Goal: Information Seeking & Learning: Learn about a topic

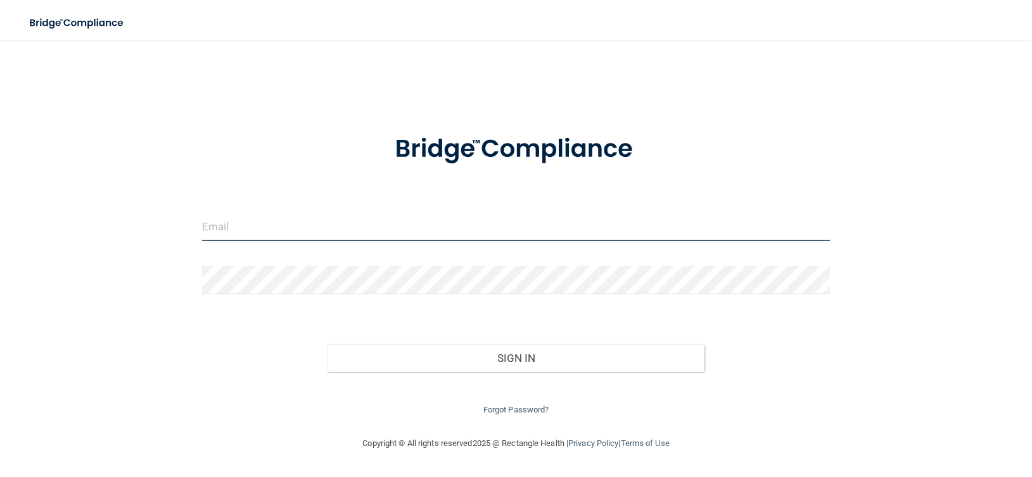
click at [273, 234] on input "email" at bounding box center [516, 227] width 628 height 28
type input "[EMAIL_ADDRESS][DOMAIN_NAME]"
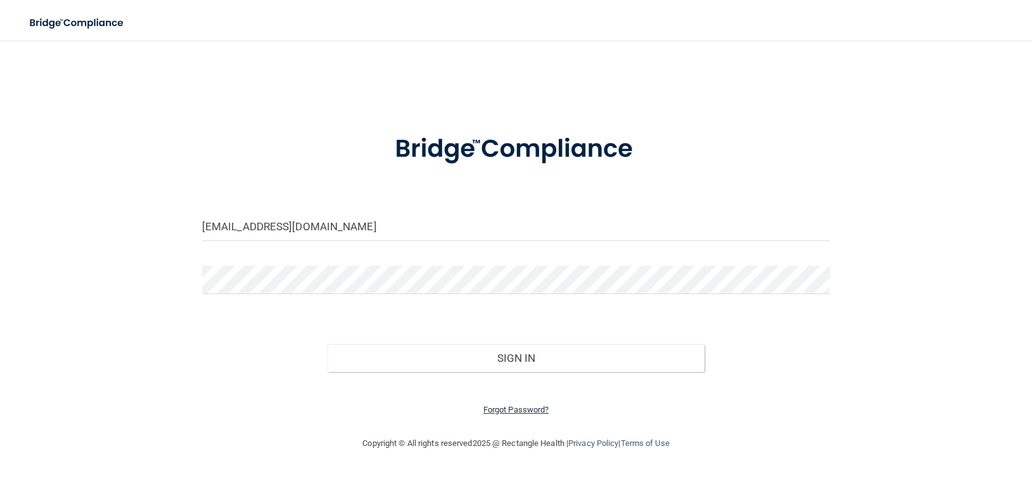
click at [528, 408] on link "Forgot Password?" at bounding box center [516, 409] width 66 height 9
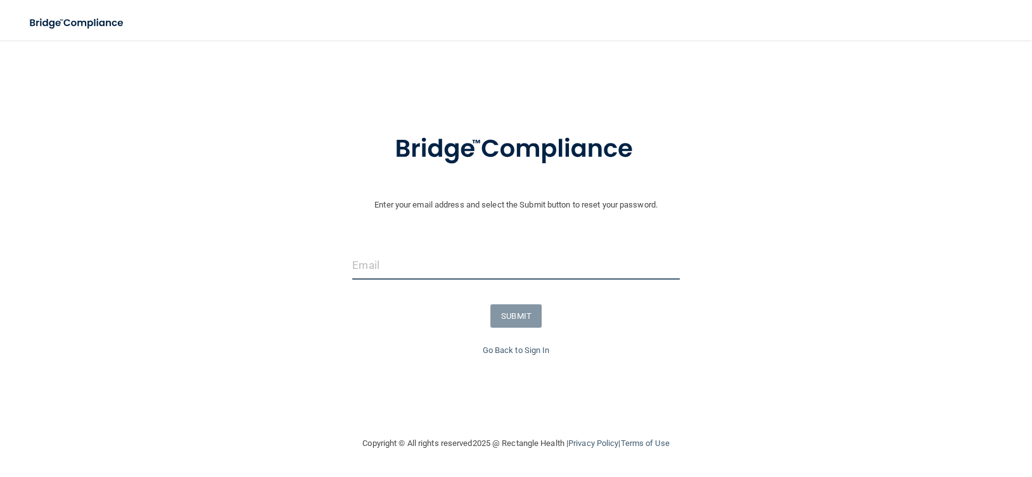
click at [419, 265] on input "email" at bounding box center [515, 265] width 327 height 28
type input "[EMAIL_ADDRESS][DOMAIN_NAME]"
click at [516, 313] on button "SUBMIT" at bounding box center [515, 316] width 51 height 23
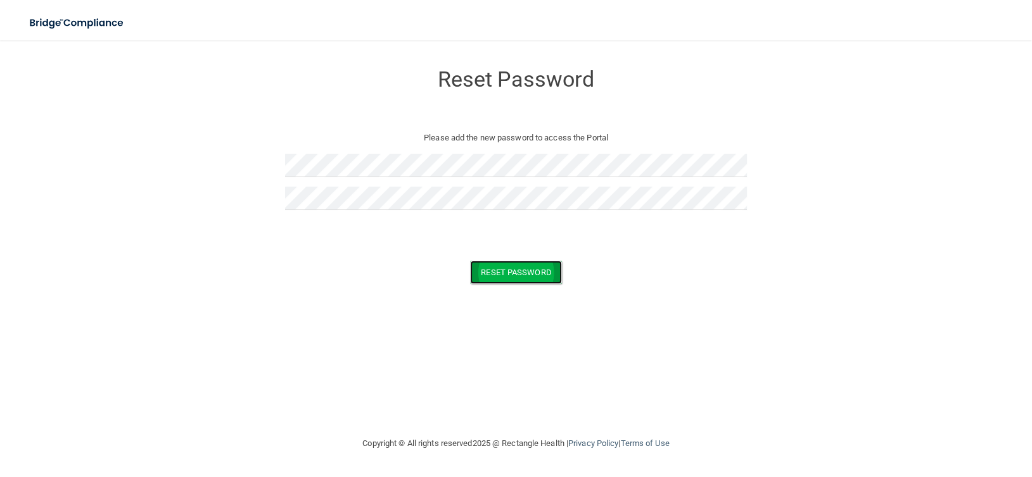
click at [526, 275] on button "Reset Password" at bounding box center [515, 272] width 91 height 23
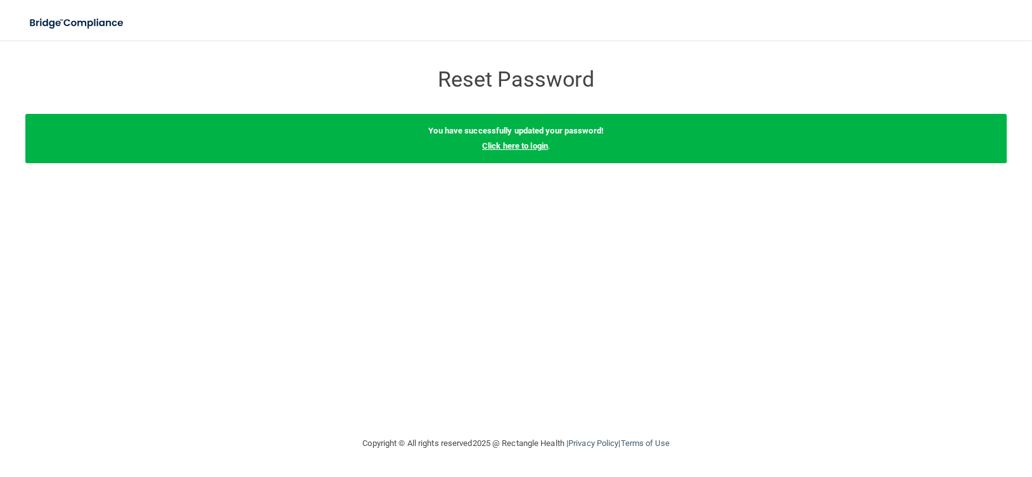
click at [524, 148] on link "Click here to login" at bounding box center [515, 145] width 66 height 9
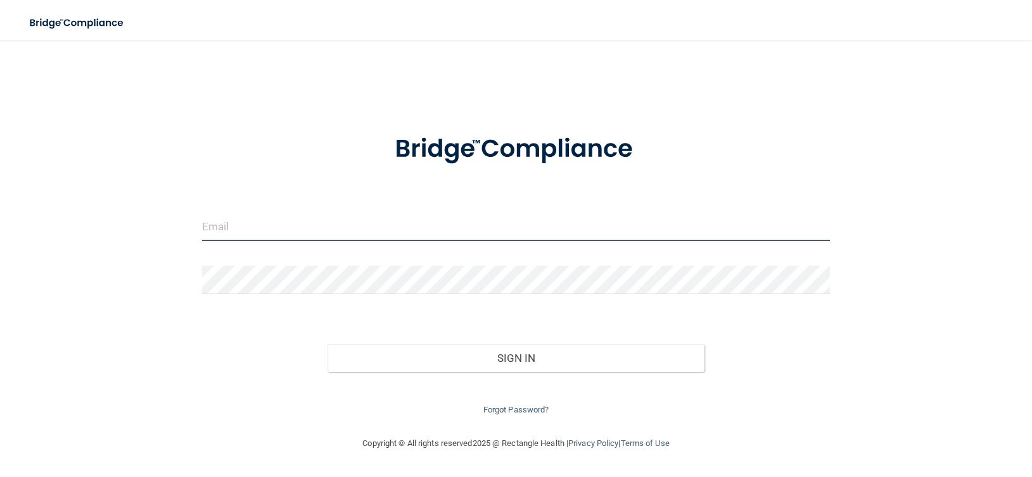
type input "[EMAIL_ADDRESS][DOMAIN_NAME]"
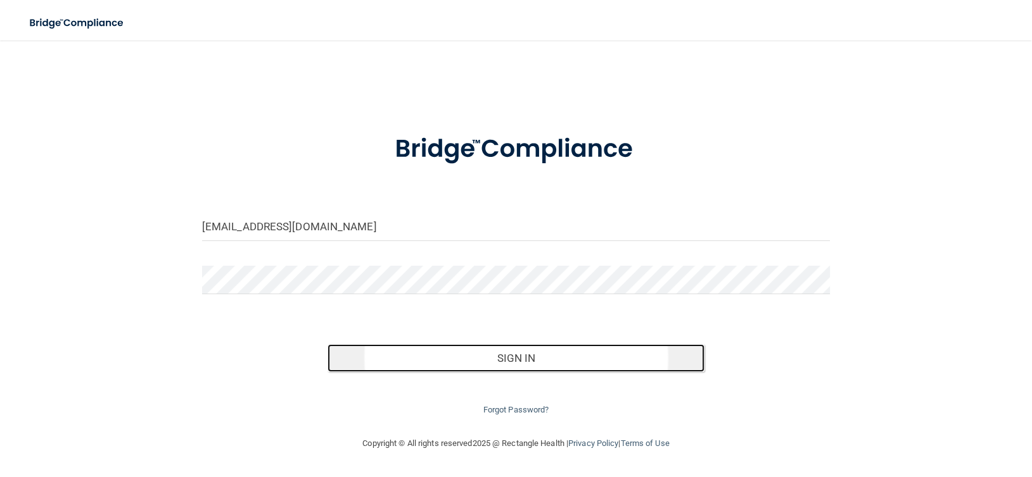
click at [520, 356] on button "Sign In" at bounding box center [515, 358] width 377 height 28
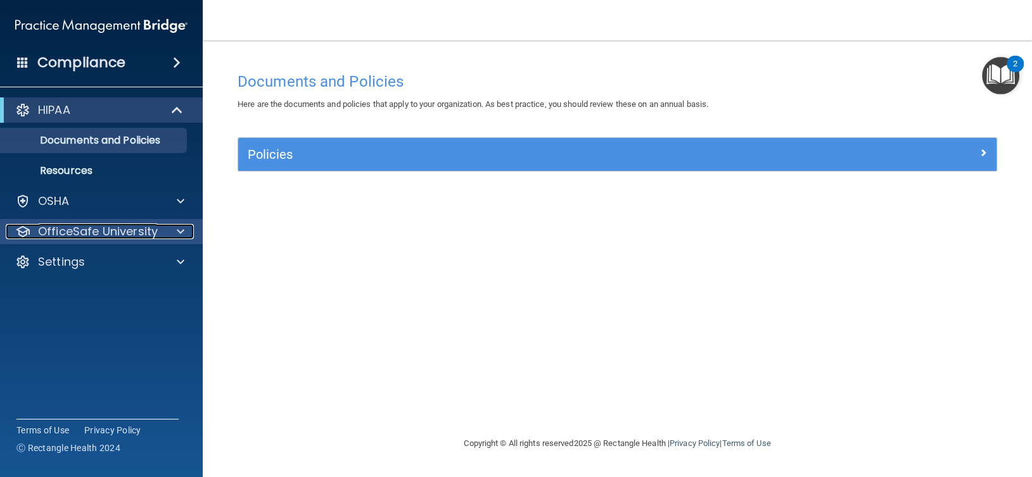
click at [129, 228] on p "OfficeSafe University" at bounding box center [98, 231] width 120 height 15
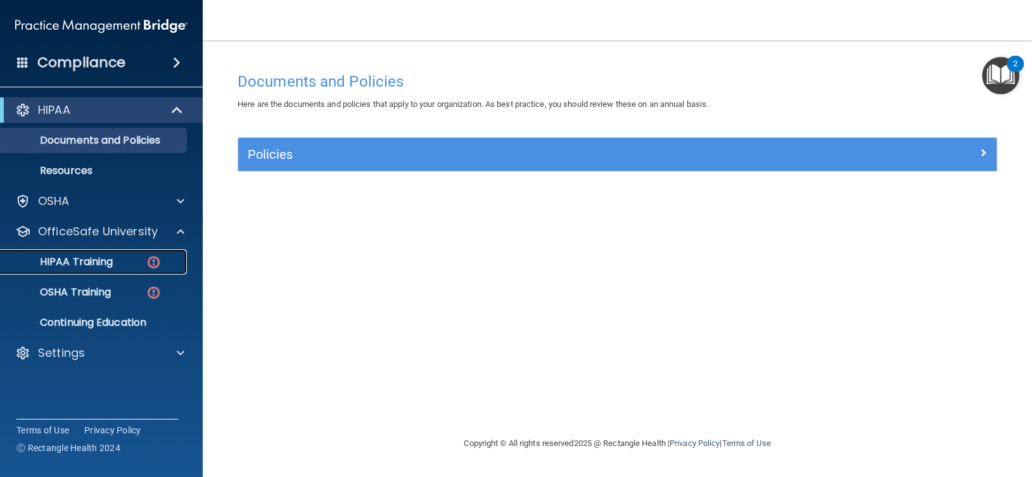
click at [91, 256] on p "HIPAA Training" at bounding box center [60, 262] width 104 height 13
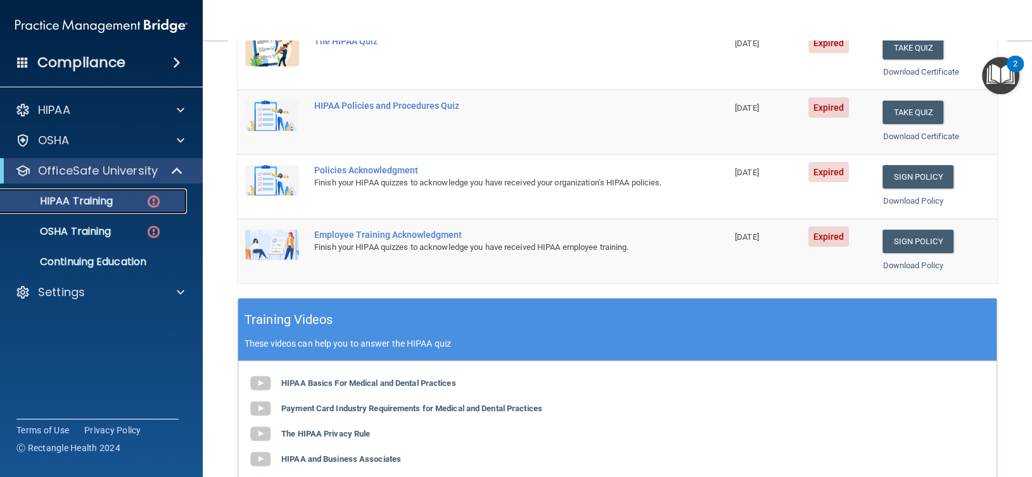
scroll to position [156, 0]
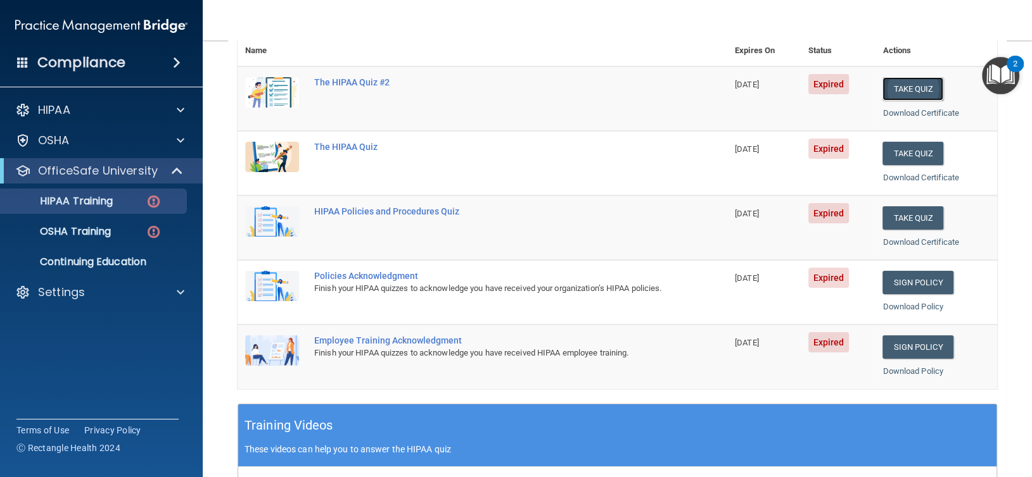
click at [898, 82] on button "Take Quiz" at bounding box center [912, 88] width 61 height 23
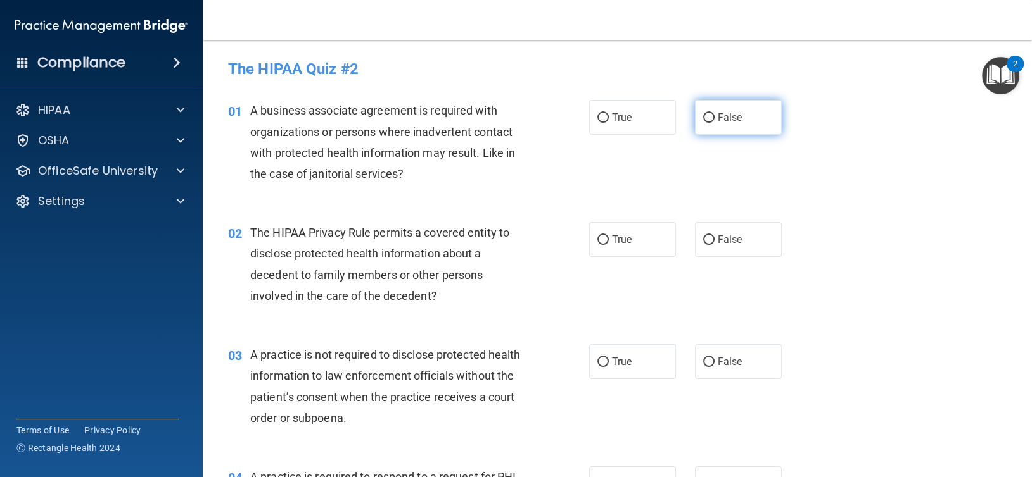
click at [703, 114] on input "False" at bounding box center [708, 117] width 11 height 9
radio input "true"
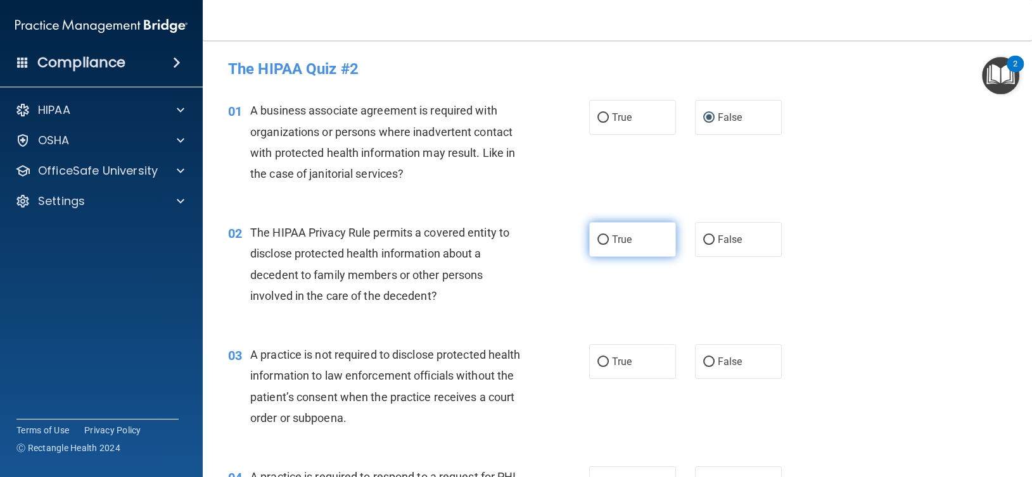
click at [599, 239] on input "True" at bounding box center [602, 240] width 11 height 9
radio input "true"
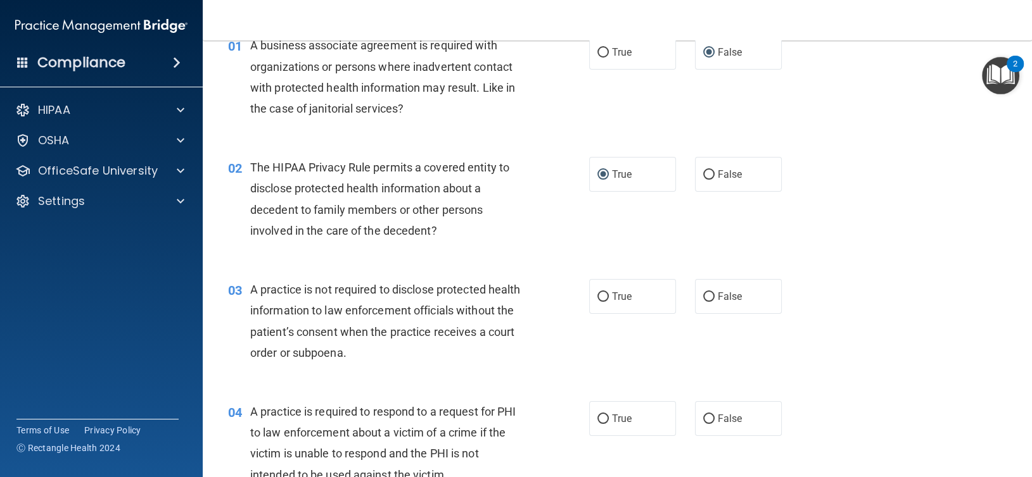
scroll to position [105, 0]
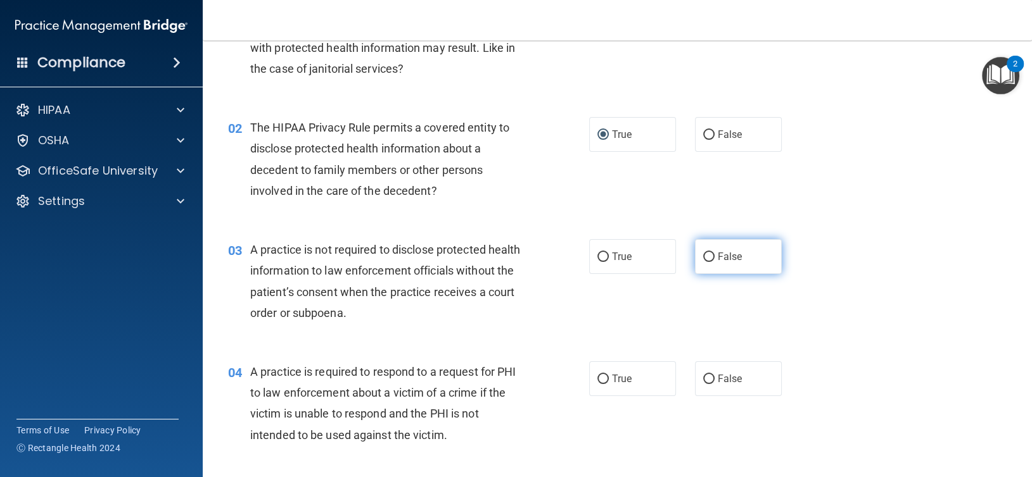
click at [703, 256] on input "False" at bounding box center [708, 257] width 11 height 9
radio input "true"
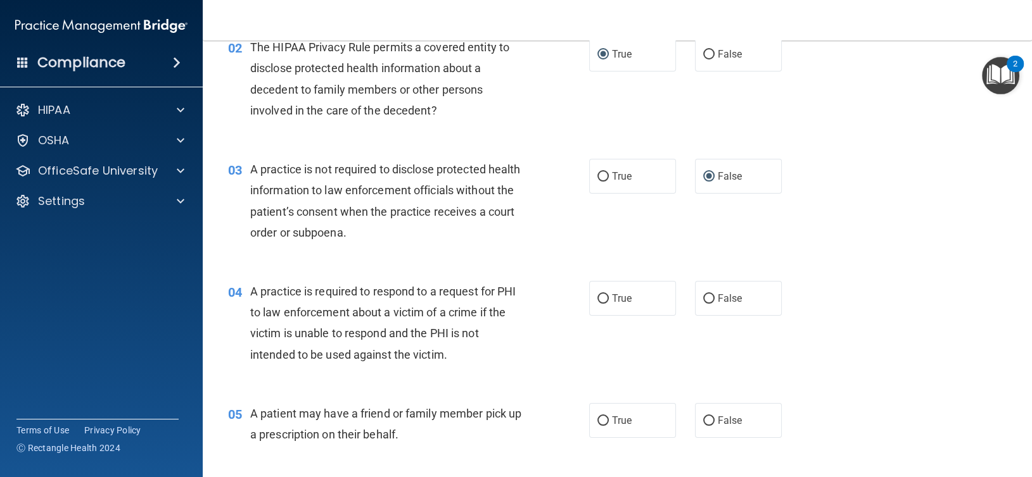
scroll to position [211, 0]
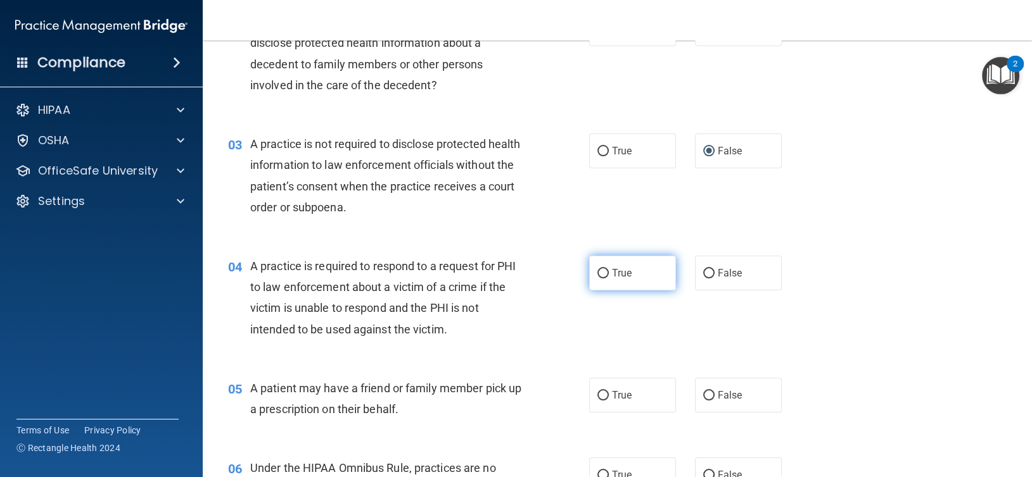
click at [598, 275] on input "True" at bounding box center [602, 273] width 11 height 9
radio input "true"
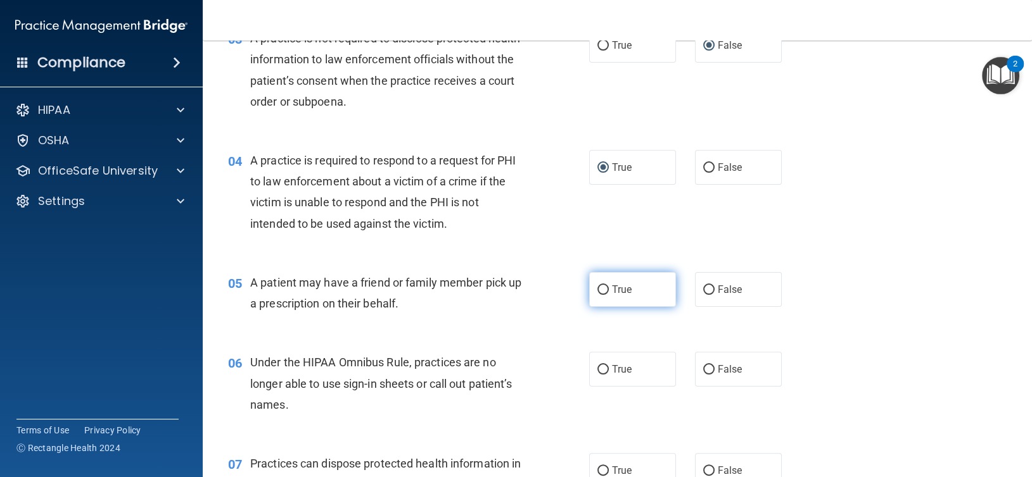
click at [605, 289] on label "True" at bounding box center [632, 289] width 87 height 35
click at [605, 289] on input "True" at bounding box center [602, 290] width 11 height 9
radio input "true"
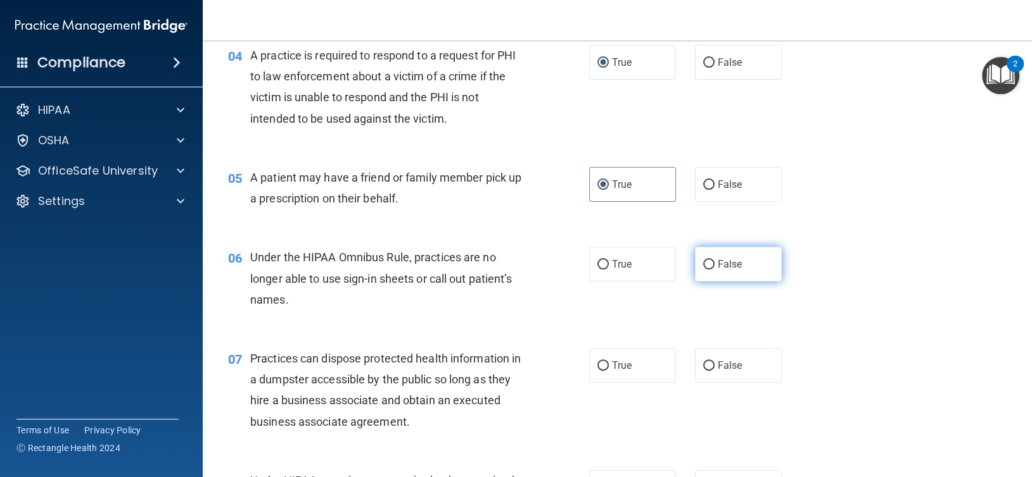
click at [704, 262] on input "False" at bounding box center [708, 264] width 11 height 9
radio input "true"
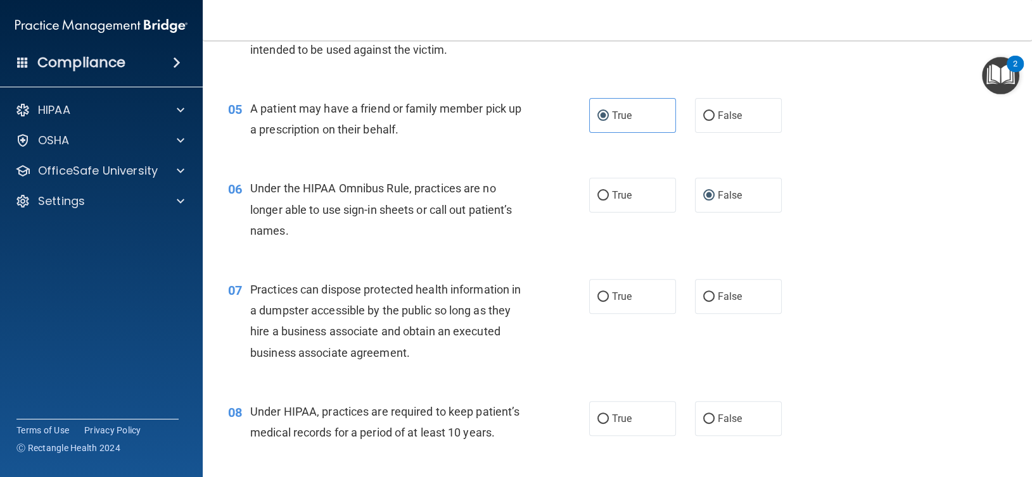
scroll to position [528, 0]
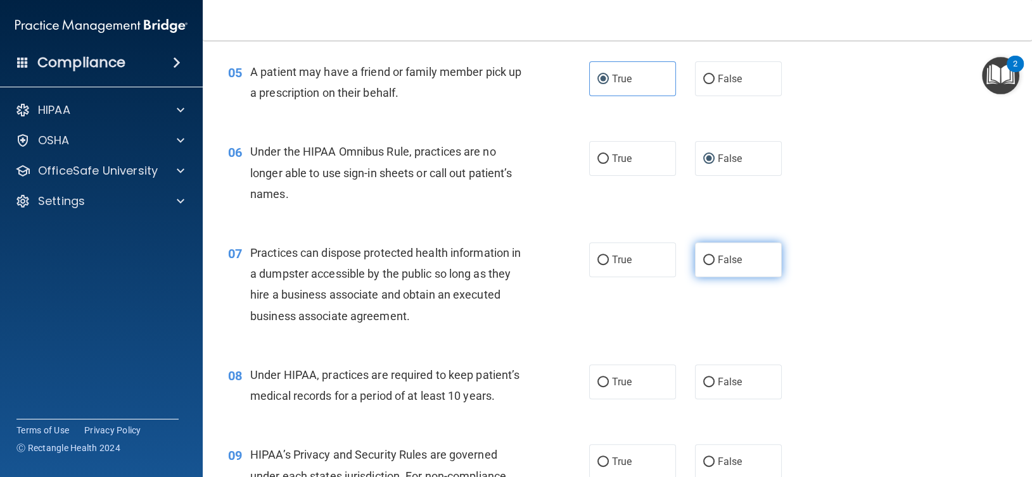
click at [705, 260] on input "False" at bounding box center [708, 260] width 11 height 9
radio input "true"
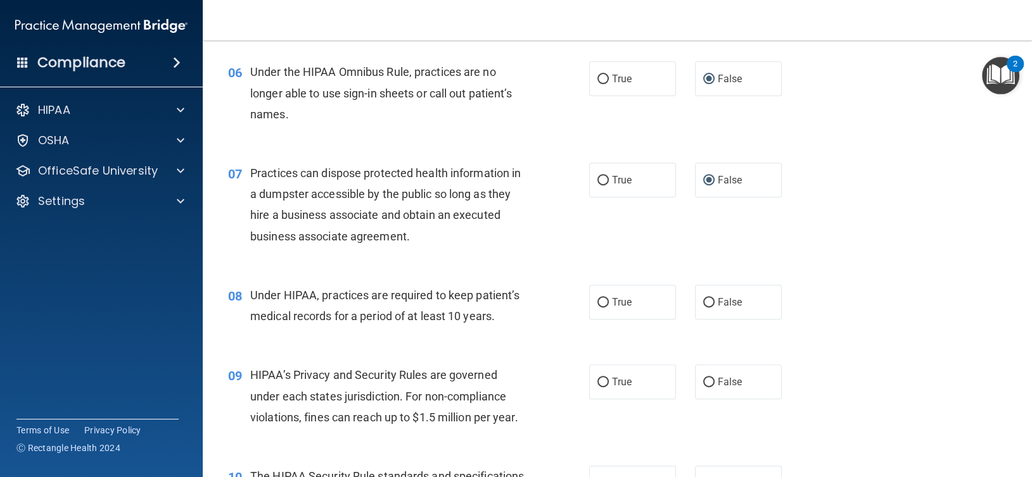
scroll to position [633, 0]
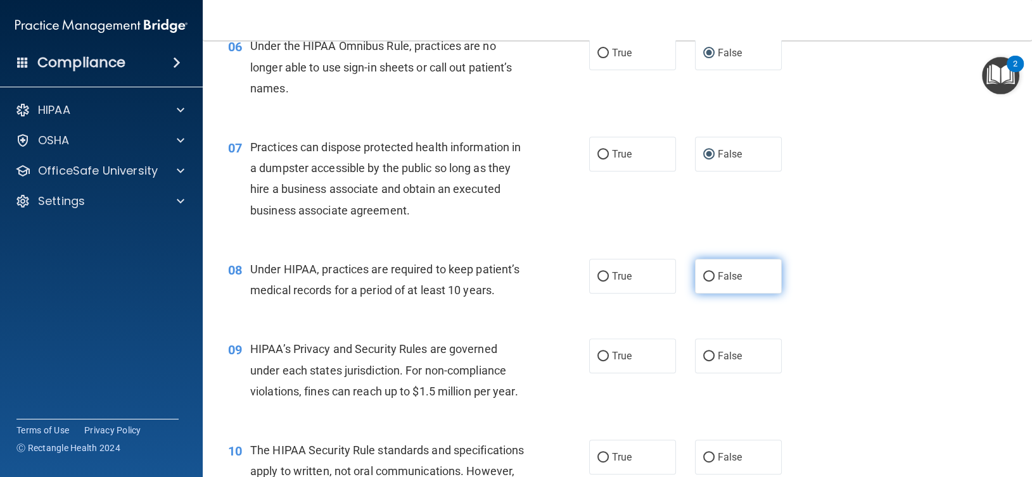
click at [704, 277] on input "False" at bounding box center [708, 276] width 11 height 9
radio input "true"
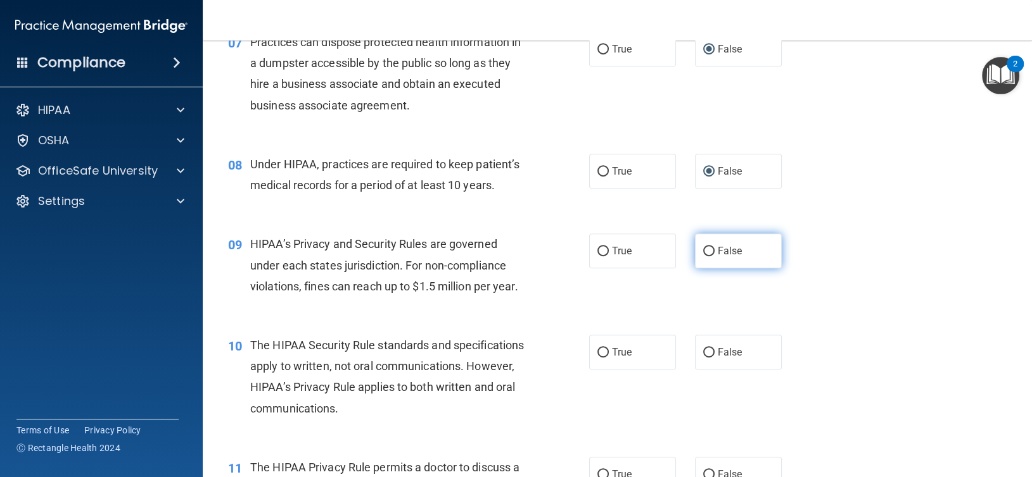
click at [697, 250] on label "False" at bounding box center [738, 251] width 87 height 35
click at [704, 251] on input "False" at bounding box center [708, 251] width 11 height 9
radio input "true"
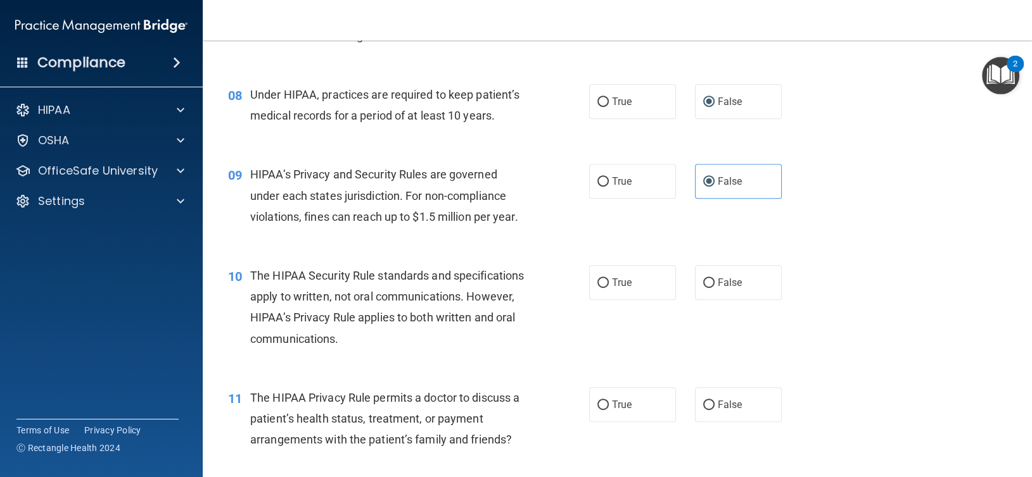
scroll to position [844, 0]
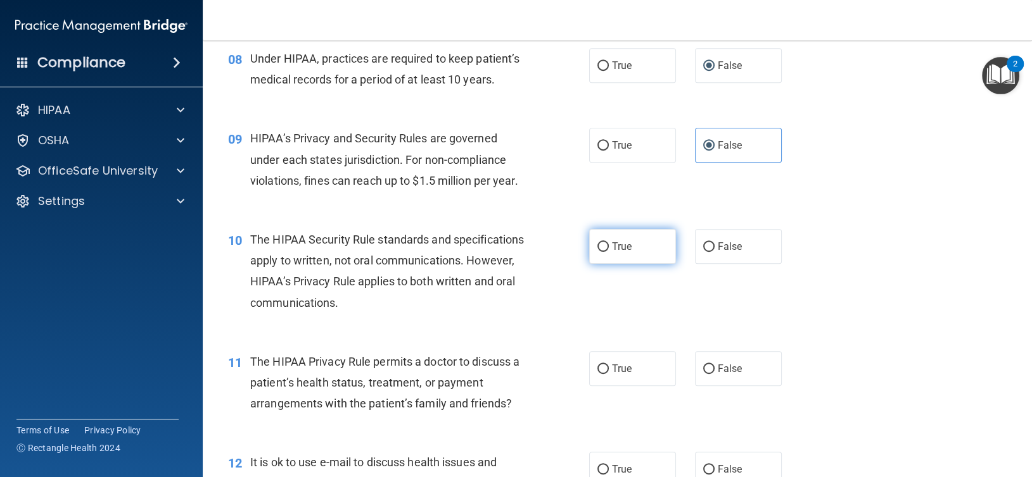
click at [597, 250] on input "True" at bounding box center [602, 247] width 11 height 9
radio input "true"
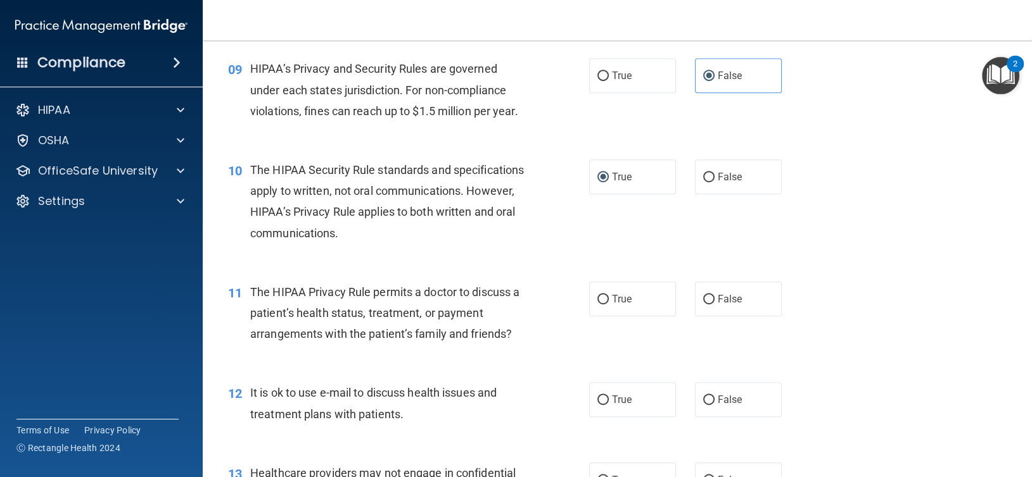
scroll to position [950, 0]
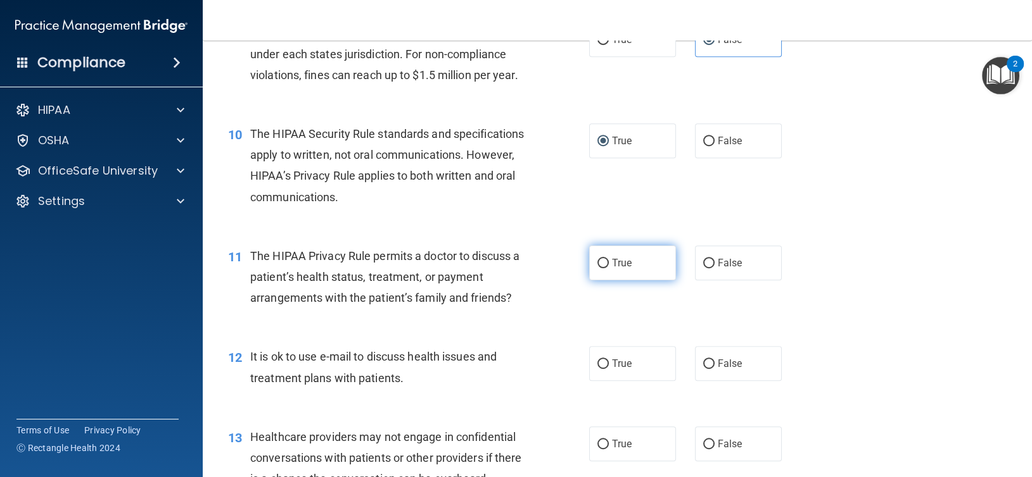
click at [597, 263] on input "True" at bounding box center [602, 263] width 11 height 9
radio input "true"
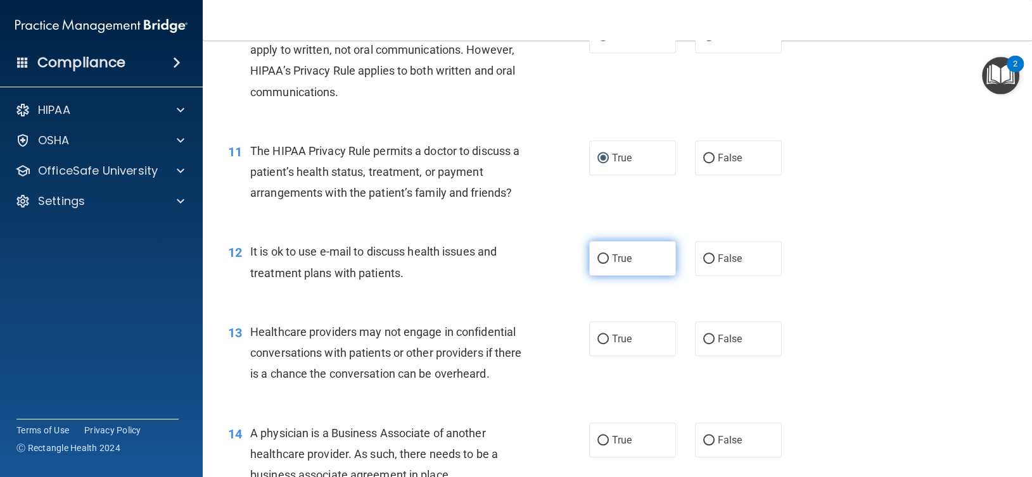
click at [599, 259] on input "True" at bounding box center [602, 259] width 11 height 9
radio input "true"
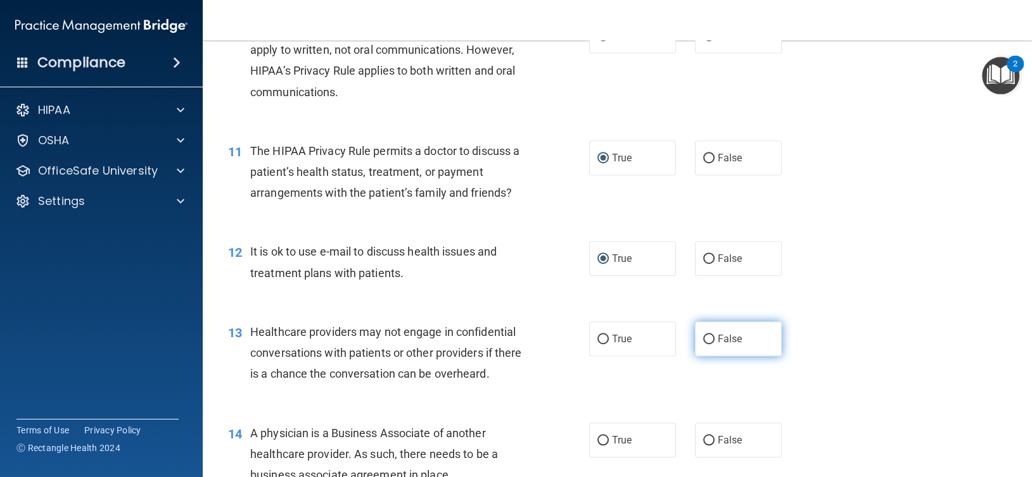
click at [706, 335] on input "False" at bounding box center [708, 339] width 11 height 9
radio input "true"
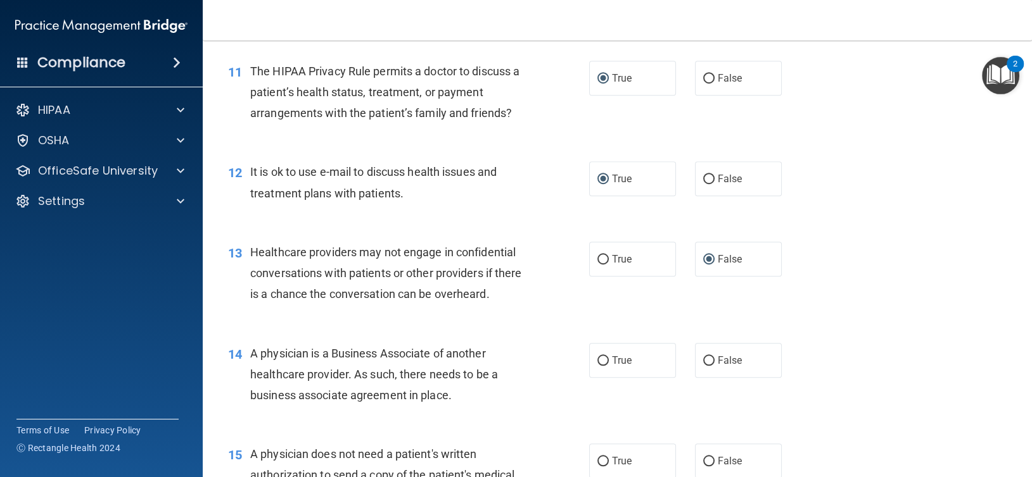
scroll to position [1161, 0]
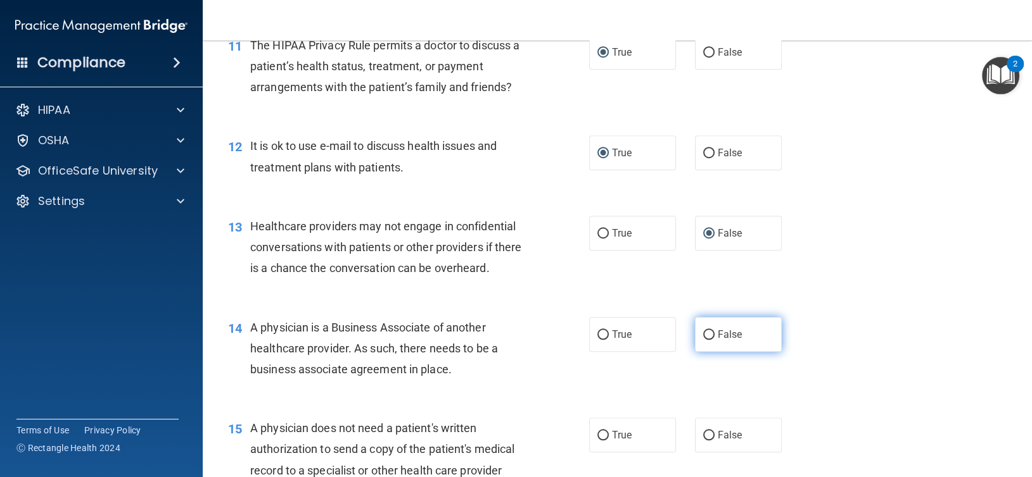
click at [703, 334] on input "False" at bounding box center [708, 335] width 11 height 9
radio input "true"
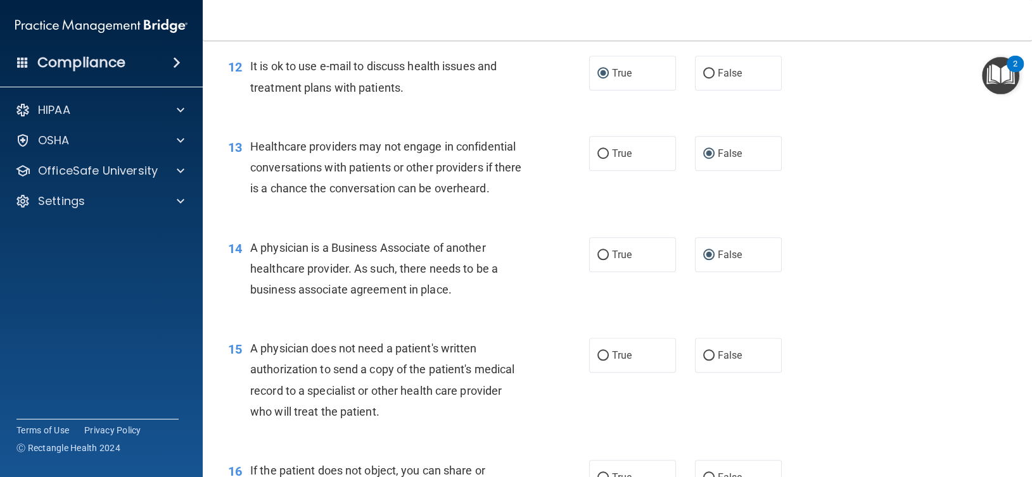
scroll to position [1267, 0]
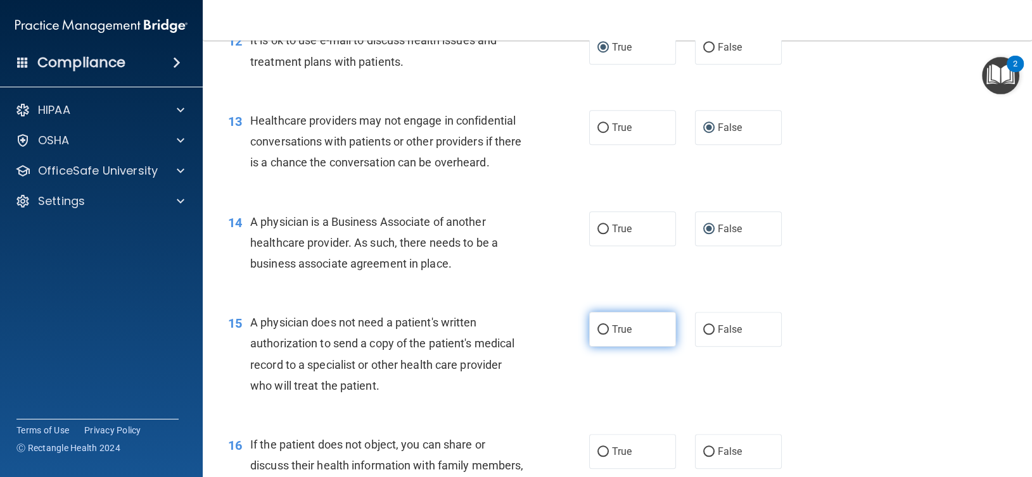
click at [601, 330] on input "True" at bounding box center [602, 329] width 11 height 9
radio input "true"
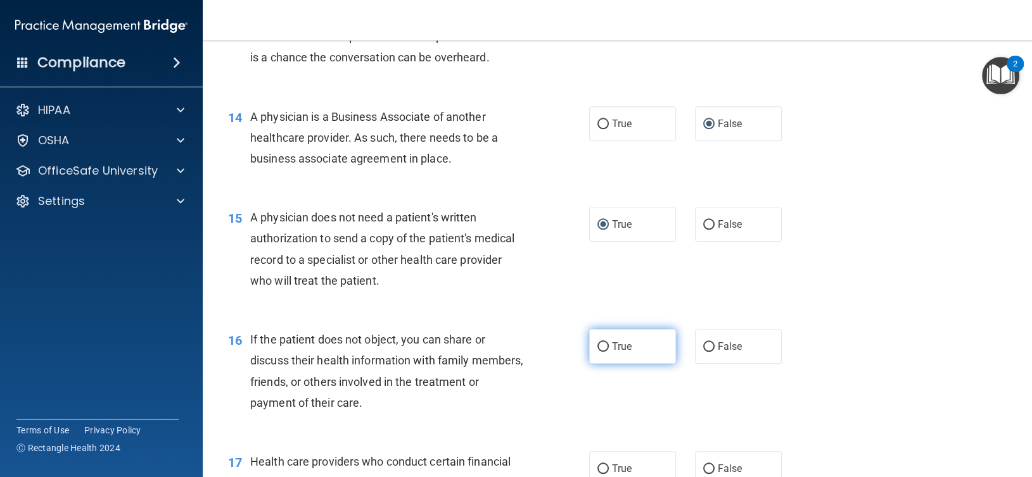
click at [612, 344] on span "True" at bounding box center [622, 347] width 20 height 12
click at [609, 344] on input "True" at bounding box center [602, 347] width 11 height 9
radio input "true"
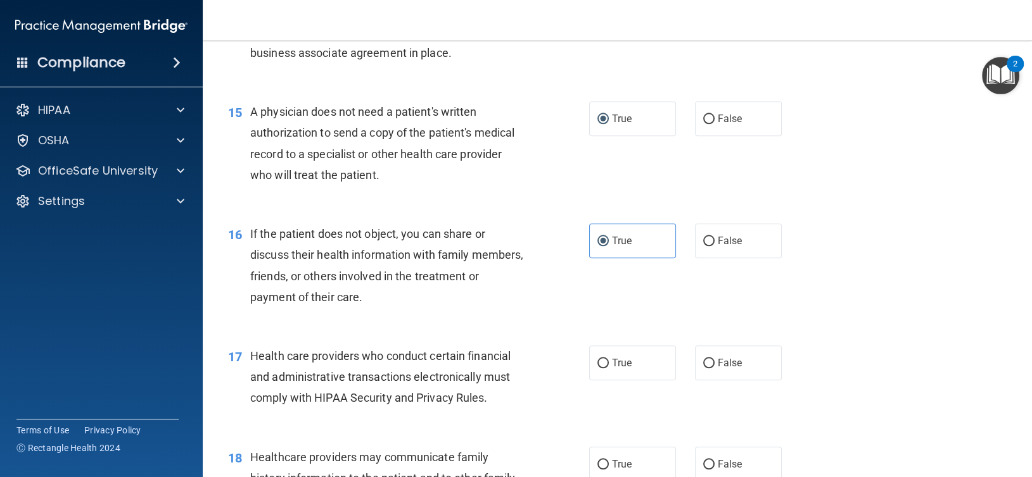
scroll to position [1583, 0]
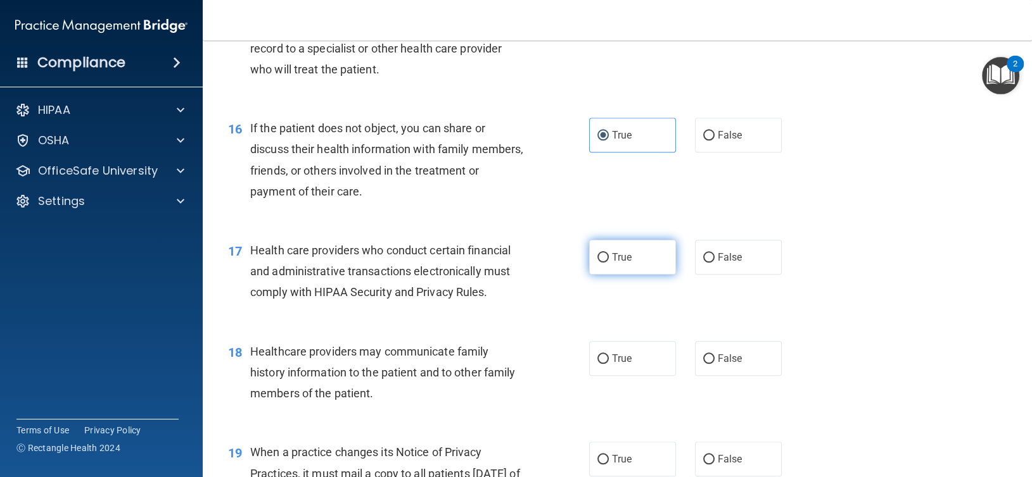
click at [597, 255] on input "True" at bounding box center [602, 257] width 11 height 9
radio input "true"
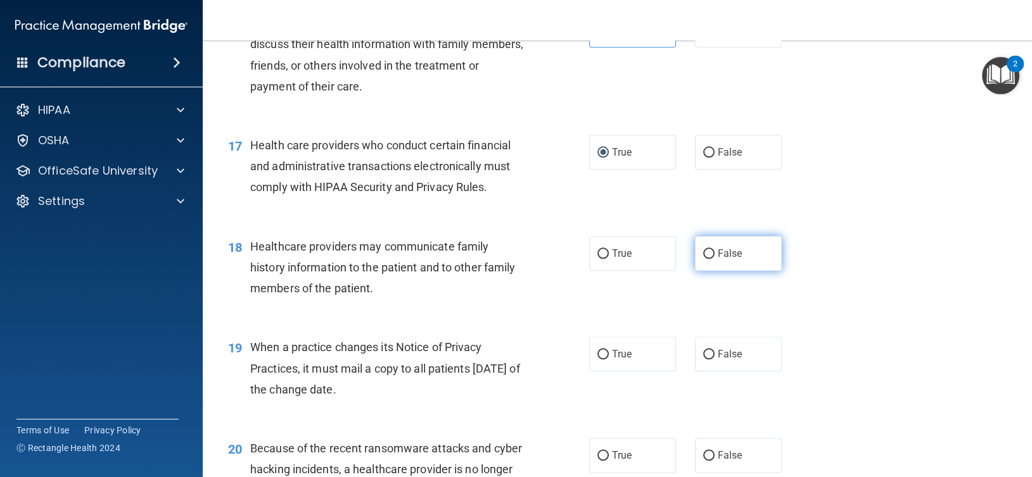
click at [703, 250] on input "False" at bounding box center [708, 254] width 11 height 9
radio input "true"
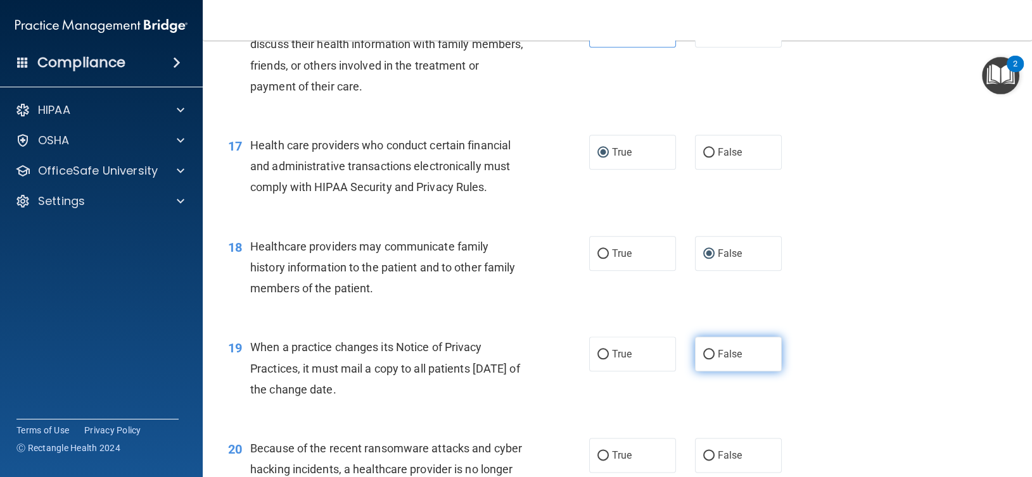
click at [707, 352] on input "False" at bounding box center [708, 354] width 11 height 9
radio input "true"
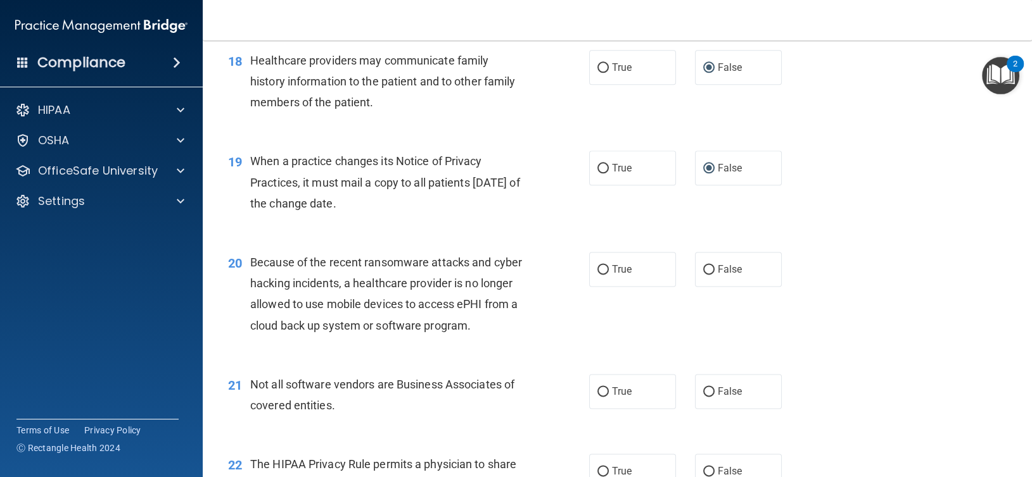
scroll to position [1900, 0]
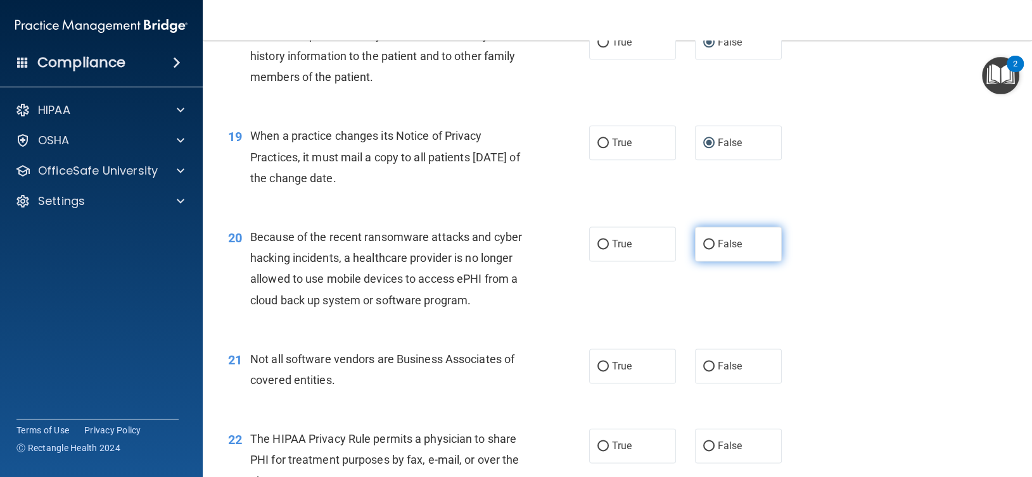
click at [703, 246] on input "False" at bounding box center [708, 244] width 11 height 9
radio input "true"
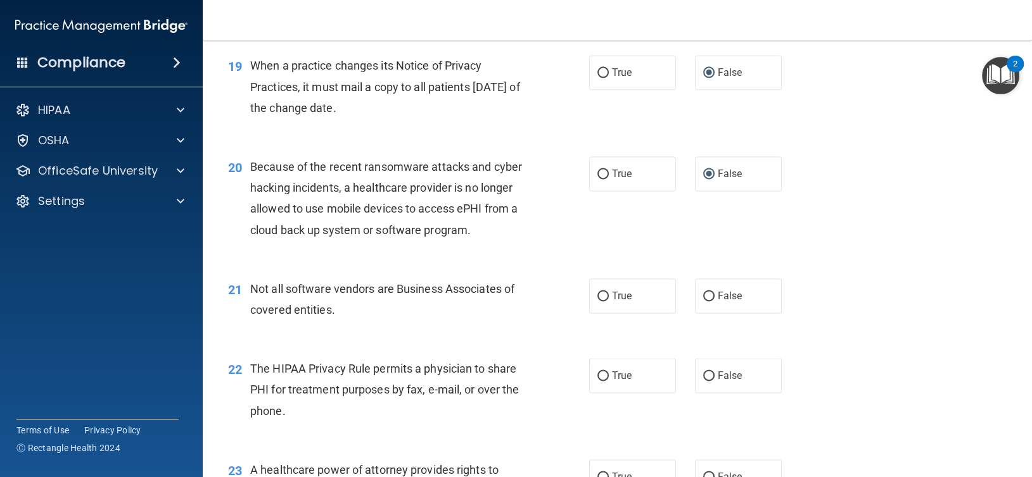
scroll to position [2005, 0]
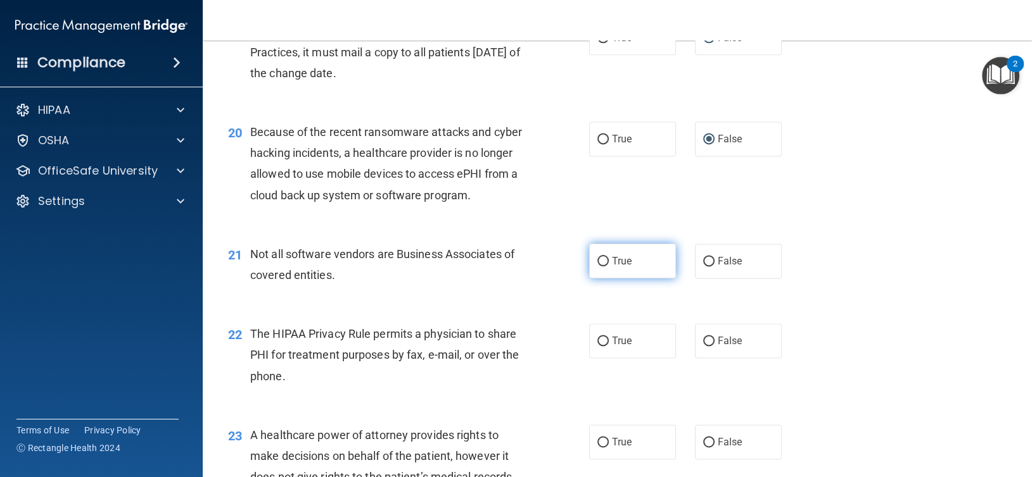
click at [598, 262] on input "True" at bounding box center [602, 261] width 11 height 9
radio input "true"
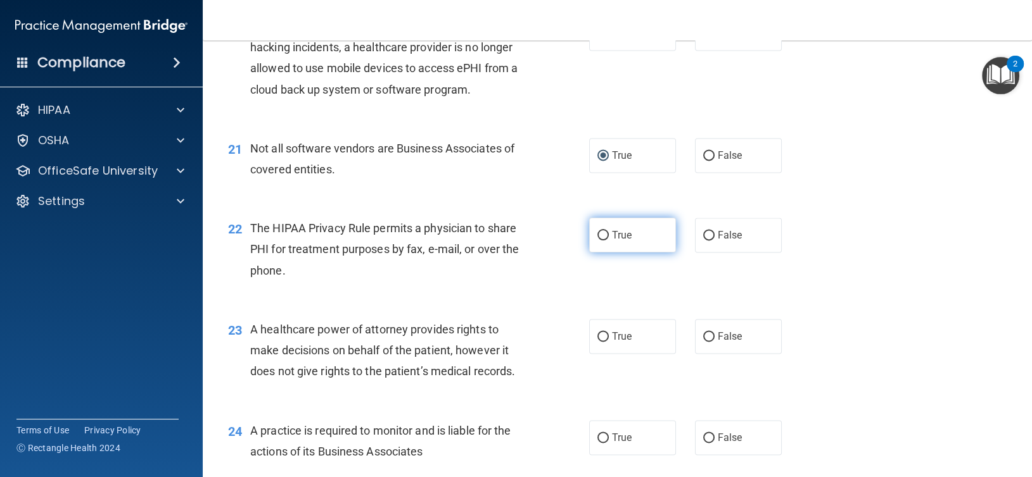
click at [597, 231] on input "True" at bounding box center [602, 235] width 11 height 9
radio input "true"
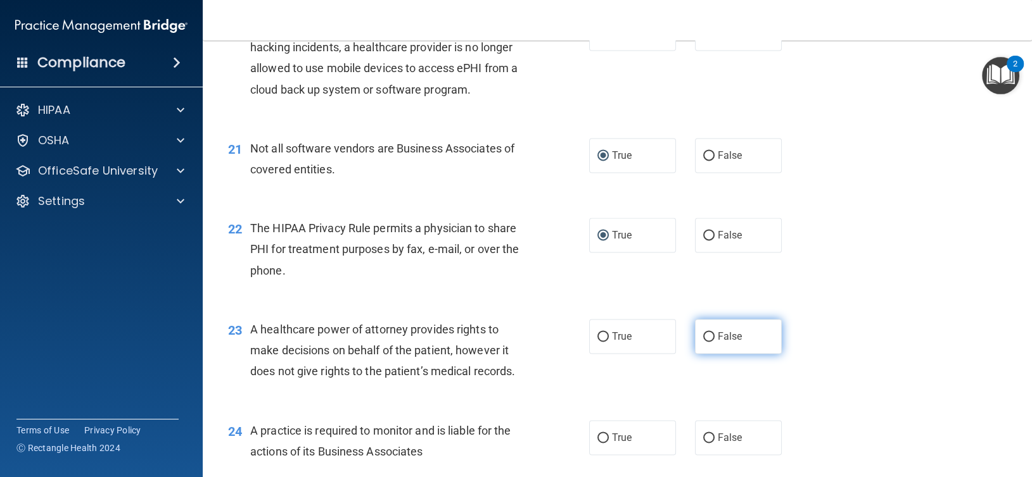
click at [707, 334] on input "False" at bounding box center [708, 336] width 11 height 9
radio input "true"
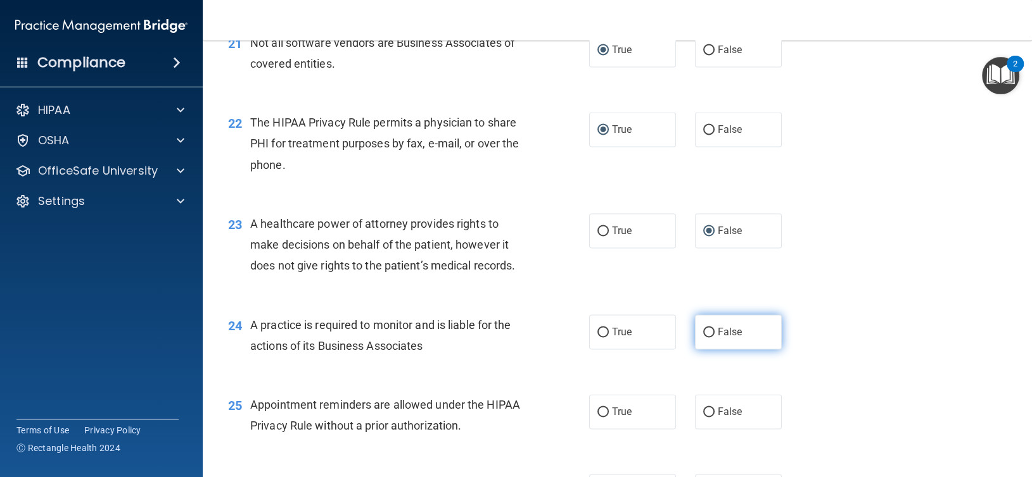
click at [705, 331] on input "False" at bounding box center [708, 332] width 11 height 9
radio input "true"
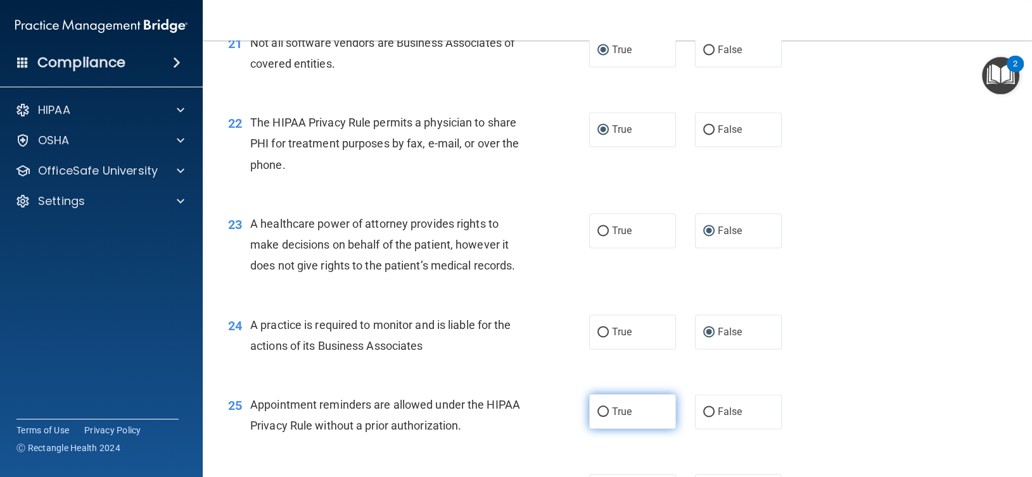
click at [600, 410] on input "True" at bounding box center [602, 412] width 11 height 9
radio input "true"
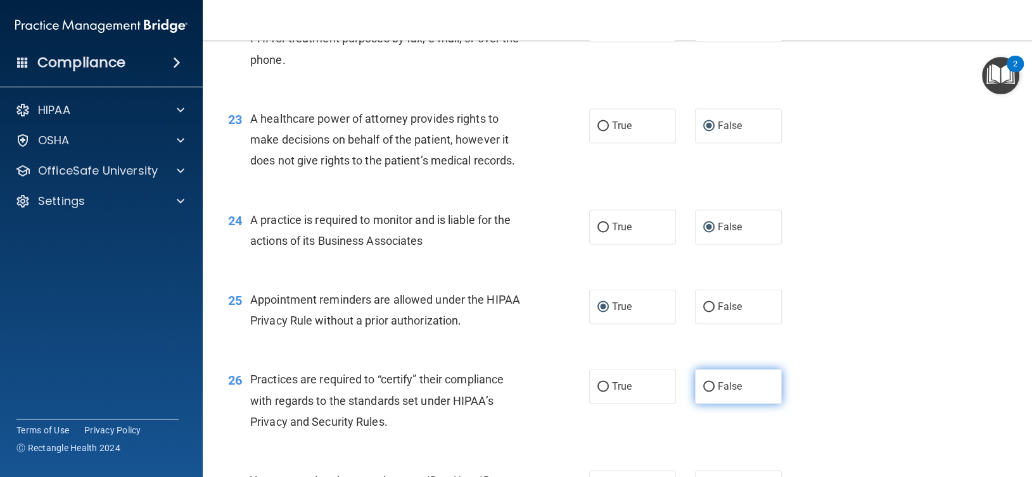
click at [707, 384] on input "False" at bounding box center [708, 386] width 11 height 9
radio input "true"
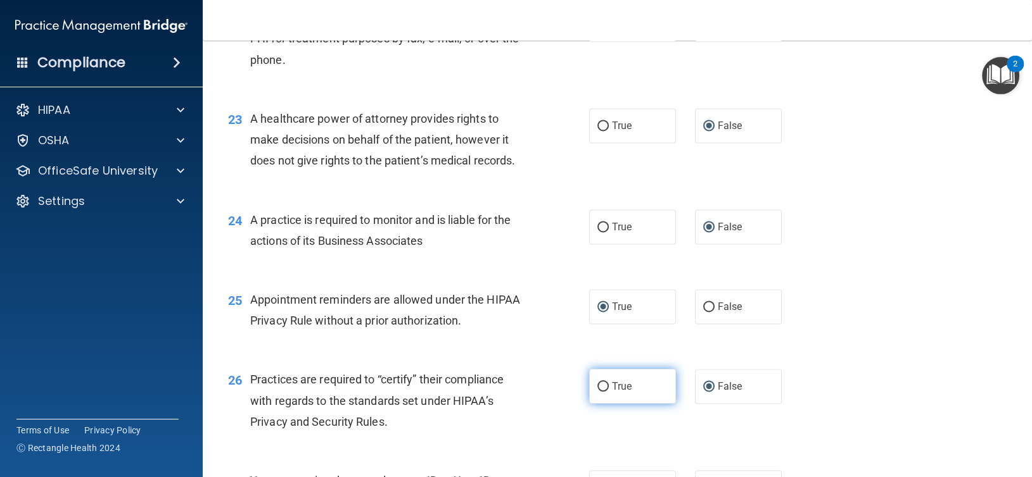
scroll to position [2427, 0]
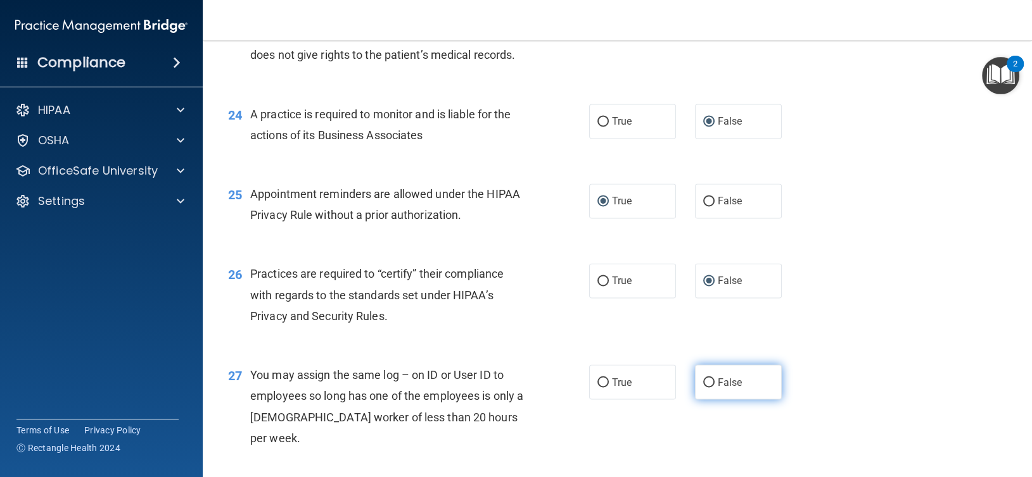
click at [706, 379] on input "False" at bounding box center [708, 382] width 11 height 9
radio input "true"
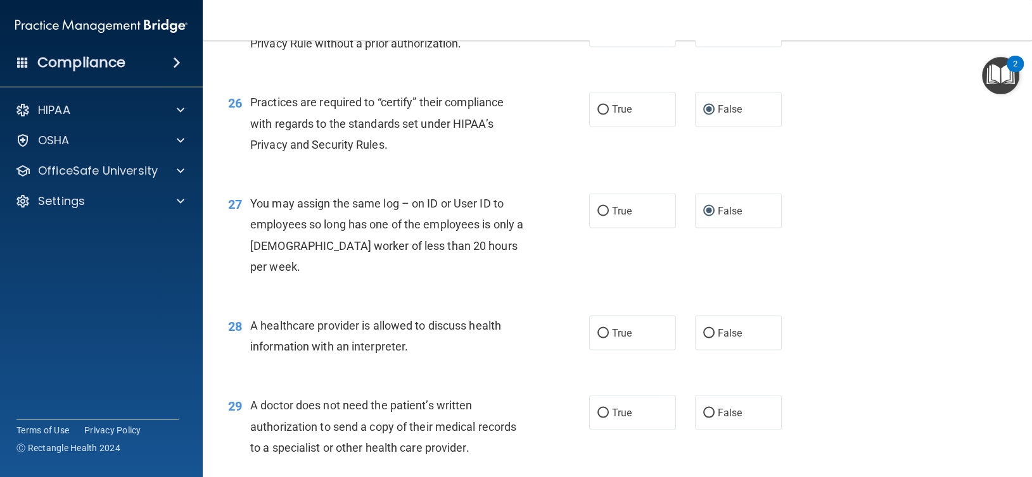
scroll to position [2638, 0]
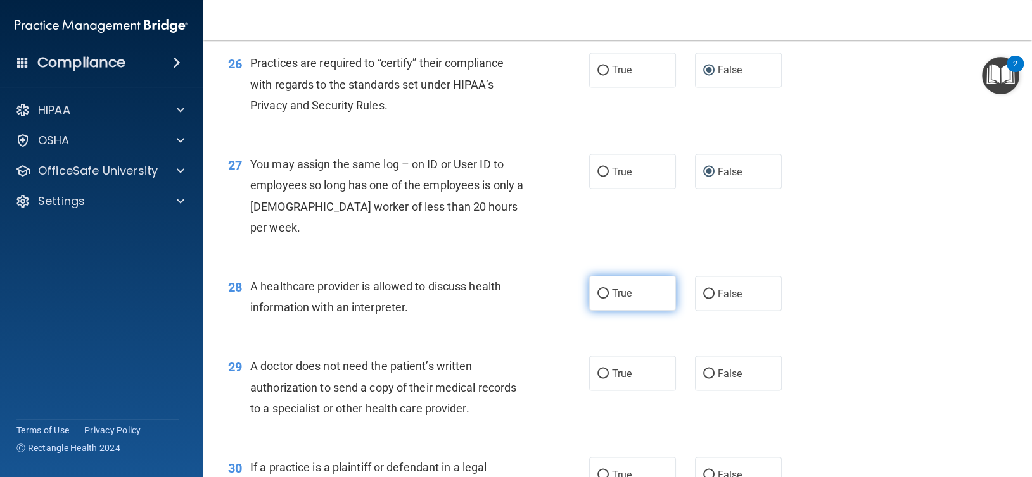
click at [600, 289] on input "True" at bounding box center [602, 293] width 11 height 9
radio input "true"
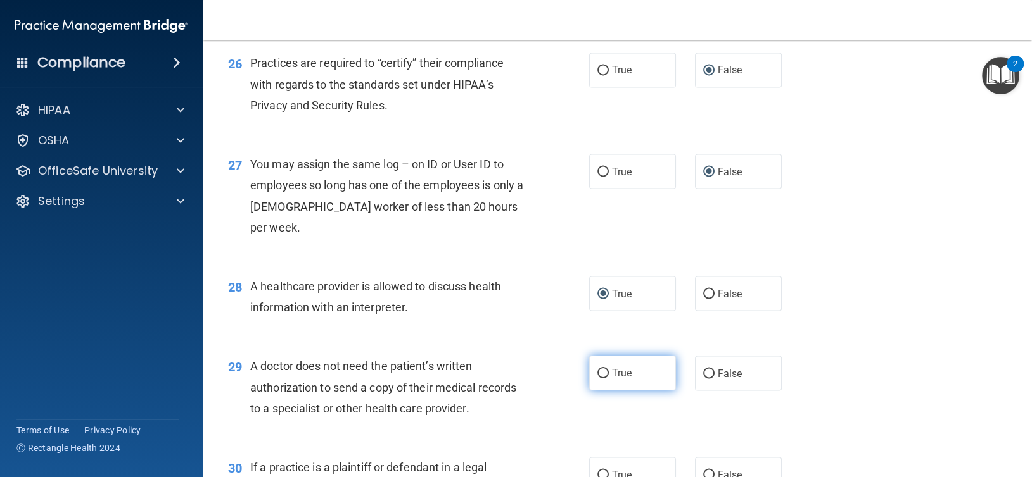
click at [602, 369] on input "True" at bounding box center [602, 373] width 11 height 9
radio input "true"
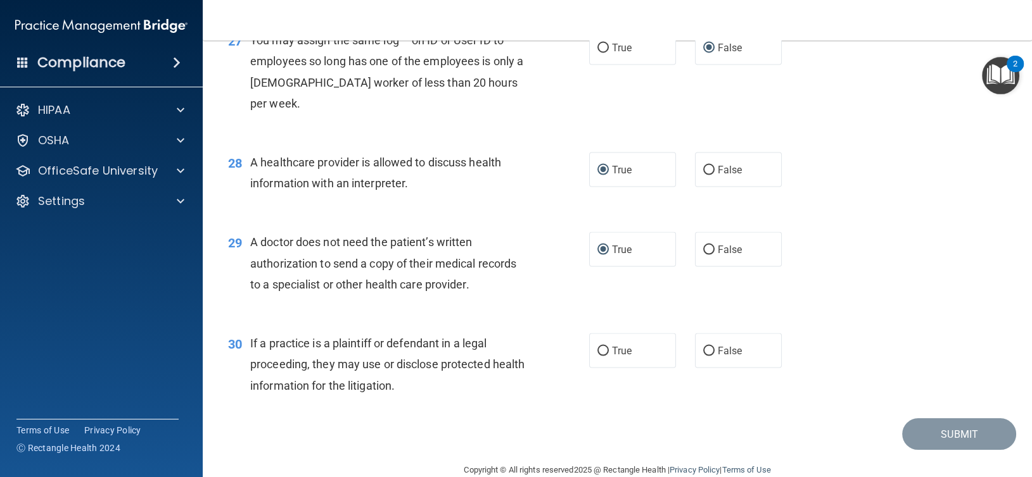
scroll to position [2763, 0]
click at [599, 346] on input "True" at bounding box center [602, 350] width 11 height 9
radio input "true"
click at [957, 418] on button "Submit" at bounding box center [959, 434] width 114 height 32
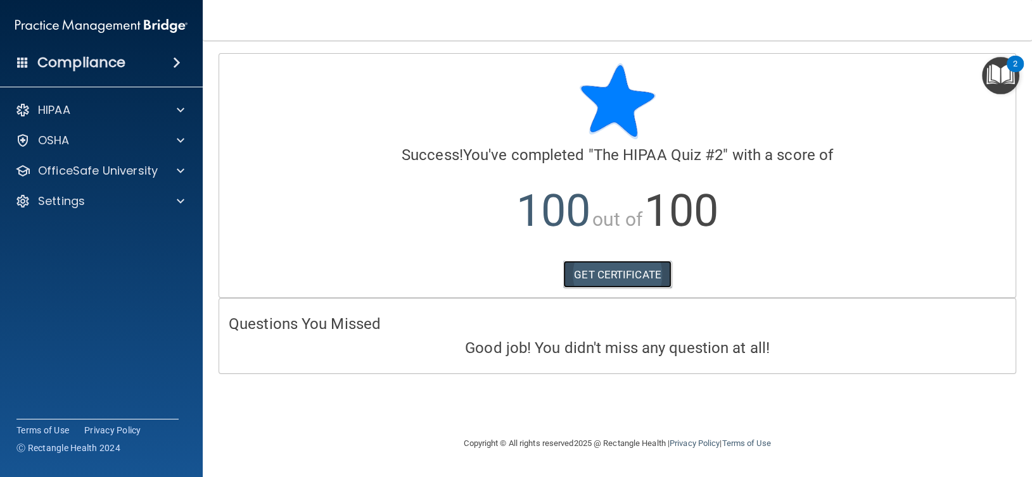
click at [610, 274] on link "GET CERTIFICATE" at bounding box center [617, 275] width 108 height 28
click at [148, 108] on div "HIPAA" at bounding box center [84, 110] width 157 height 15
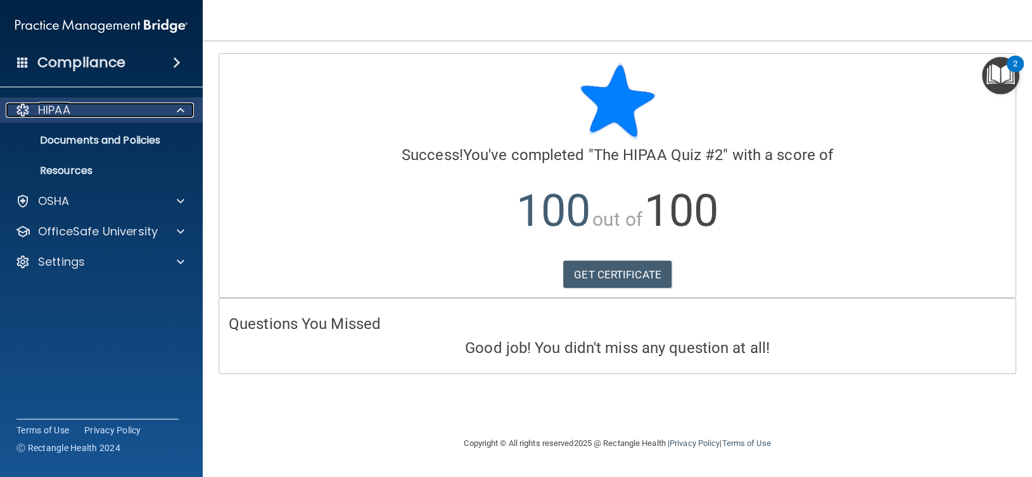
click at [177, 104] on span at bounding box center [181, 110] width 8 height 15
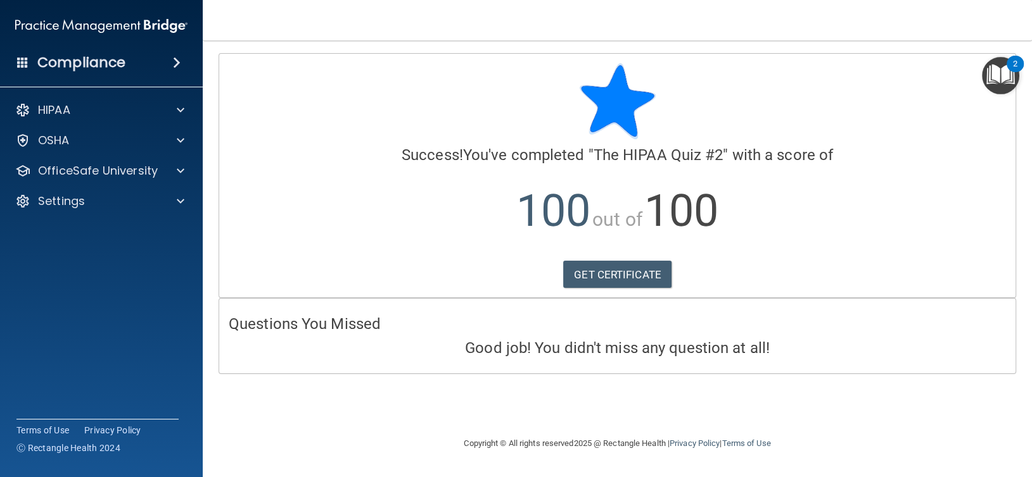
click at [999, 70] on img "Open Resource Center, 2 new notifications" at bounding box center [1000, 75] width 37 height 37
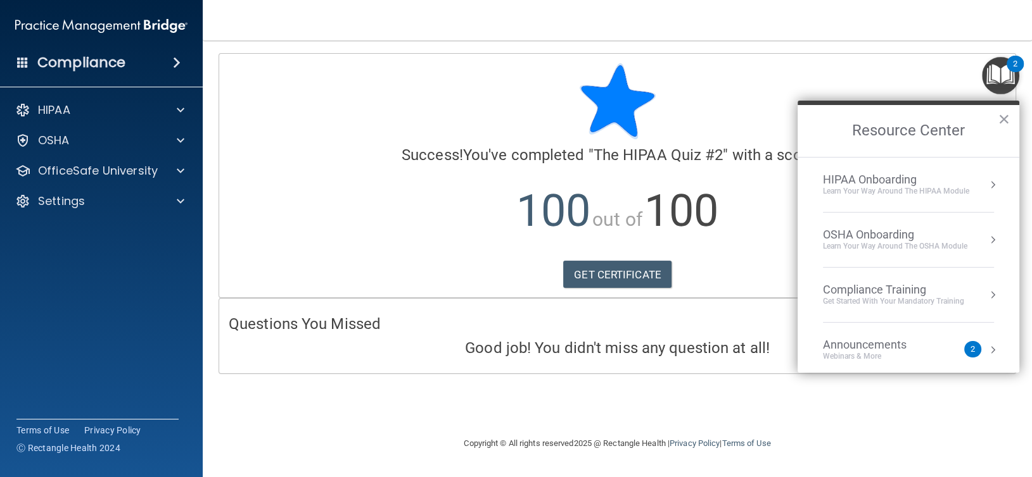
click at [1001, 69] on img "Open Resource Center, 2 new notifications" at bounding box center [1000, 75] width 37 height 37
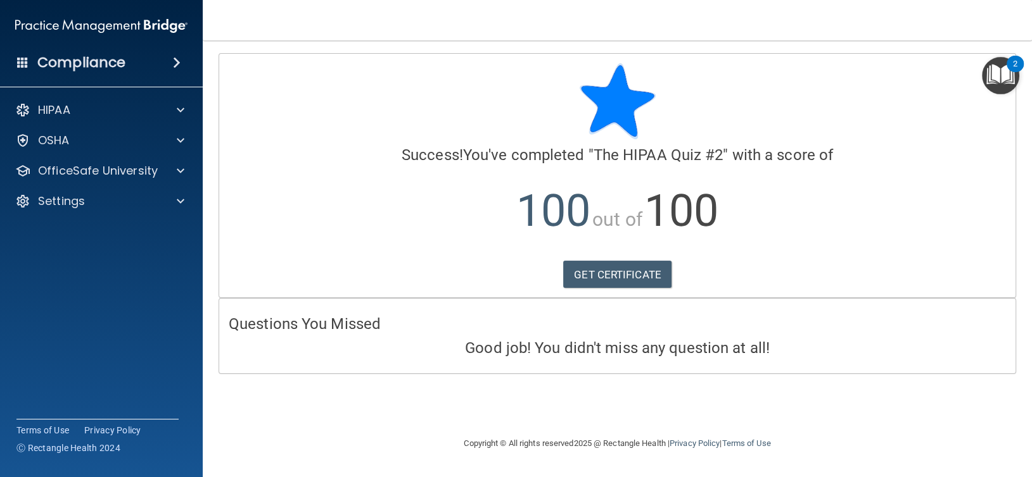
click at [179, 60] on span at bounding box center [177, 62] width 8 height 15
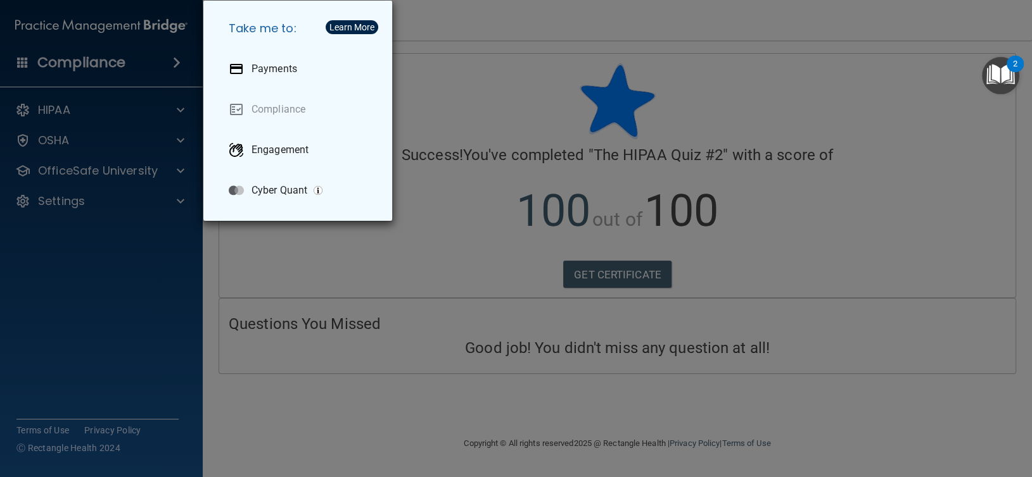
click at [72, 112] on div "Take me to: Payments Compliance Engagement Cyber Quant" at bounding box center [516, 238] width 1032 height 477
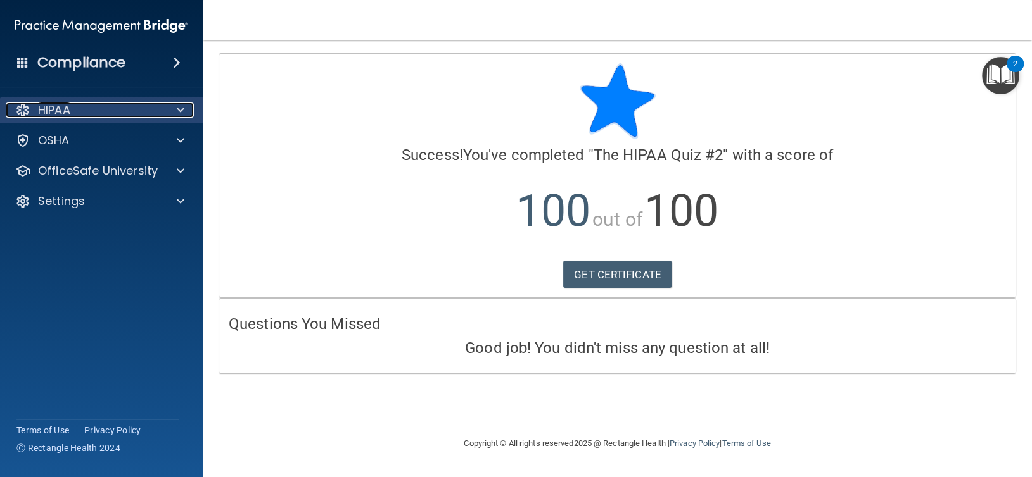
click at [88, 109] on div "HIPAA" at bounding box center [84, 110] width 157 height 15
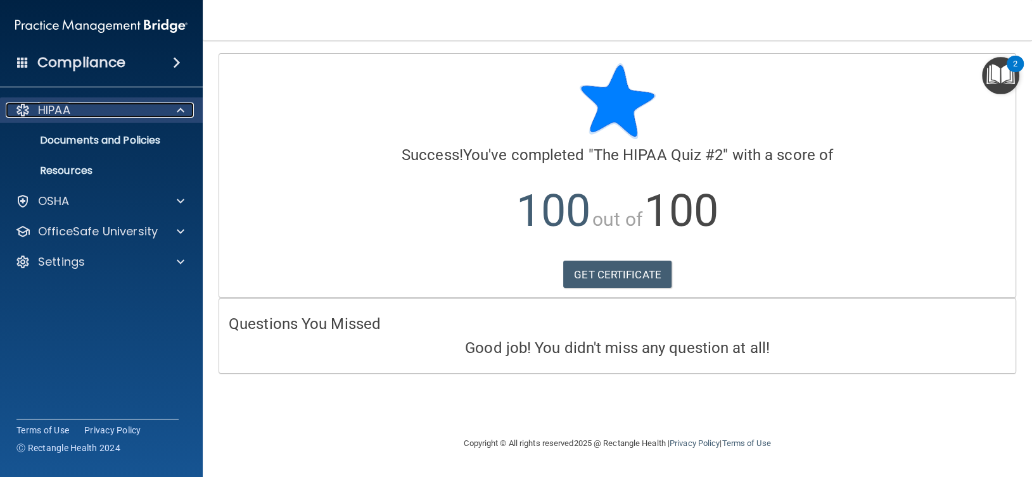
click at [65, 106] on p "HIPAA" at bounding box center [54, 110] width 32 height 15
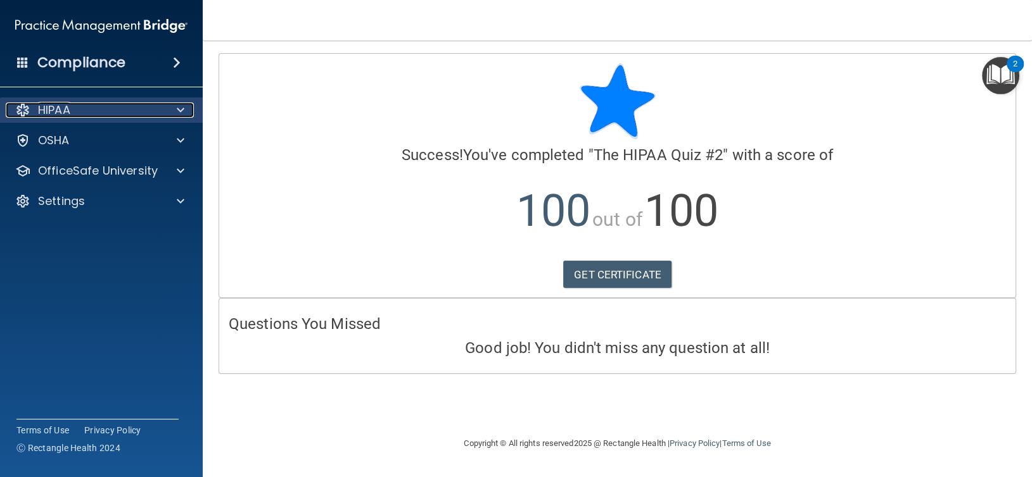
click at [65, 106] on p "HIPAA" at bounding box center [54, 110] width 32 height 15
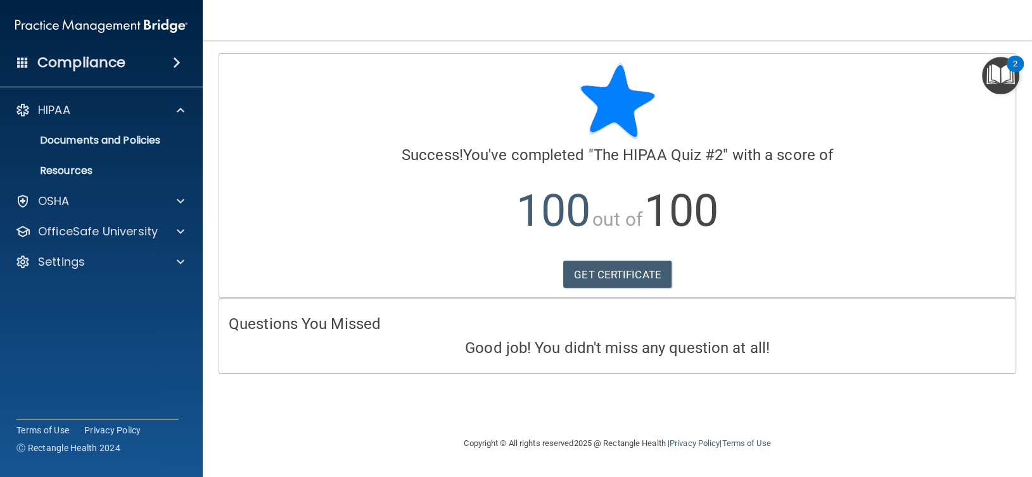
click at [118, 20] on img at bounding box center [101, 25] width 172 height 25
click at [80, 226] on p "OfficeSafe University" at bounding box center [98, 231] width 120 height 15
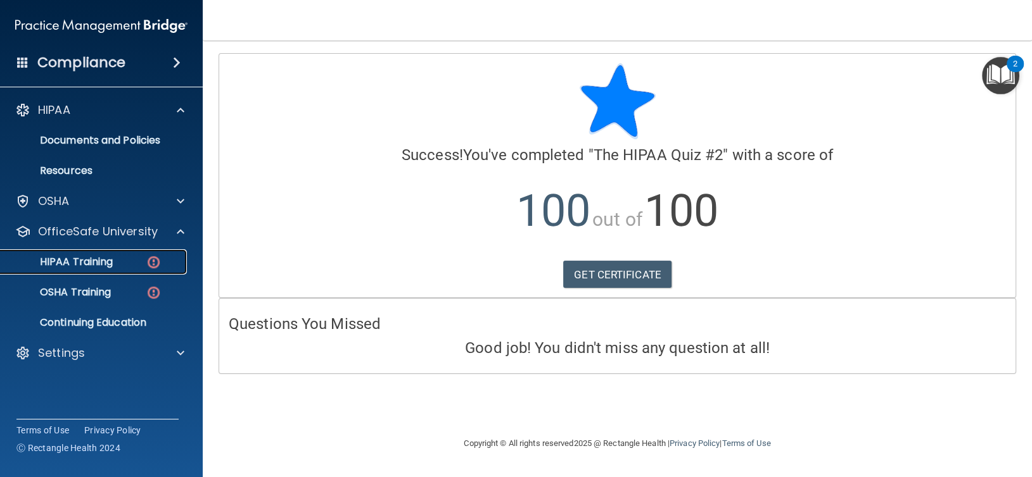
click at [94, 262] on p "HIPAA Training" at bounding box center [60, 262] width 104 height 13
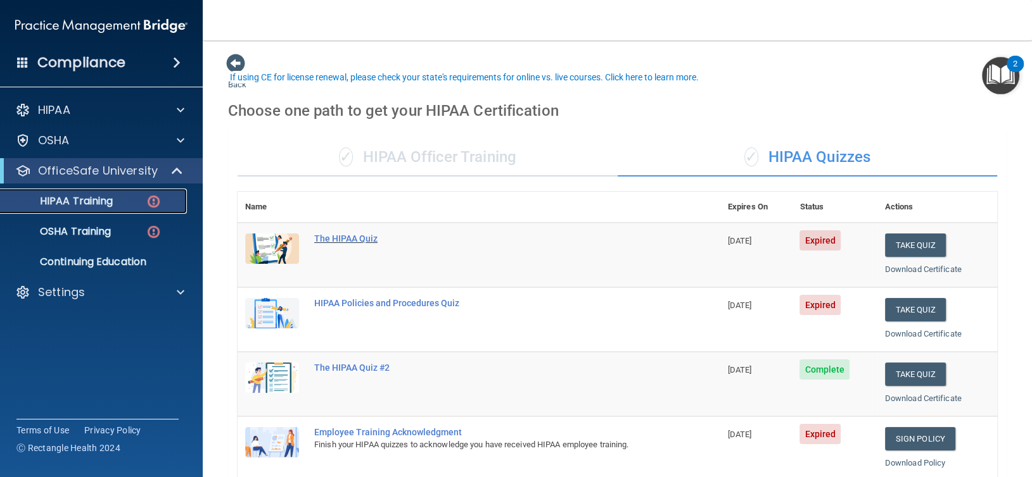
scroll to position [105, 0]
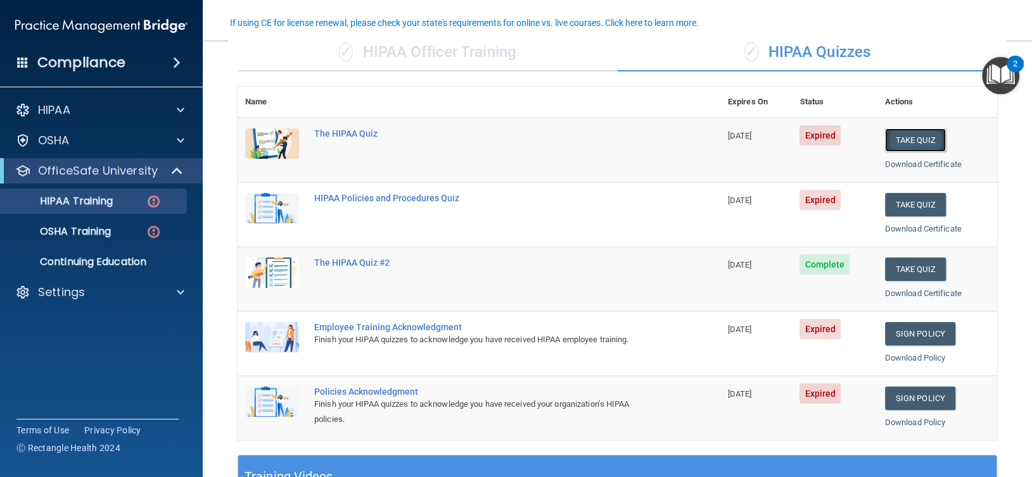
click at [909, 134] on button "Take Quiz" at bounding box center [915, 140] width 61 height 23
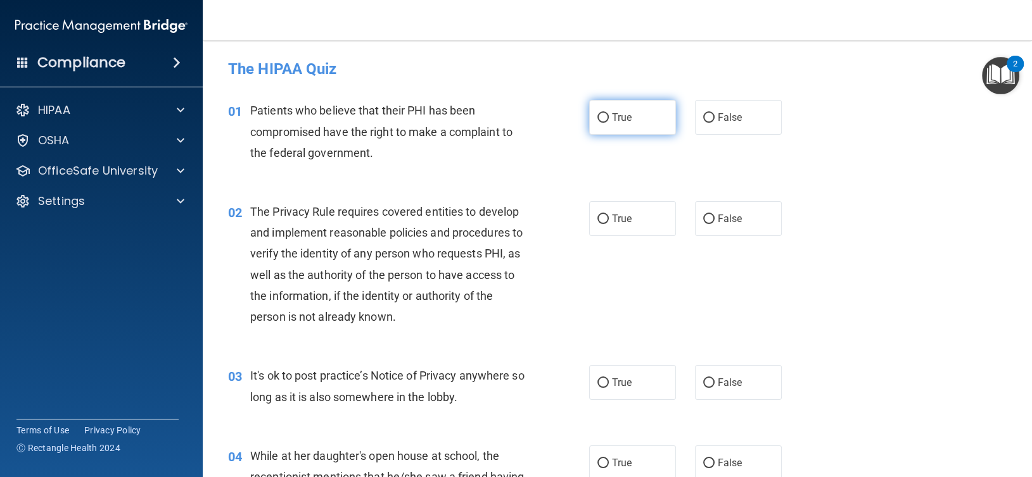
click at [602, 117] on input "True" at bounding box center [602, 117] width 11 height 9
radio input "true"
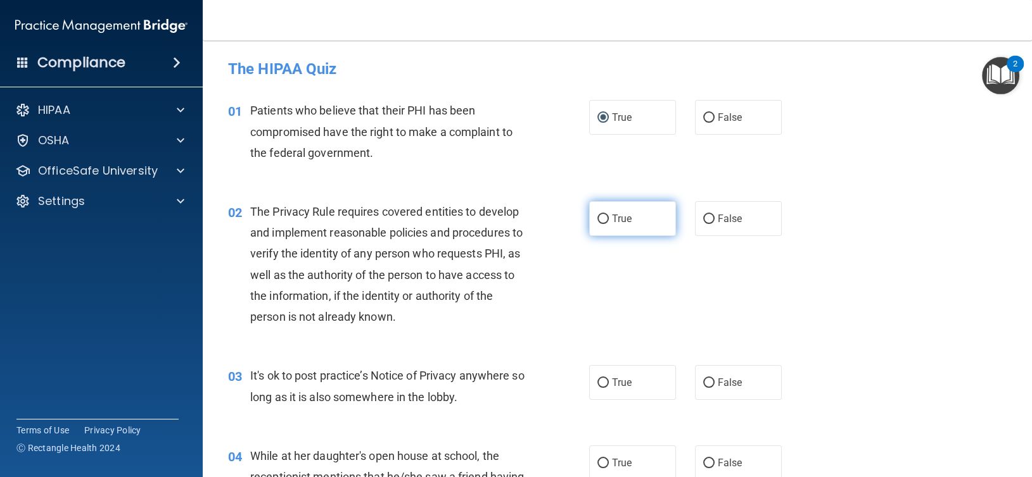
click at [597, 218] on input "True" at bounding box center [602, 219] width 11 height 9
radio input "true"
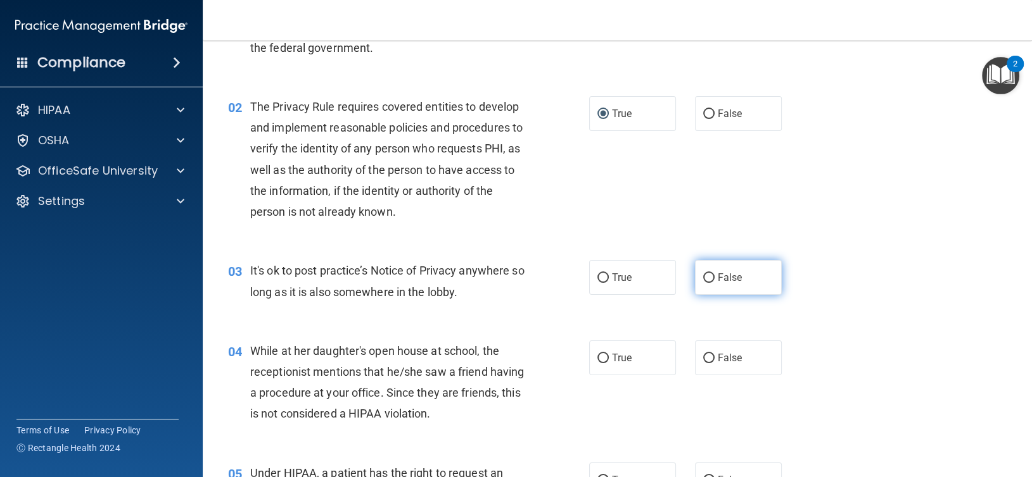
click at [704, 274] on input "False" at bounding box center [708, 278] width 11 height 9
radio input "true"
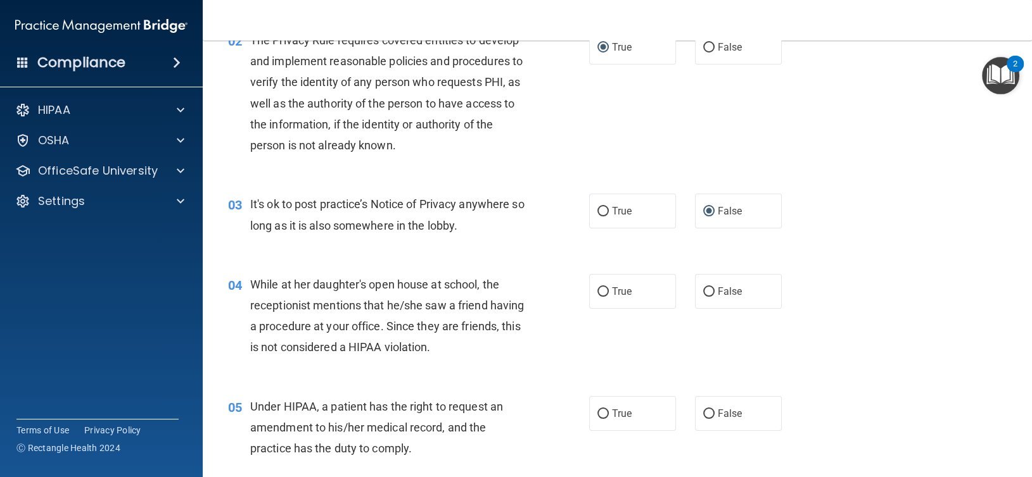
scroll to position [211, 0]
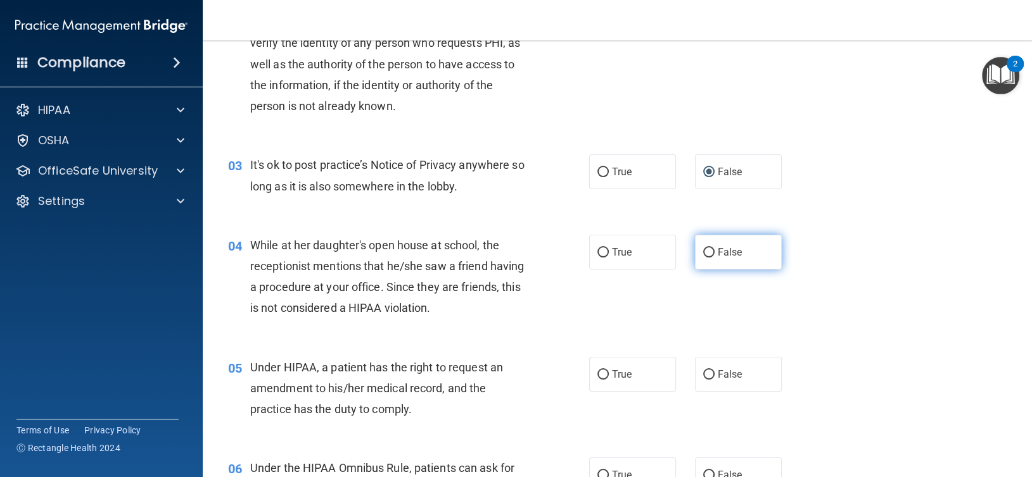
click at [703, 253] on input "False" at bounding box center [708, 252] width 11 height 9
radio input "true"
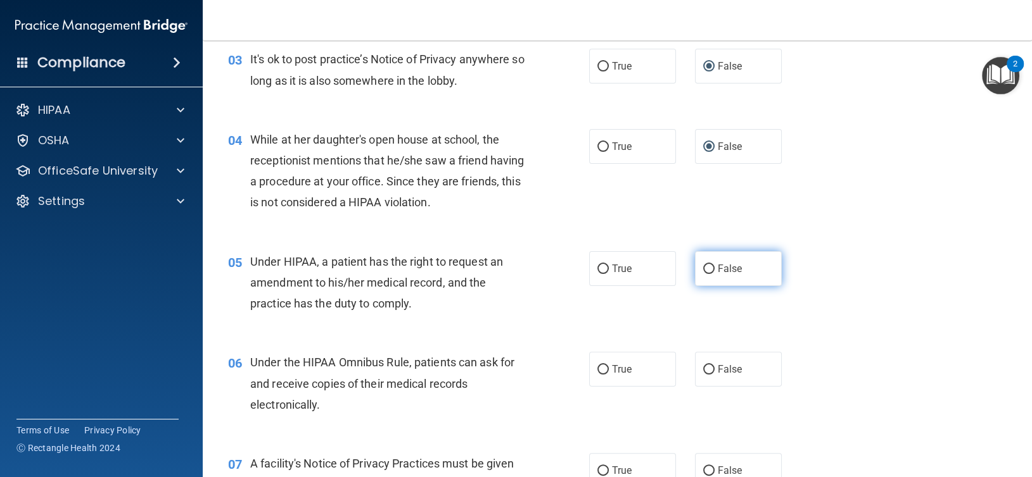
click at [703, 266] on input "False" at bounding box center [708, 269] width 11 height 9
radio input "true"
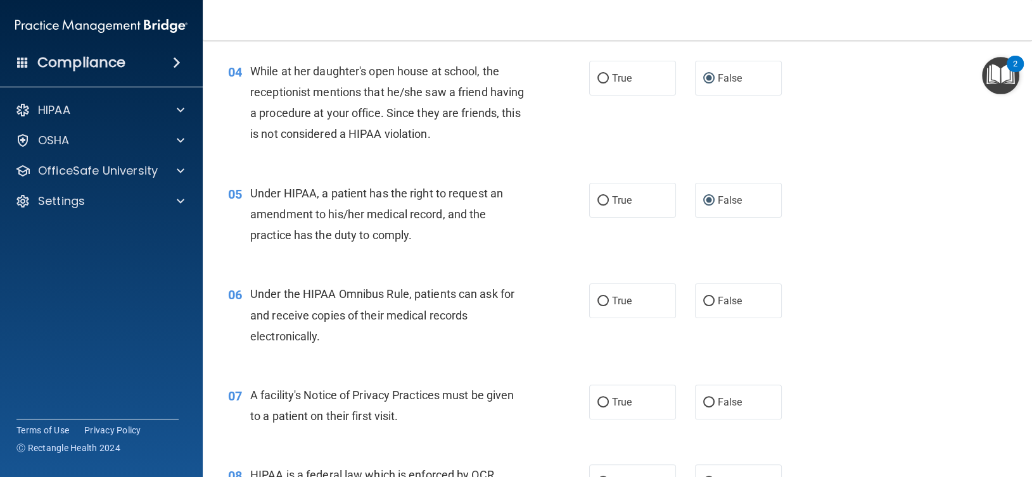
scroll to position [422, 0]
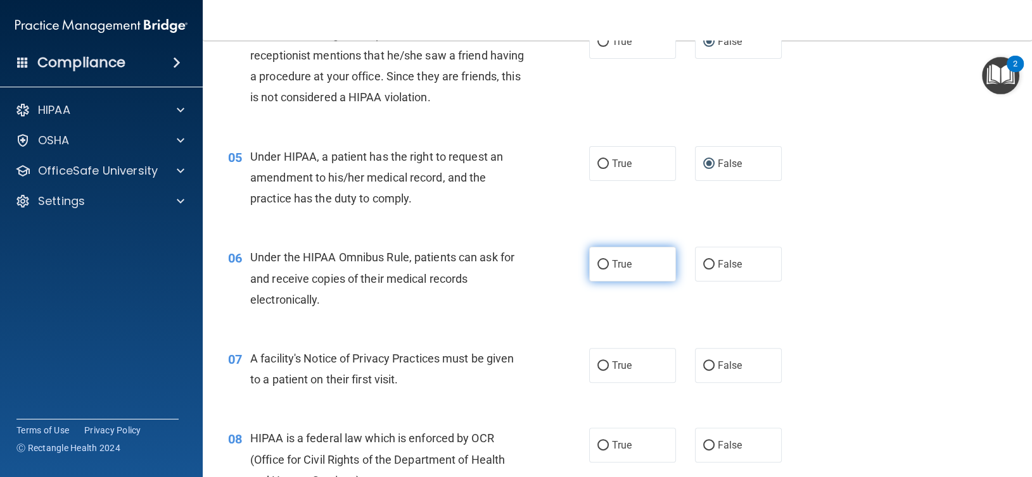
click at [600, 265] on input "True" at bounding box center [602, 264] width 11 height 9
radio input "true"
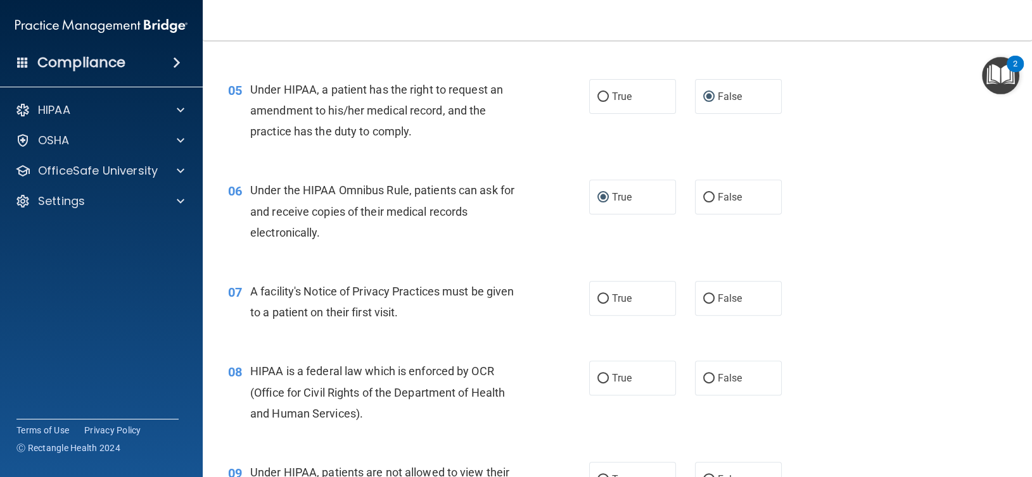
scroll to position [528, 0]
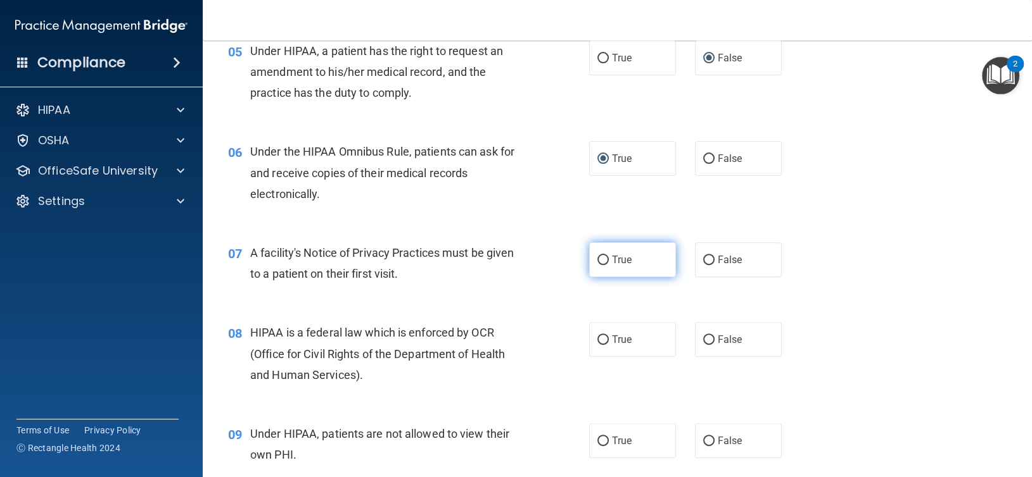
click at [605, 262] on label "True" at bounding box center [632, 260] width 87 height 35
click at [605, 262] on input "True" at bounding box center [602, 260] width 11 height 9
radio input "true"
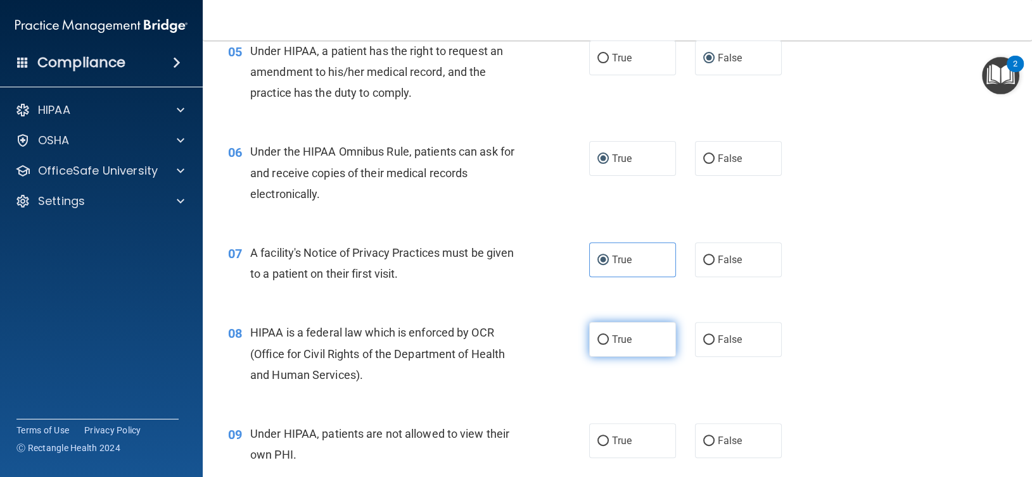
click at [598, 336] on input "True" at bounding box center [602, 340] width 11 height 9
radio input "true"
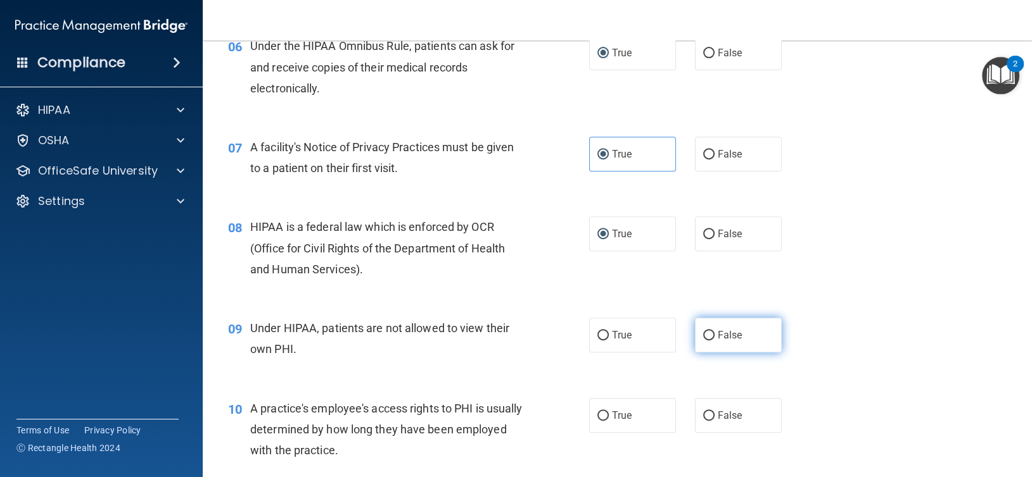
click at [705, 326] on label "False" at bounding box center [738, 335] width 87 height 35
click at [705, 331] on input "False" at bounding box center [708, 335] width 11 height 9
radio input "true"
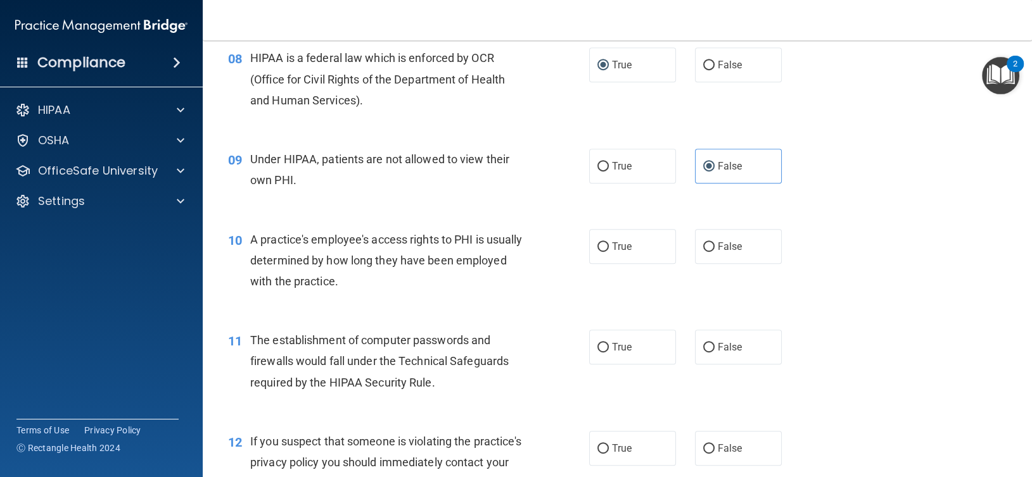
scroll to position [844, 0]
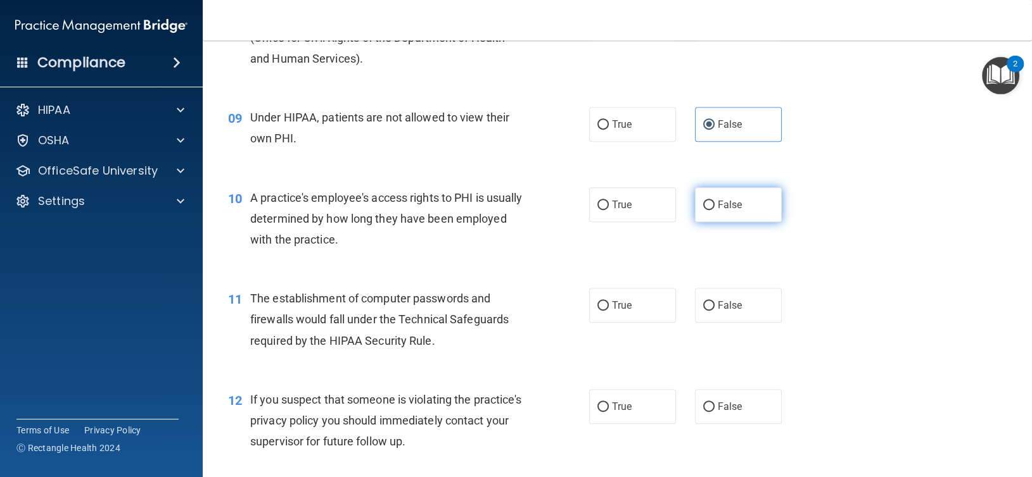
click at [705, 205] on input "False" at bounding box center [708, 205] width 11 height 9
radio input "true"
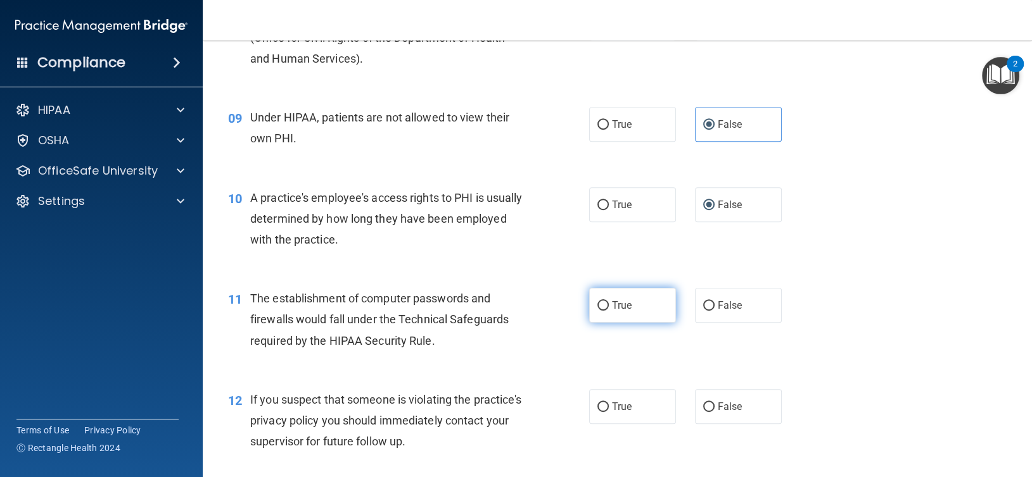
click at [599, 301] on input "True" at bounding box center [602, 305] width 11 height 9
radio input "true"
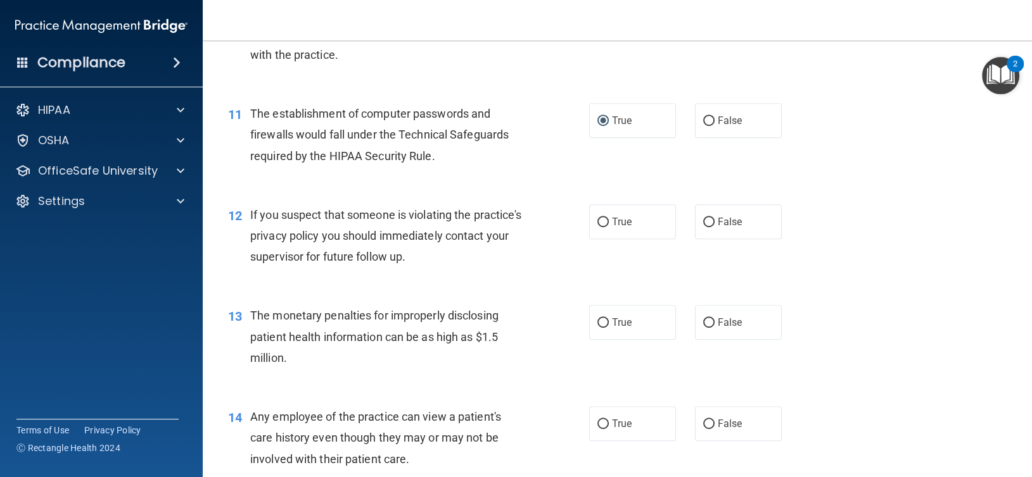
scroll to position [1055, 0]
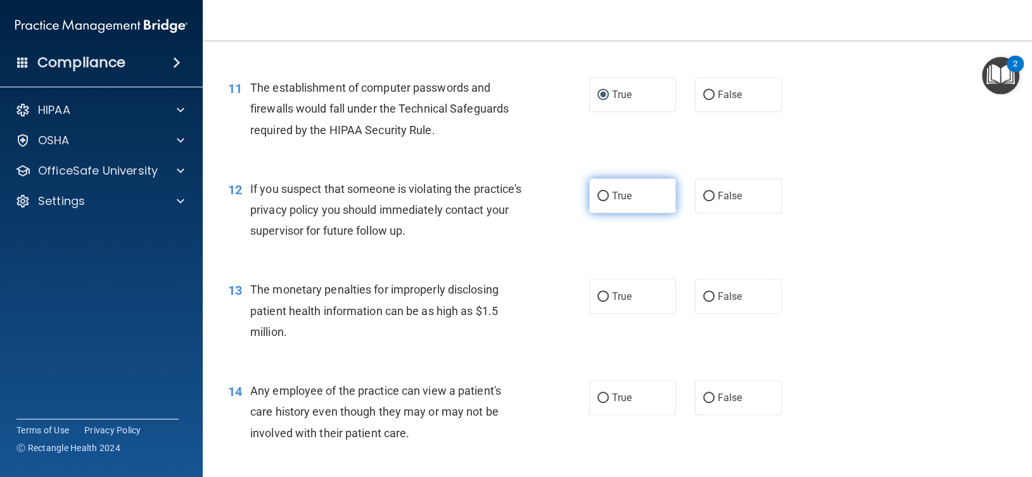
click at [590, 198] on label "True" at bounding box center [632, 196] width 87 height 35
click at [597, 198] on input "True" at bounding box center [602, 196] width 11 height 9
radio input "true"
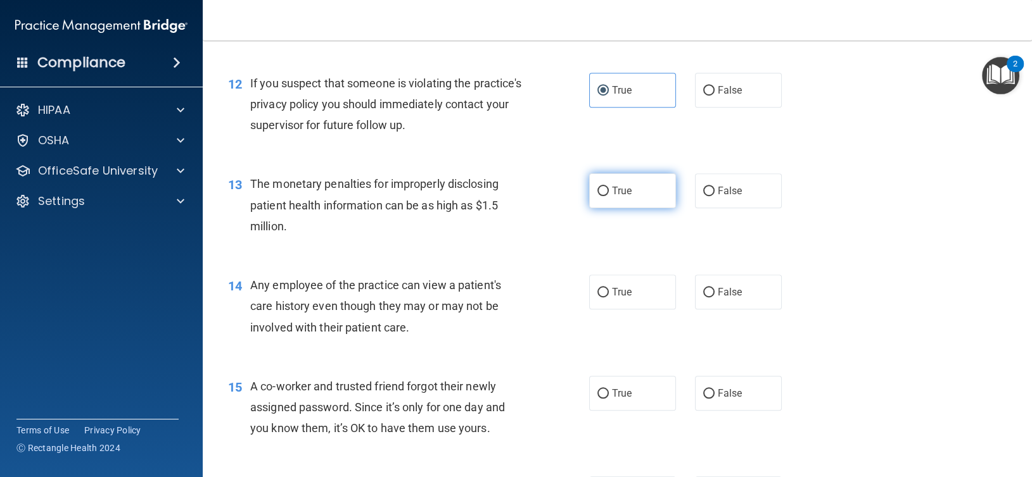
click at [597, 194] on input "True" at bounding box center [602, 191] width 11 height 9
radio input "true"
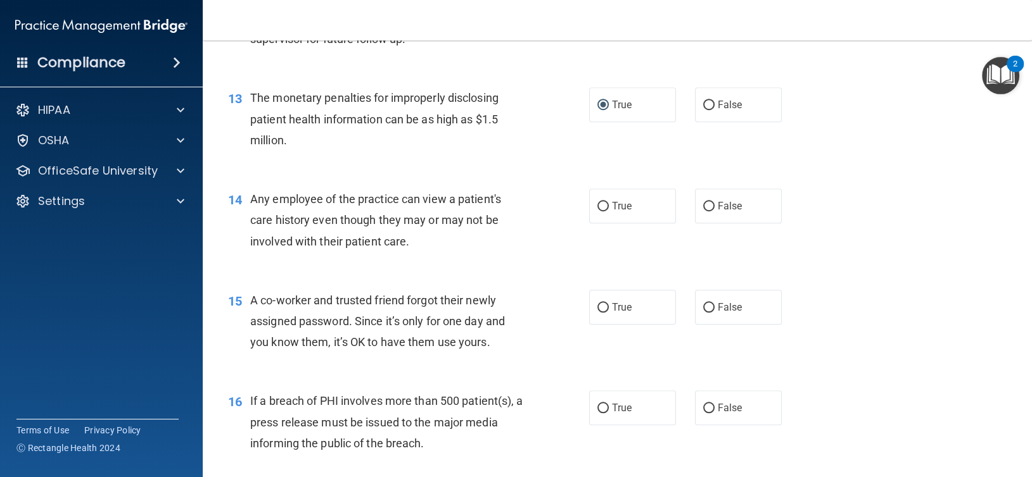
scroll to position [1267, 0]
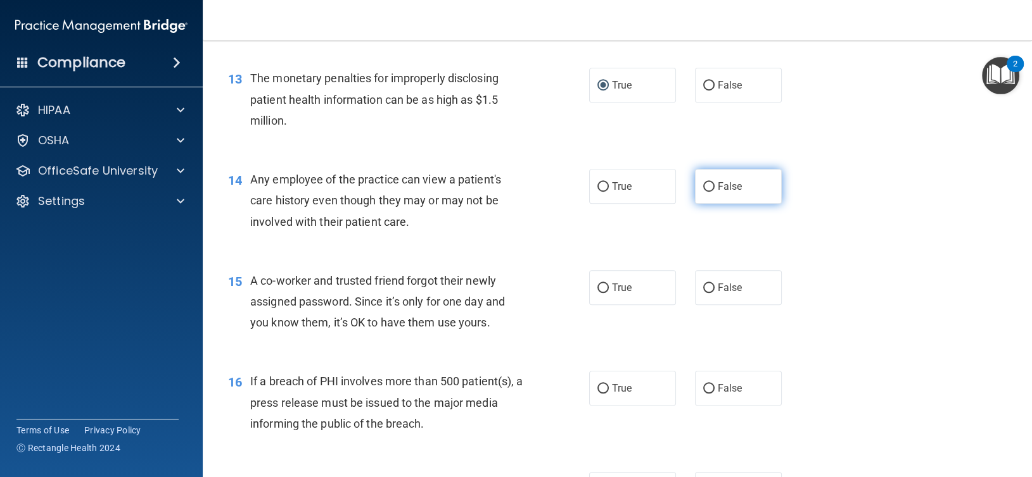
click at [703, 182] on input "False" at bounding box center [708, 186] width 11 height 9
radio input "true"
click at [703, 287] on input "False" at bounding box center [708, 288] width 11 height 9
radio input "true"
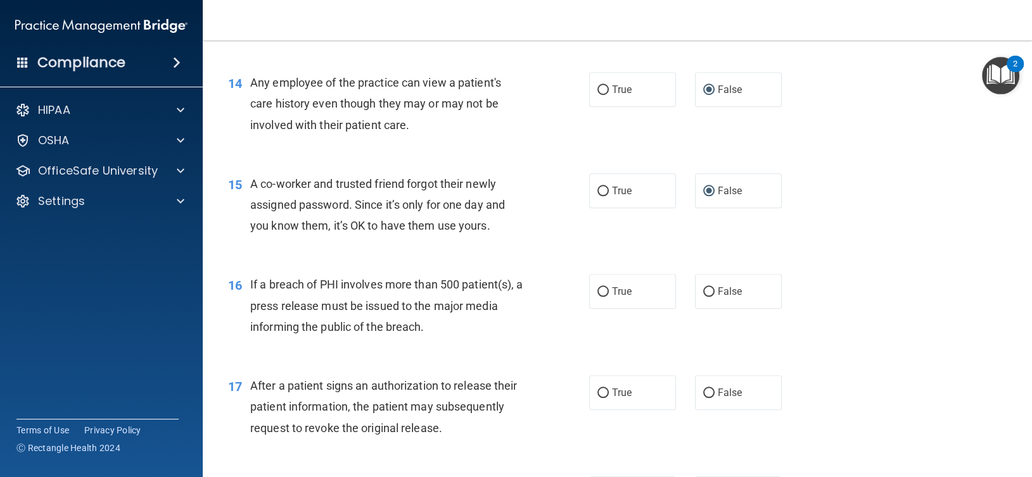
scroll to position [1477, 0]
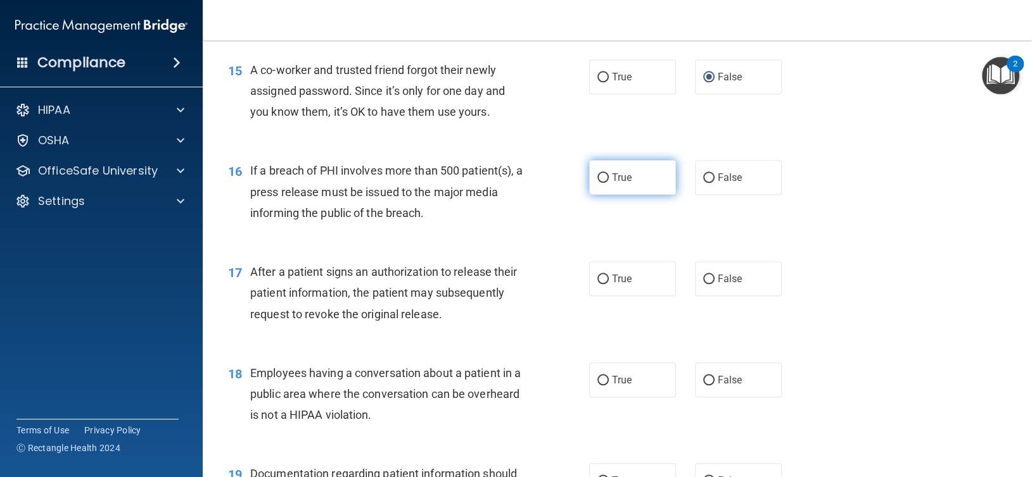
click at [597, 175] on input "True" at bounding box center [602, 178] width 11 height 9
radio input "true"
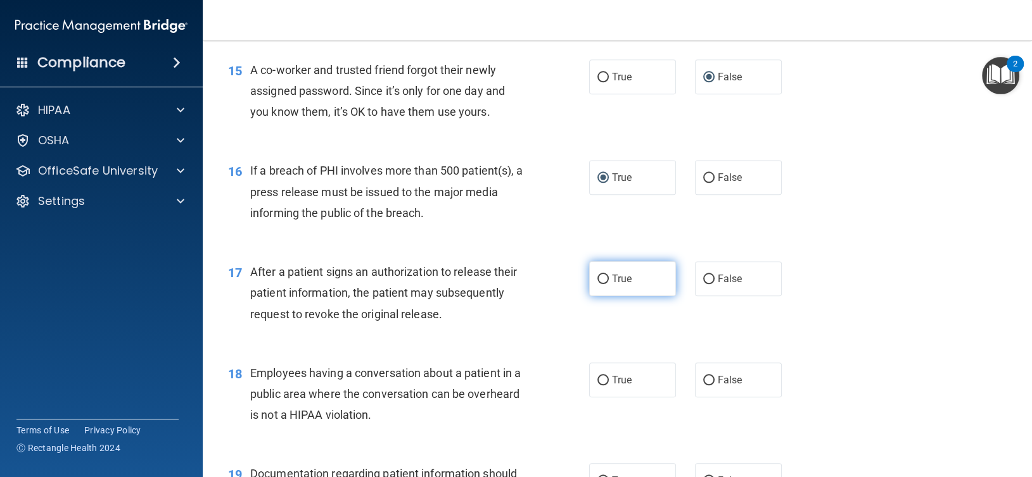
click at [602, 275] on input "True" at bounding box center [602, 279] width 11 height 9
radio input "true"
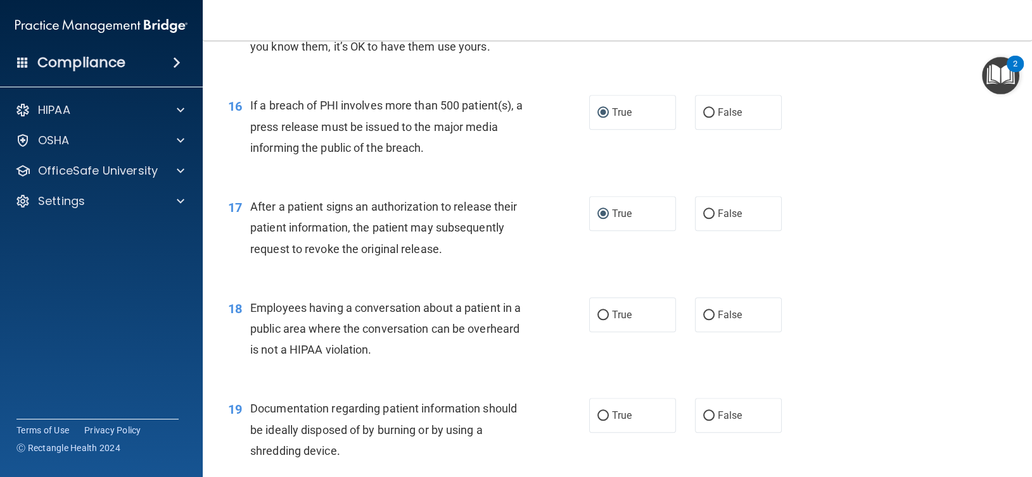
scroll to position [1583, 0]
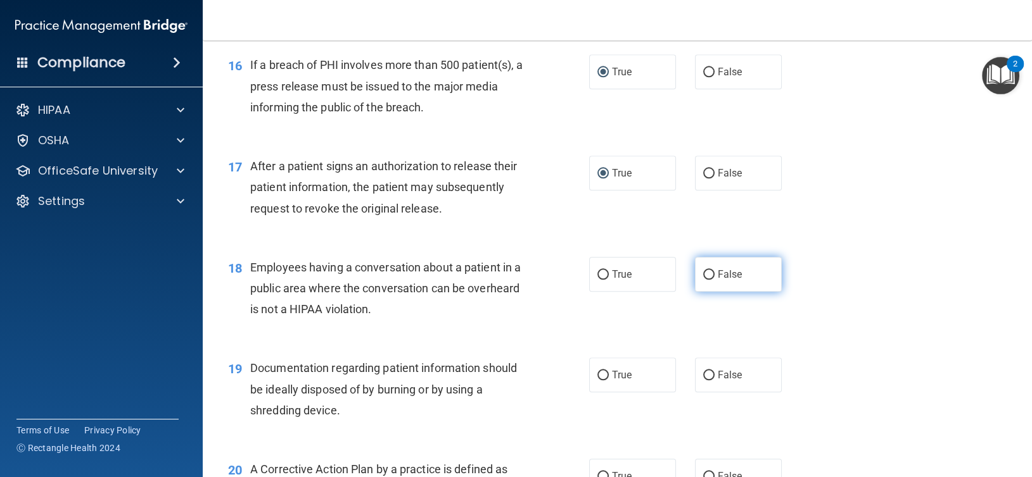
click at [703, 272] on input "False" at bounding box center [708, 274] width 11 height 9
radio input "true"
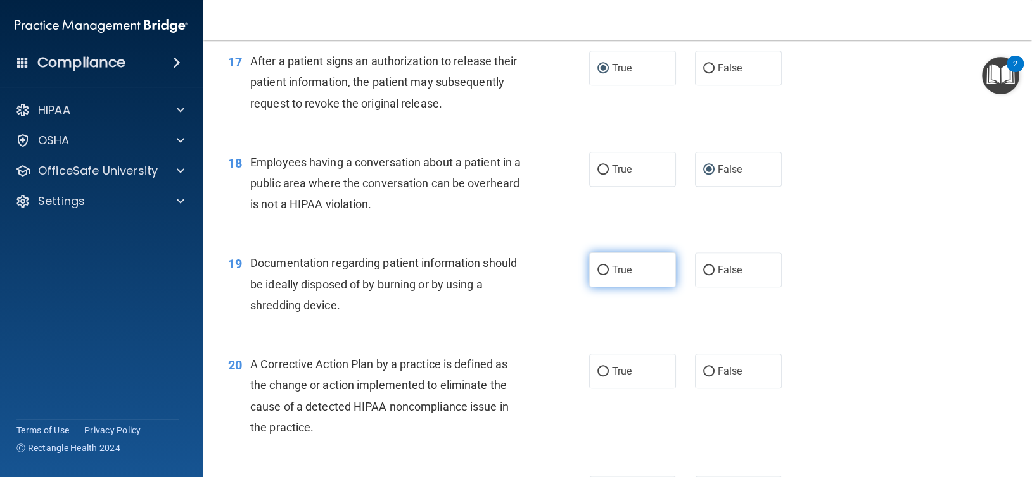
click at [597, 270] on input "True" at bounding box center [602, 270] width 11 height 9
radio input "true"
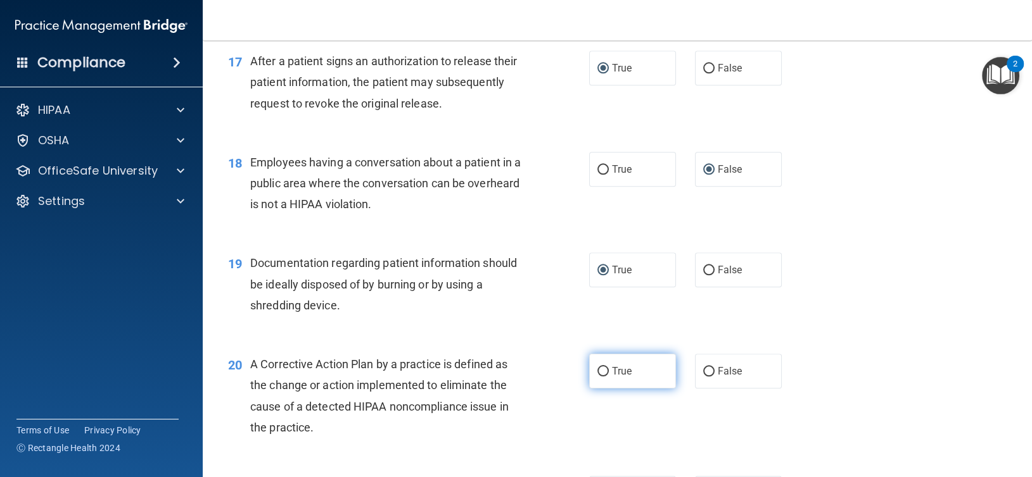
click at [600, 368] on input "True" at bounding box center [602, 371] width 11 height 9
radio input "true"
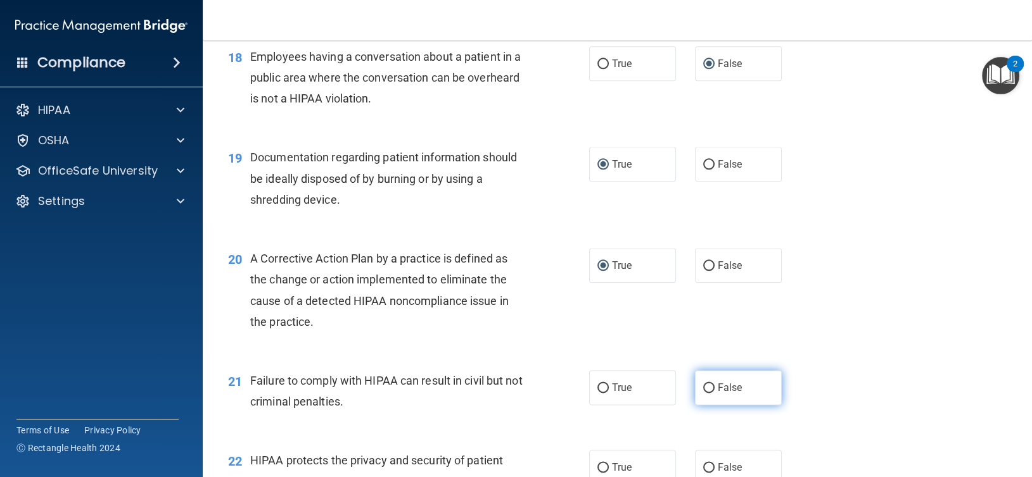
click at [705, 385] on input "False" at bounding box center [708, 388] width 11 height 9
radio input "true"
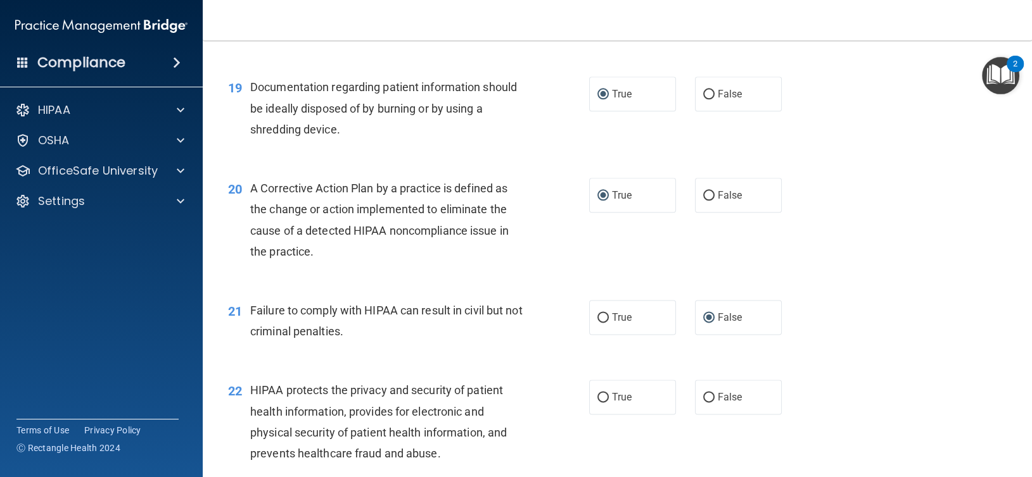
scroll to position [1900, 0]
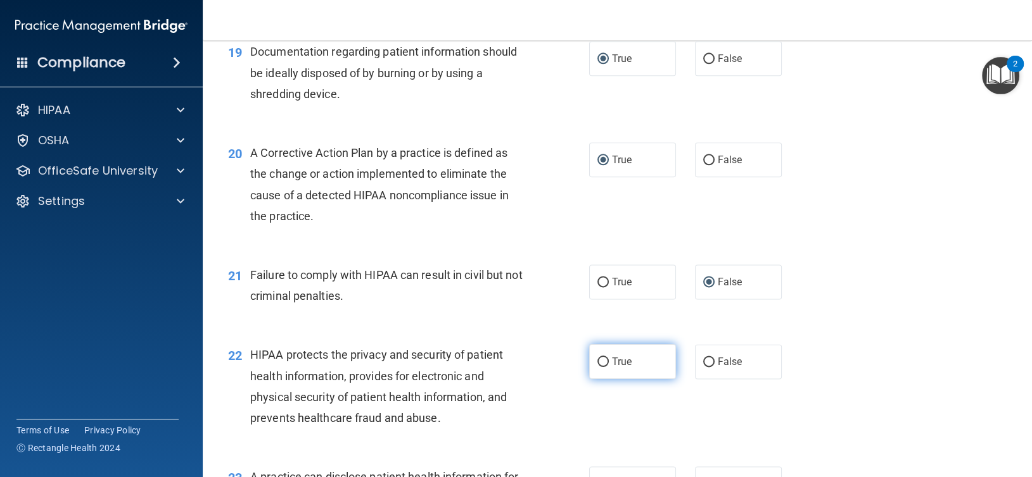
click at [600, 359] on input "True" at bounding box center [602, 362] width 11 height 9
radio input "true"
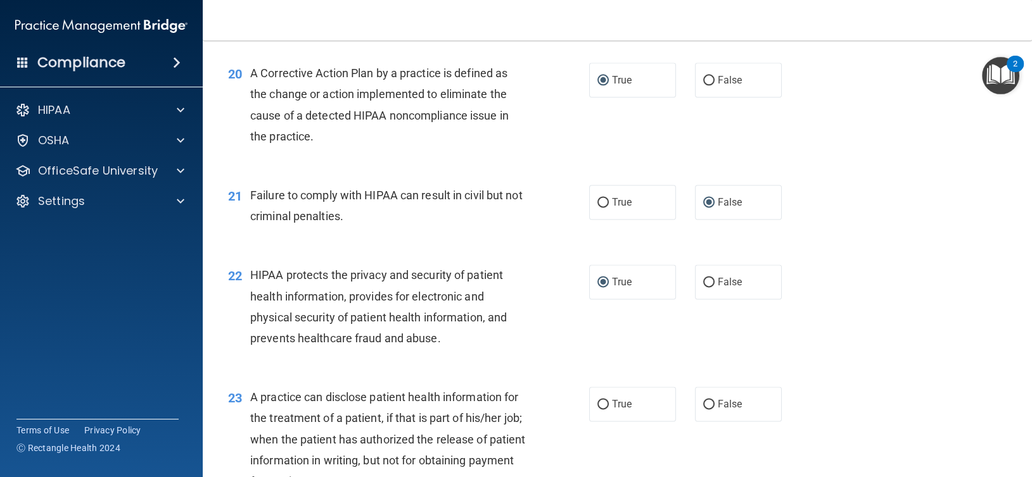
scroll to position [2005, 0]
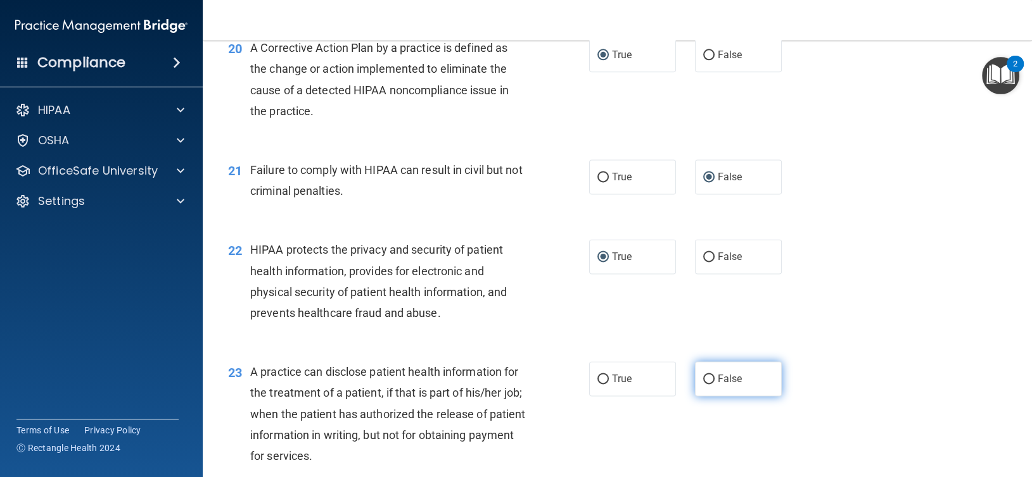
click at [704, 377] on input "False" at bounding box center [708, 379] width 11 height 9
radio input "true"
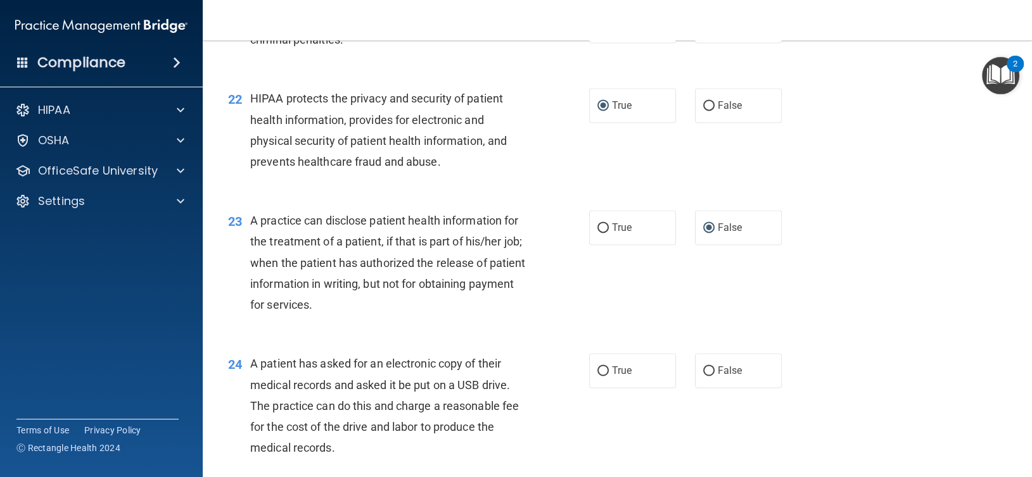
scroll to position [2216, 0]
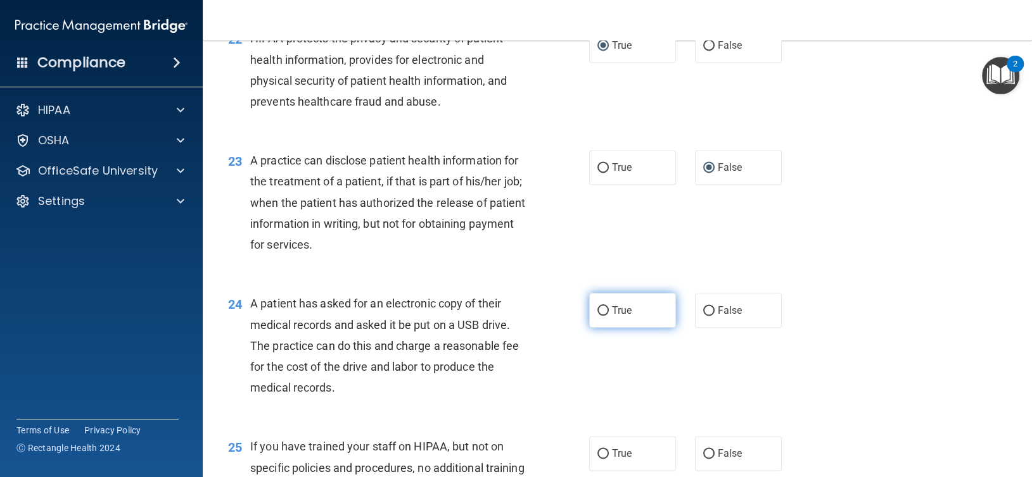
click at [598, 309] on input "True" at bounding box center [602, 310] width 11 height 9
radio input "true"
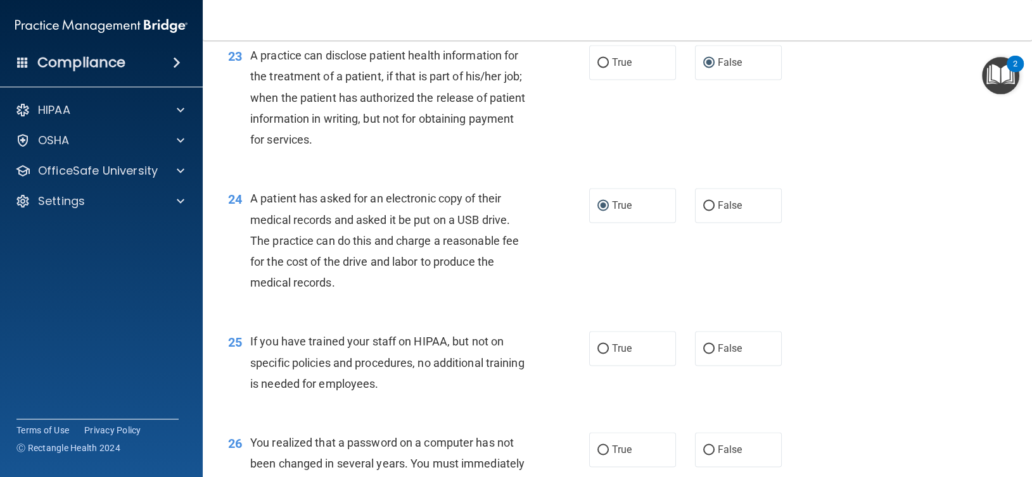
scroll to position [2427, 0]
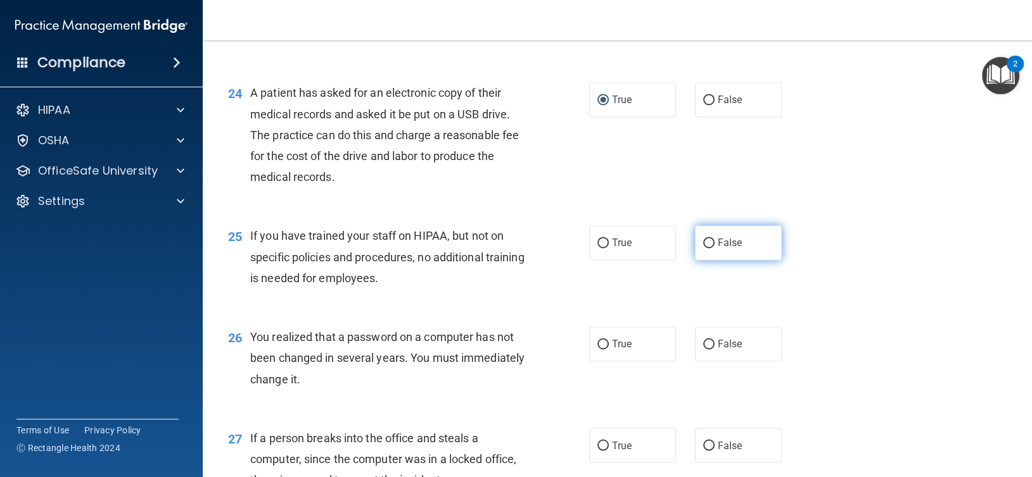
click at [704, 239] on input "False" at bounding box center [708, 243] width 11 height 9
radio input "true"
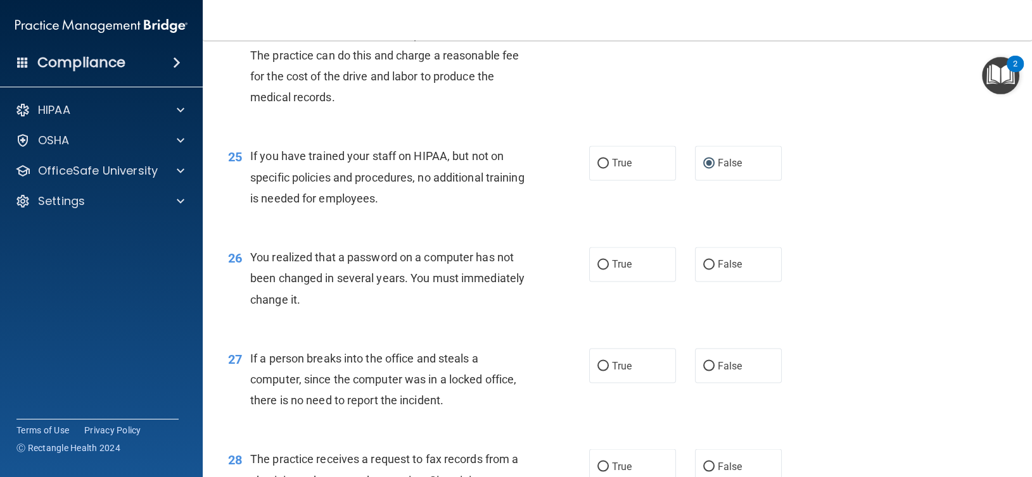
scroll to position [2533, 0]
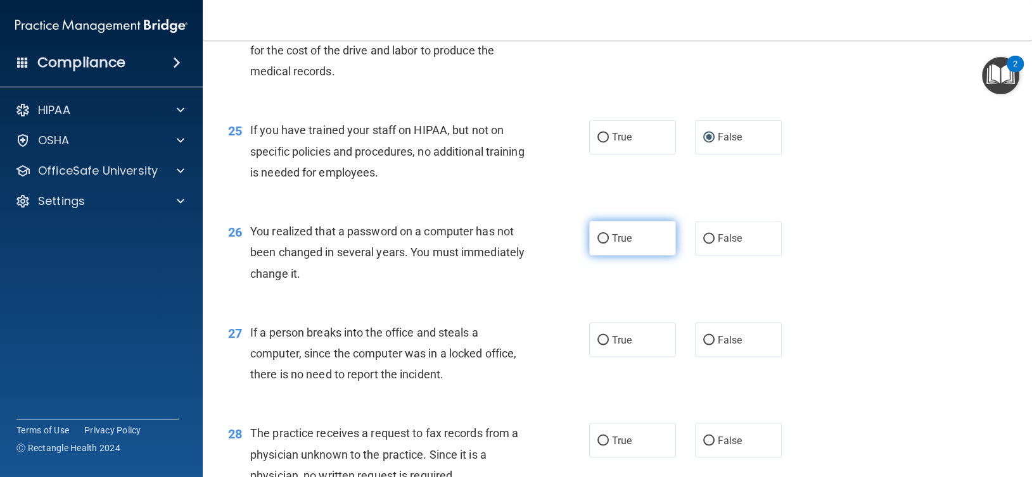
click at [597, 238] on input "True" at bounding box center [602, 238] width 11 height 9
radio input "true"
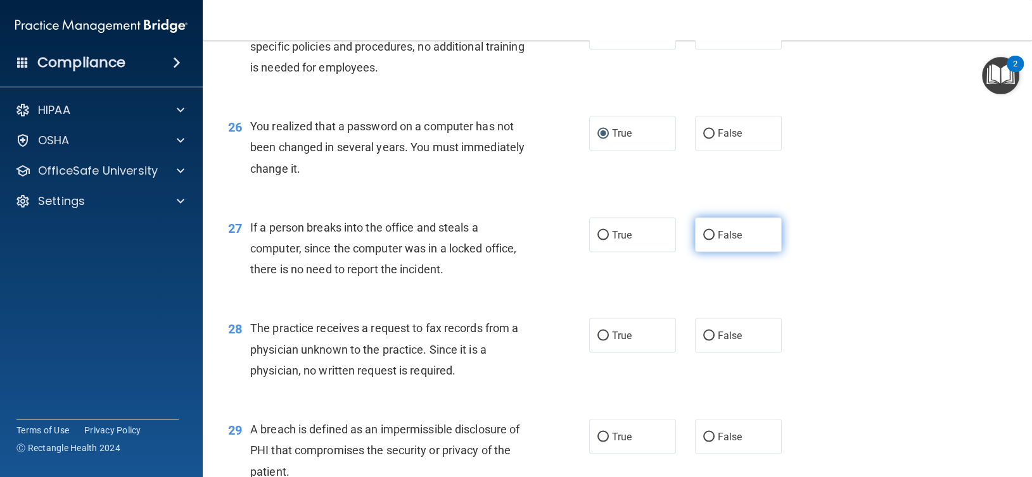
click at [703, 234] on input "False" at bounding box center [708, 235] width 11 height 9
radio input "true"
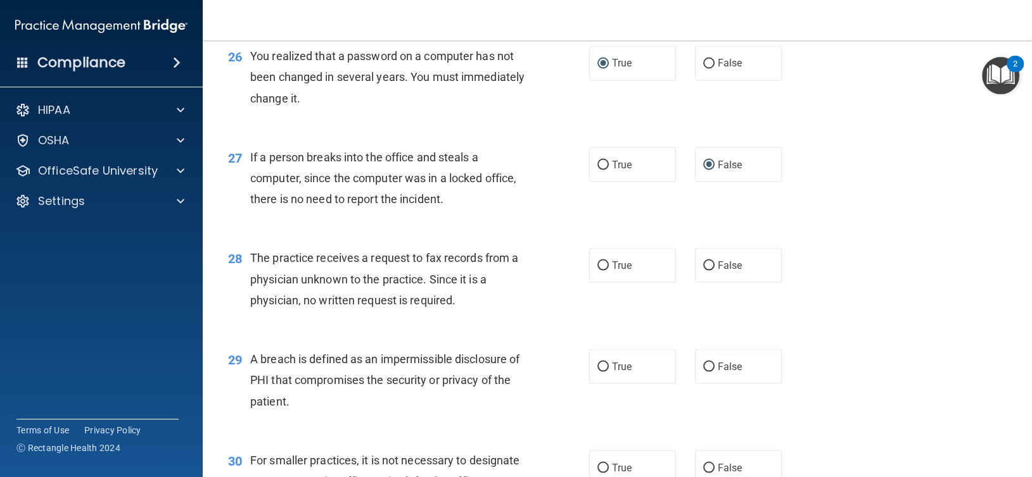
scroll to position [2744, 0]
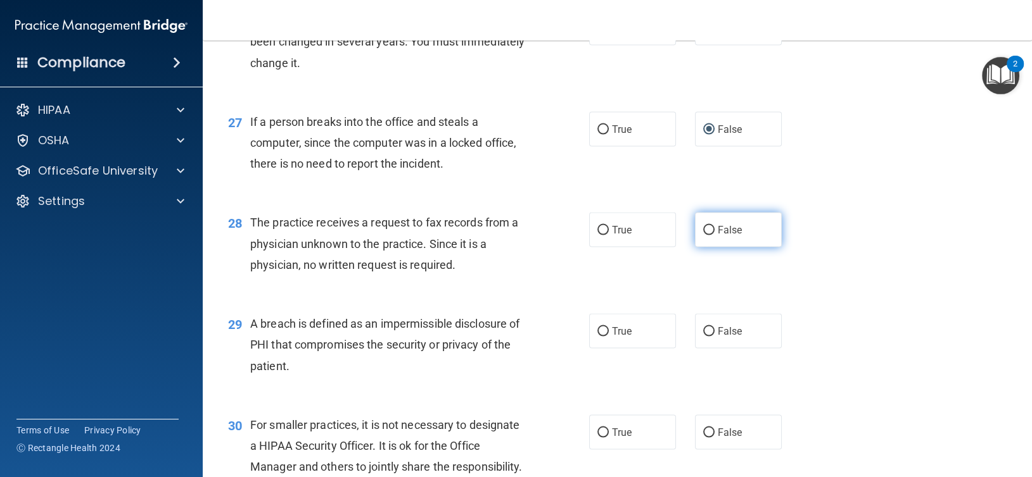
click at [703, 229] on input "False" at bounding box center [708, 229] width 11 height 9
radio input "true"
click at [598, 332] on input "True" at bounding box center [602, 331] width 11 height 9
radio input "true"
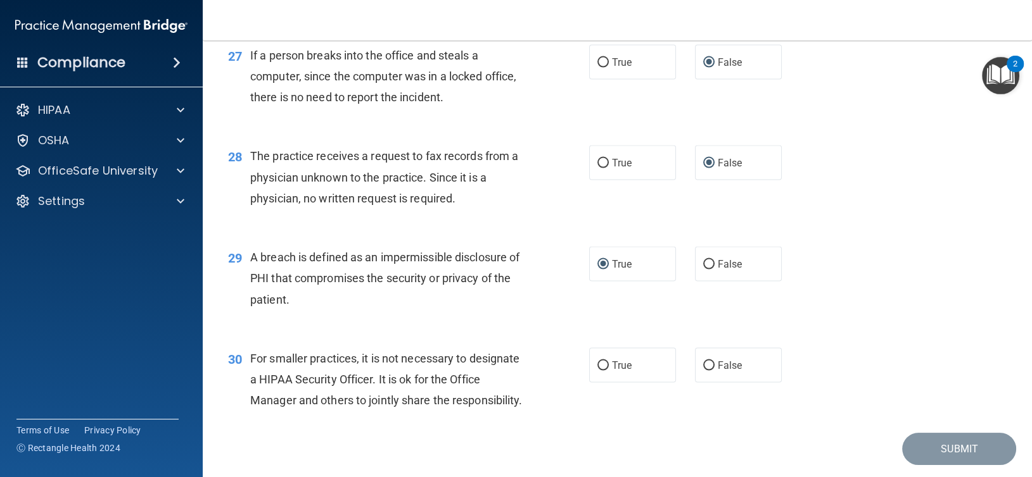
scroll to position [2850, 0]
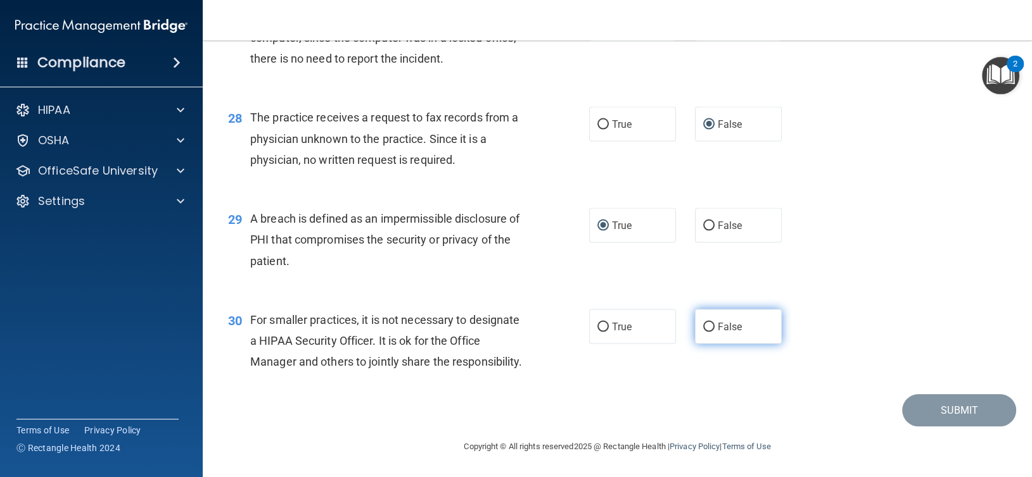
click at [703, 323] on input "False" at bounding box center [708, 327] width 11 height 9
radio input "true"
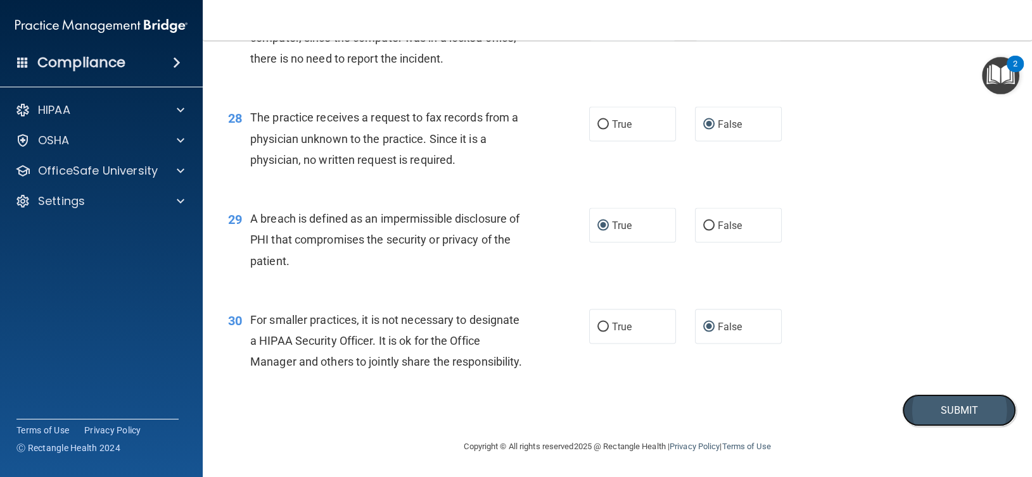
click at [957, 427] on button "Submit" at bounding box center [959, 411] width 114 height 32
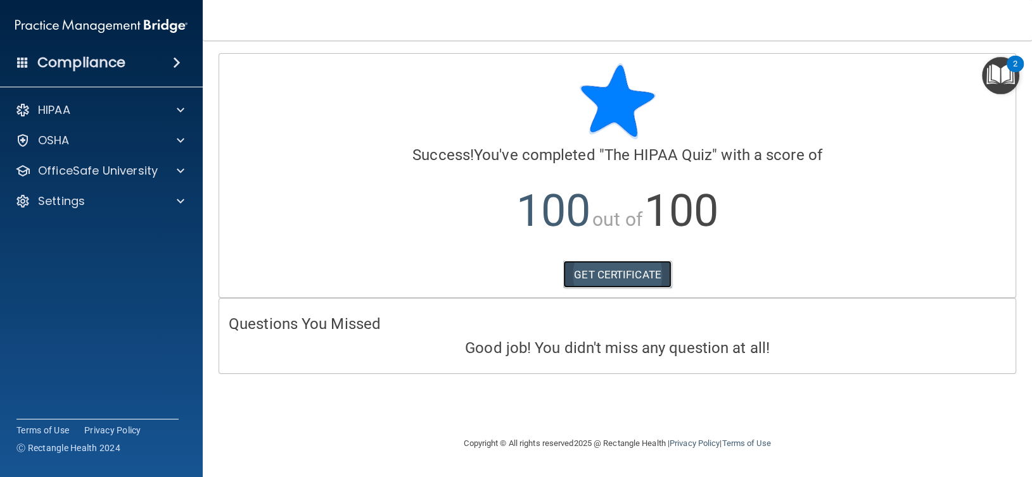
click at [616, 270] on link "GET CERTIFICATE" at bounding box center [617, 275] width 108 height 28
click at [116, 112] on div "HIPAA" at bounding box center [84, 110] width 157 height 15
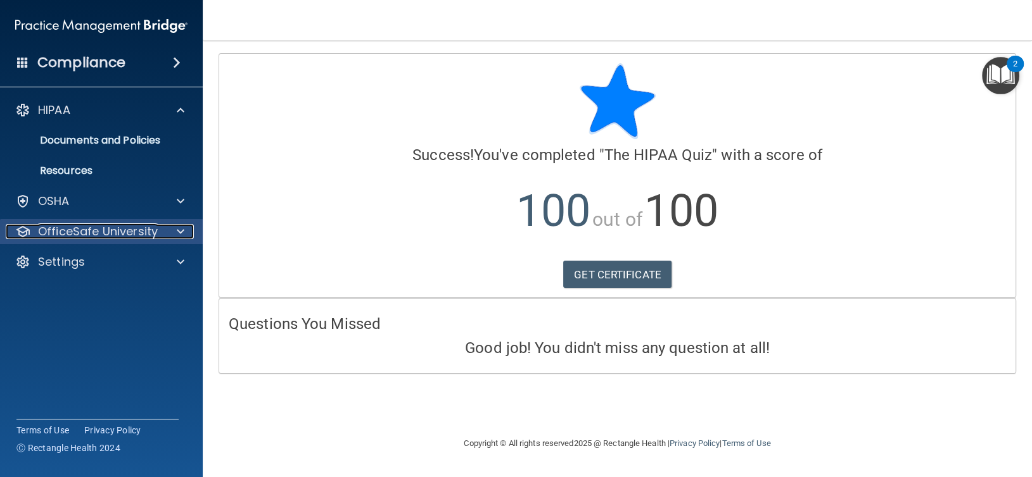
click at [119, 228] on p "OfficeSafe University" at bounding box center [98, 231] width 120 height 15
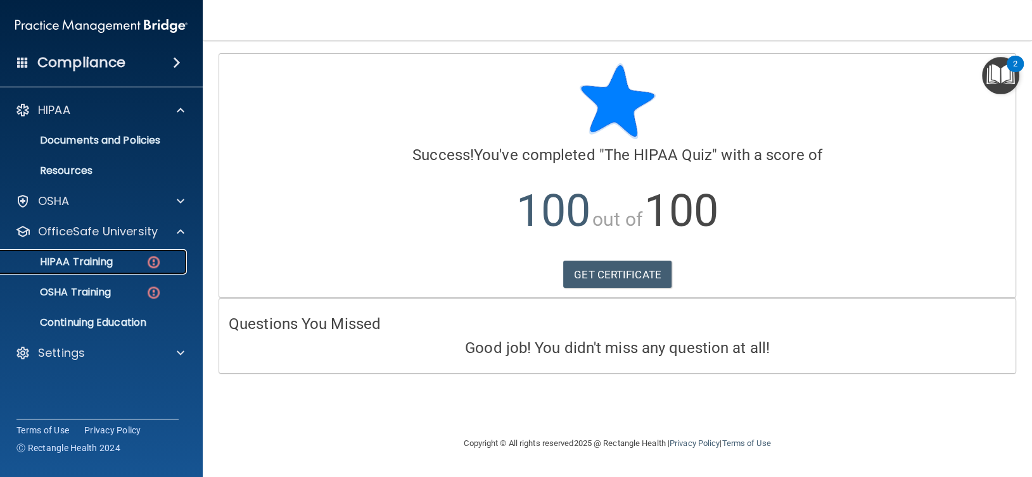
click at [118, 263] on div "HIPAA Training" at bounding box center [94, 262] width 173 height 13
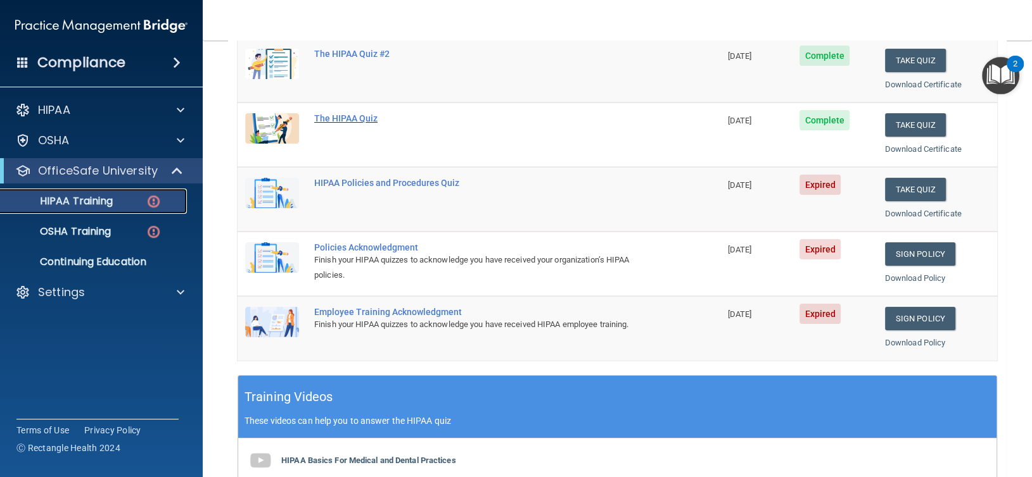
scroll to position [211, 0]
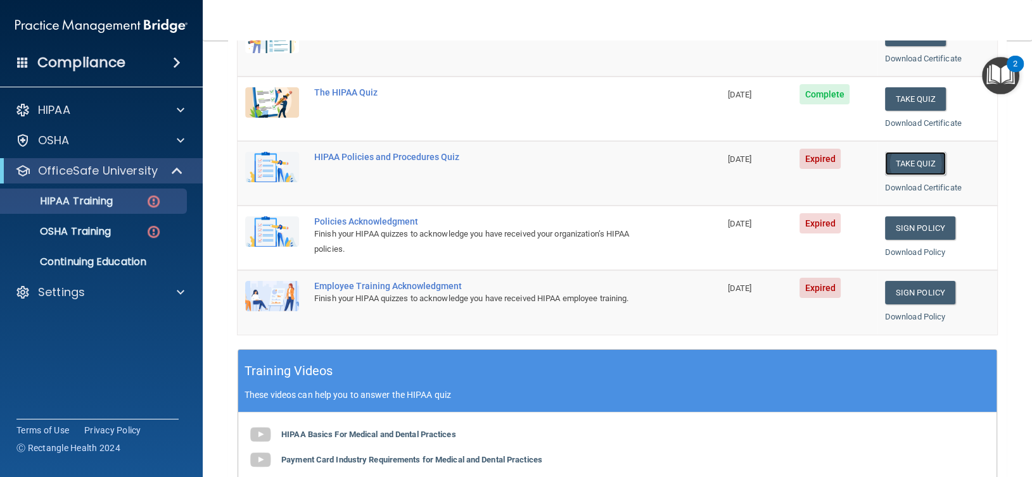
click at [897, 160] on button "Take Quiz" at bounding box center [915, 163] width 61 height 23
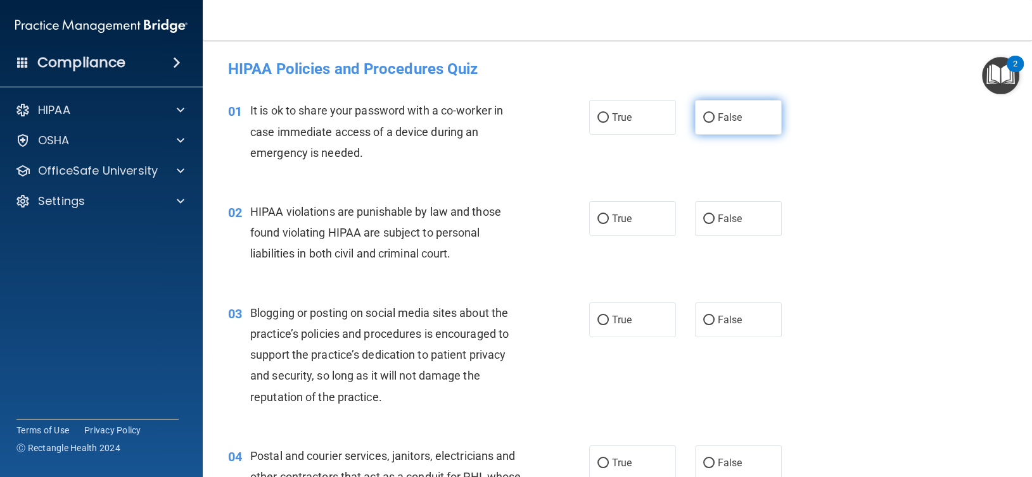
click at [703, 113] on input "False" at bounding box center [708, 117] width 11 height 9
radio input "true"
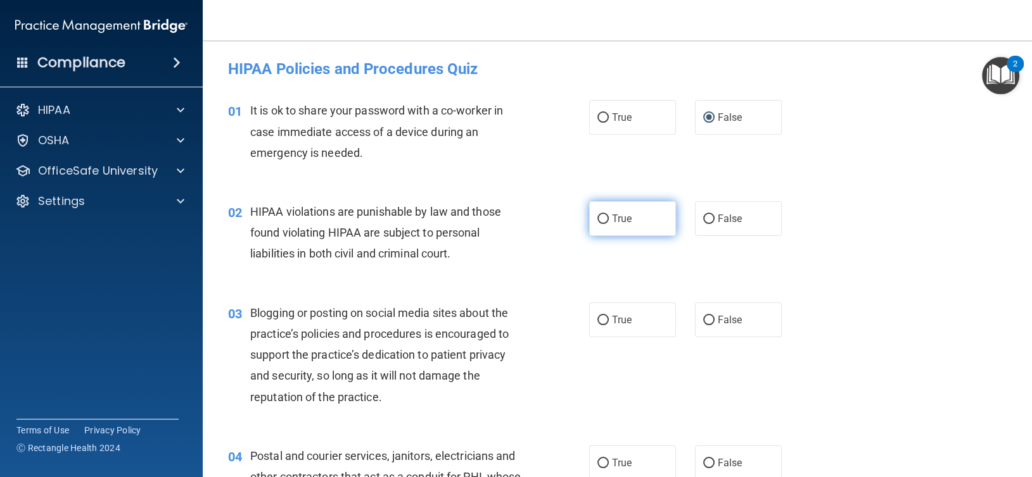
click at [597, 215] on input "True" at bounding box center [602, 219] width 11 height 9
radio input "true"
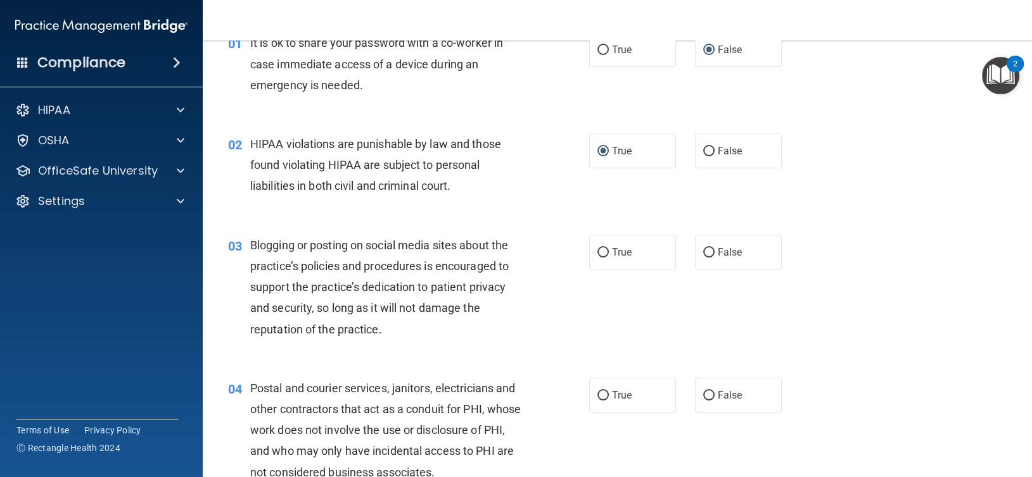
scroll to position [105, 0]
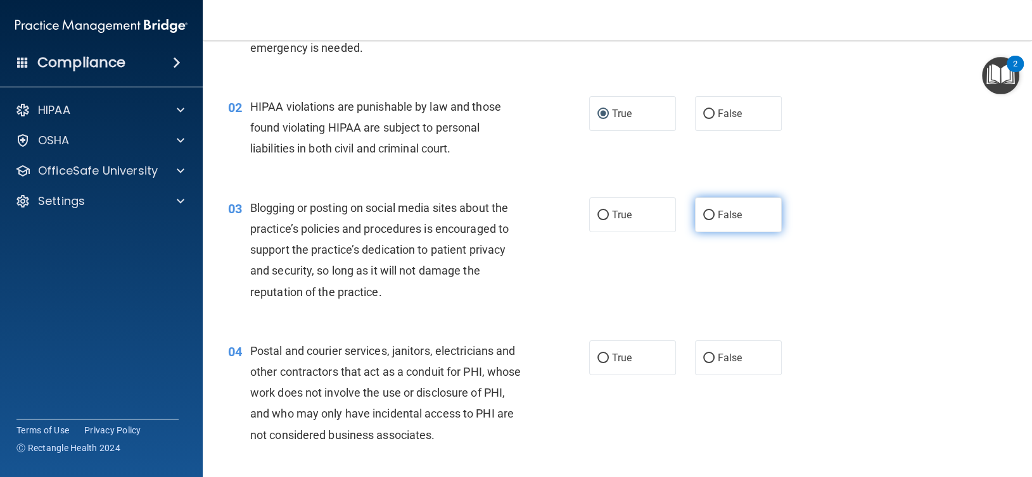
click at [707, 215] on input "False" at bounding box center [708, 215] width 11 height 9
radio input "true"
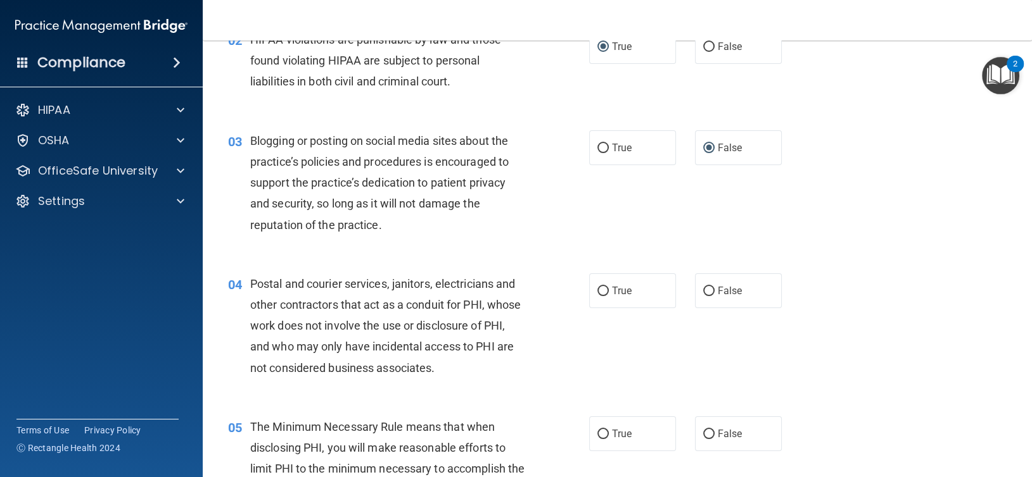
scroll to position [211, 0]
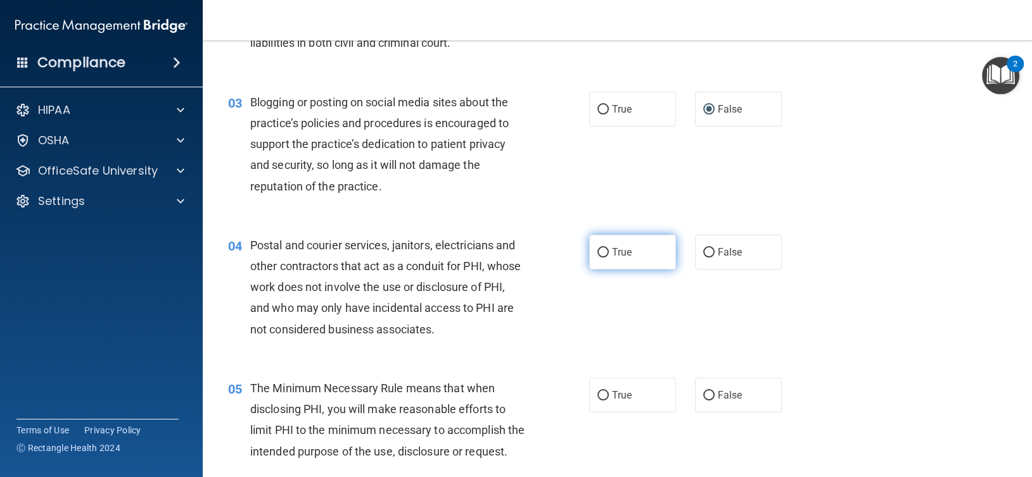
click at [597, 250] on input "True" at bounding box center [602, 252] width 11 height 9
radio input "true"
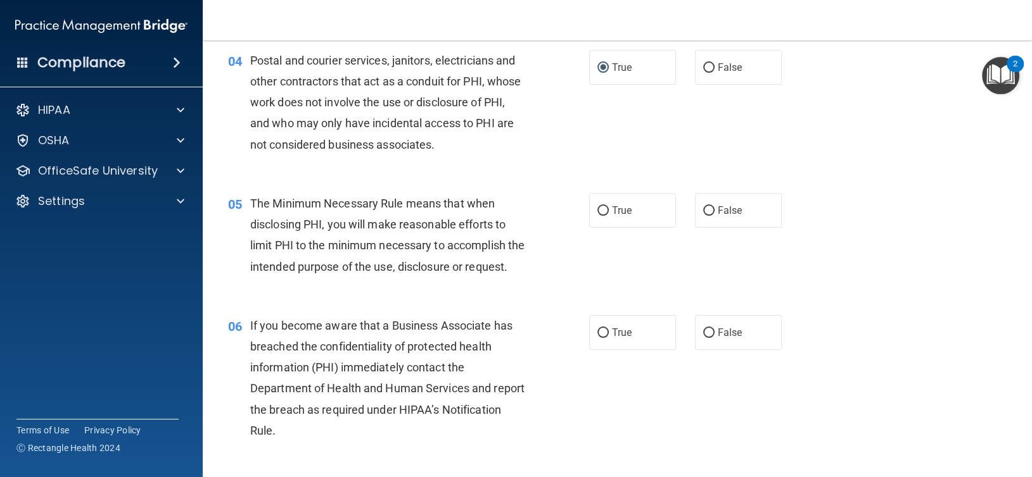
scroll to position [422, 0]
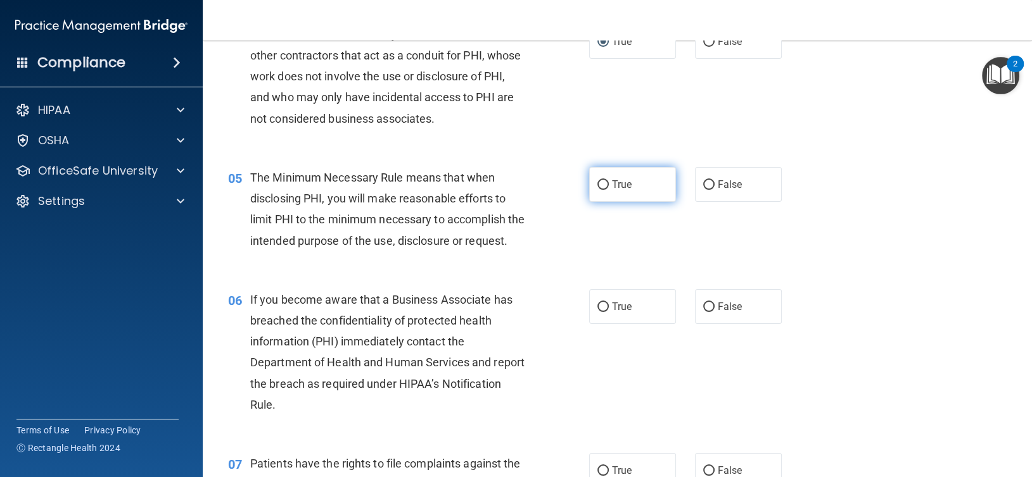
click at [597, 185] on input "True" at bounding box center [602, 184] width 11 height 9
radio input "true"
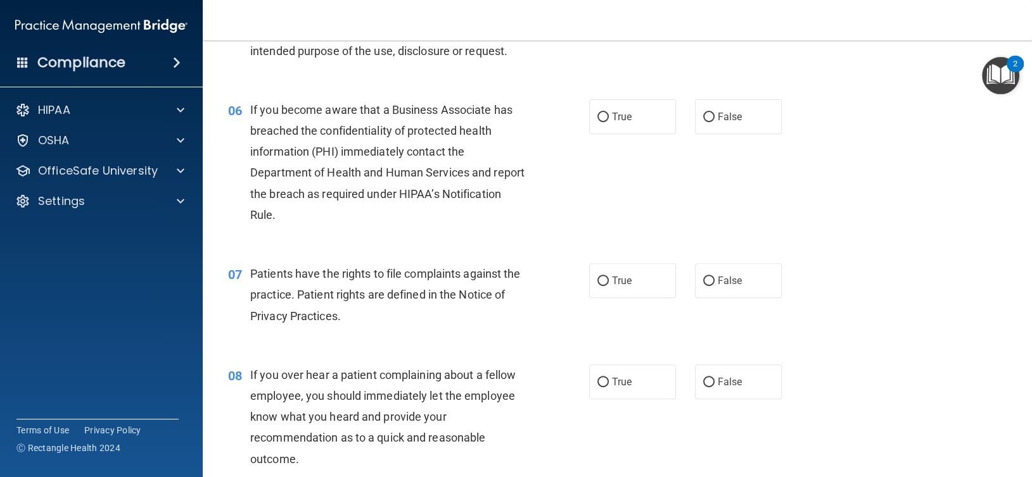
scroll to position [633, 0]
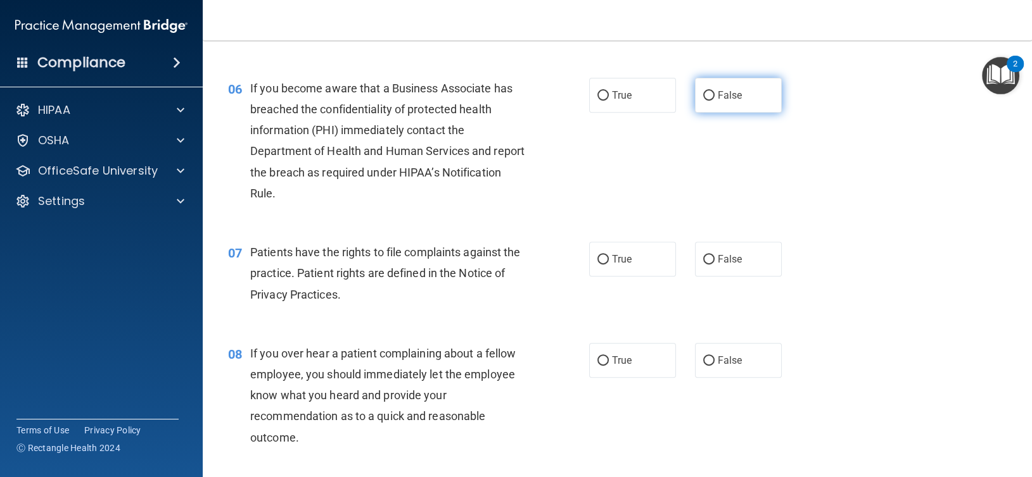
click at [703, 101] on input "False" at bounding box center [708, 95] width 11 height 9
radio input "true"
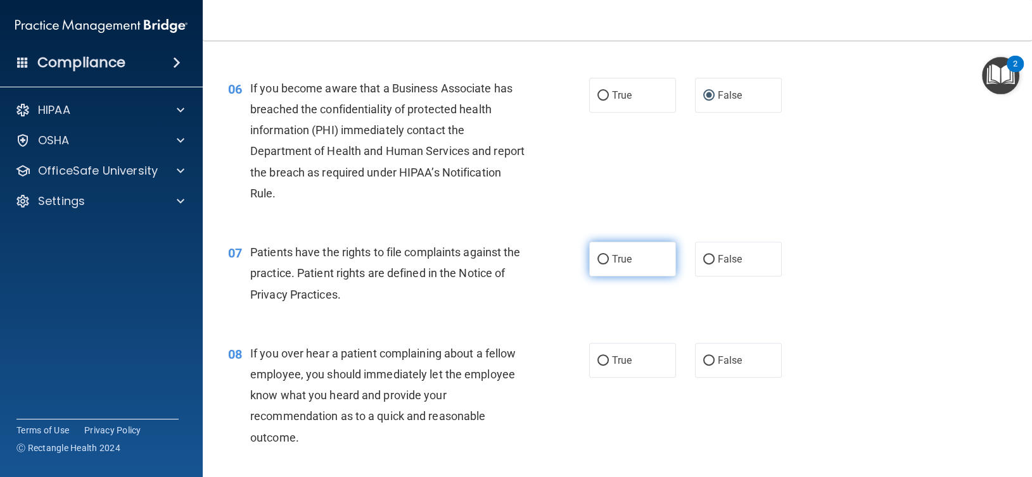
click at [601, 265] on input "True" at bounding box center [602, 259] width 11 height 9
radio input "true"
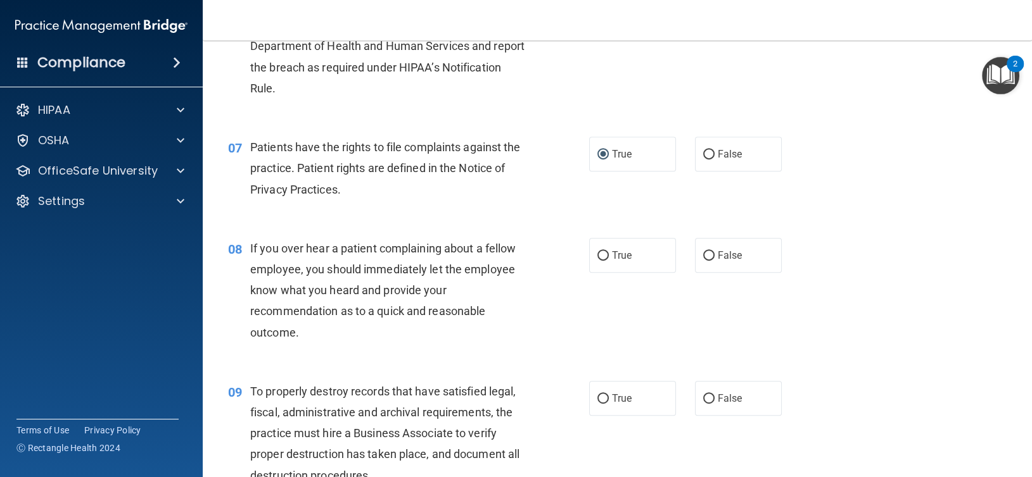
scroll to position [844, 0]
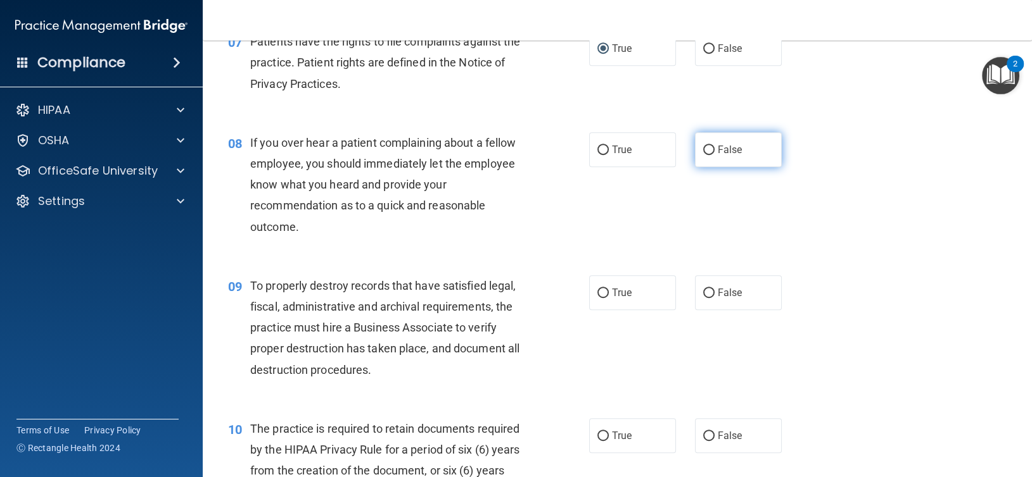
click at [703, 155] on input "False" at bounding box center [708, 150] width 11 height 9
radio input "true"
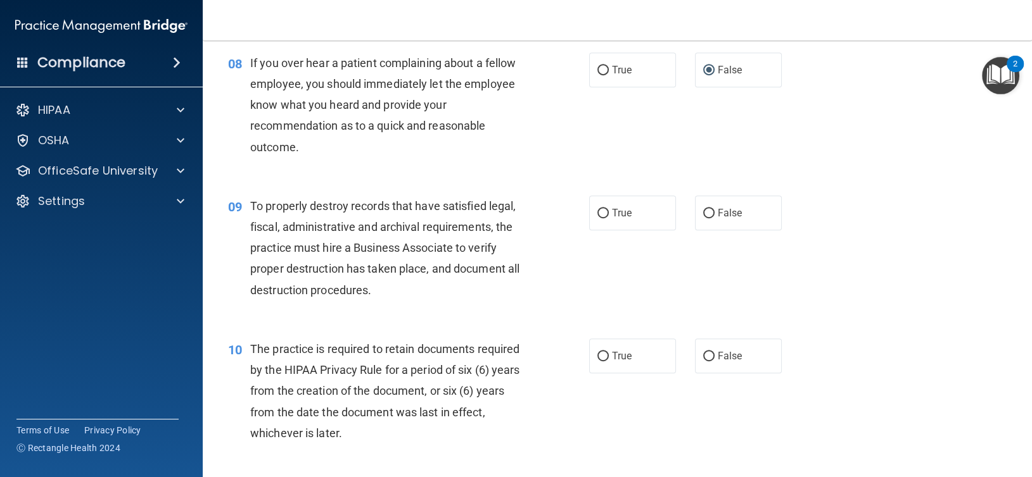
scroll to position [950, 0]
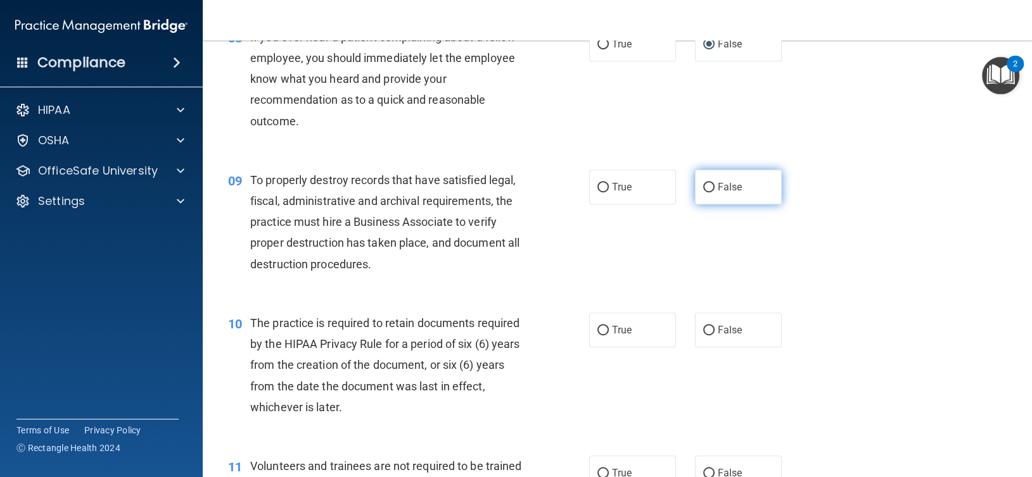
click at [708, 205] on label "False" at bounding box center [738, 187] width 87 height 35
click at [708, 193] on input "False" at bounding box center [708, 187] width 11 height 9
radio input "true"
click at [600, 336] on input "True" at bounding box center [602, 330] width 11 height 9
radio input "true"
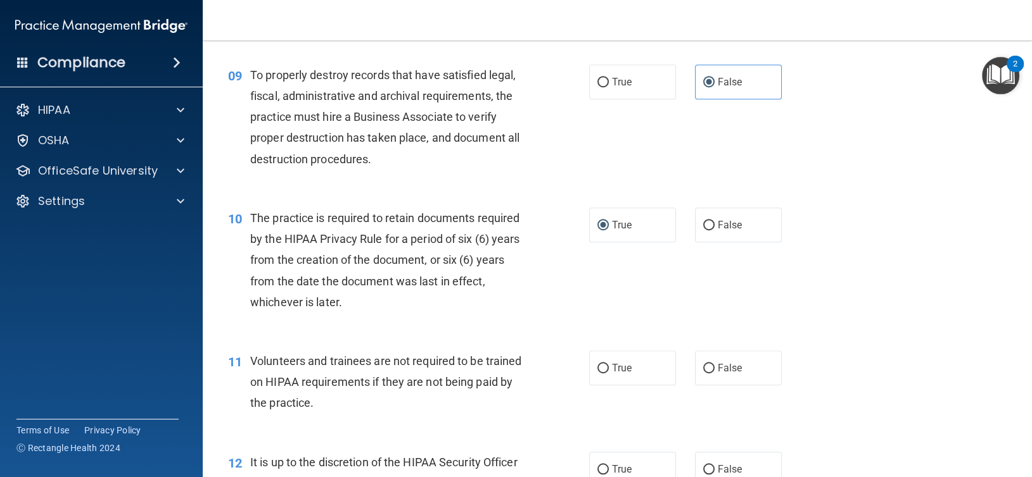
scroll to position [1161, 0]
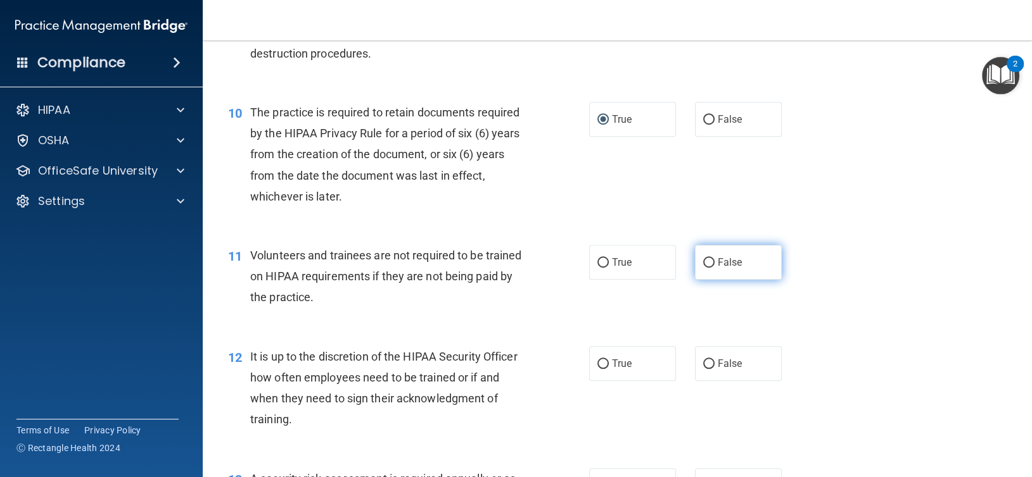
click at [704, 268] on input "False" at bounding box center [708, 262] width 11 height 9
radio input "true"
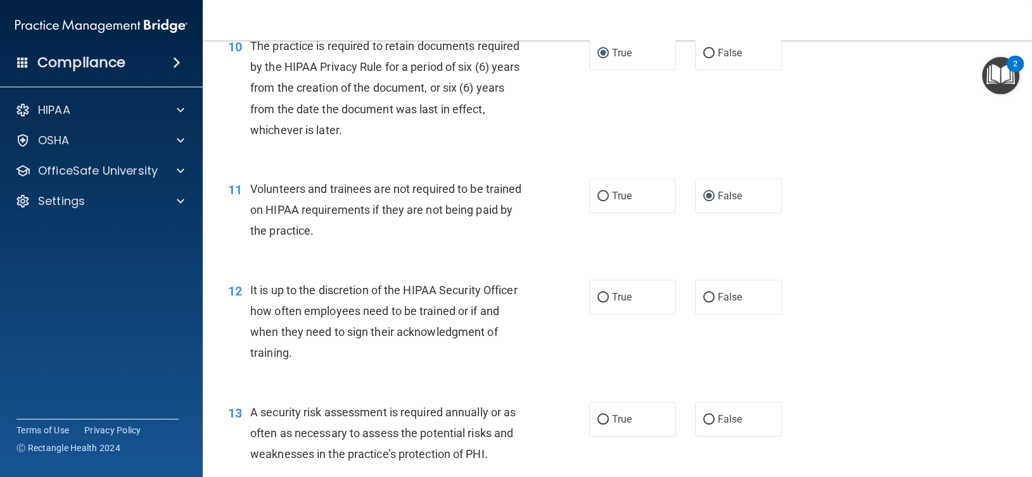
scroll to position [1267, 0]
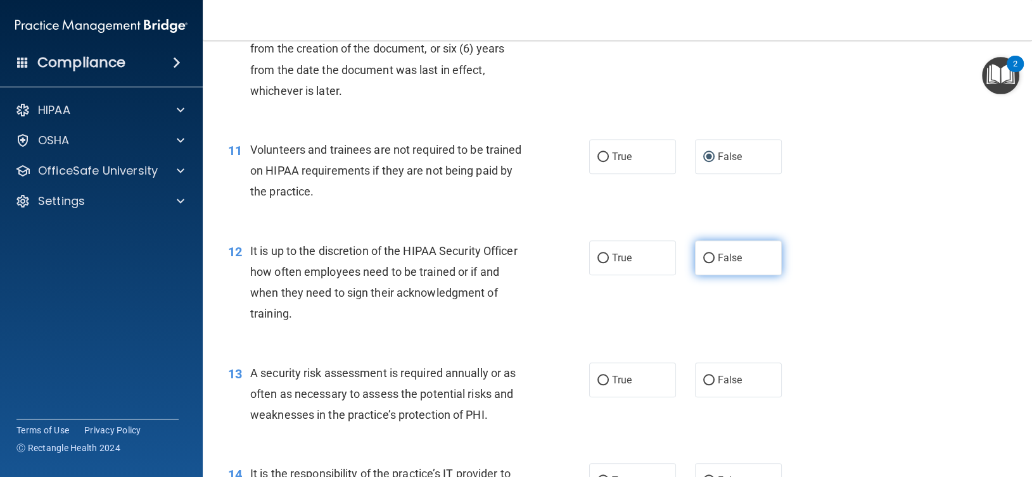
click at [703, 263] on input "False" at bounding box center [708, 258] width 11 height 9
radio input "true"
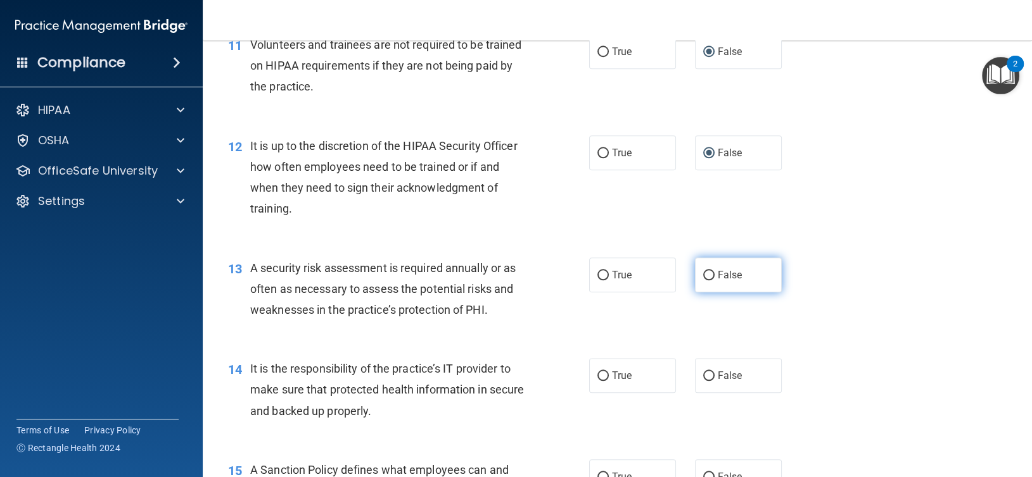
click at [704, 281] on input "False" at bounding box center [708, 275] width 11 height 9
radio input "true"
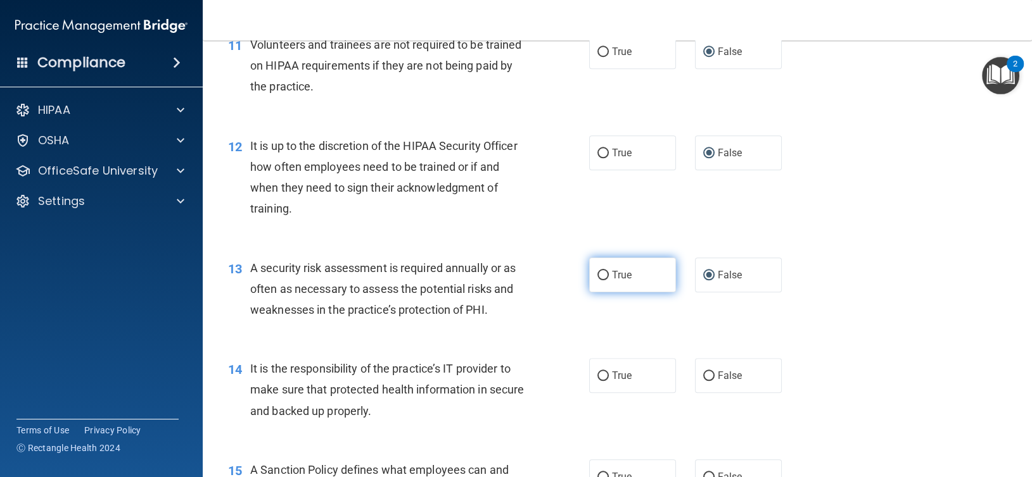
click at [602, 281] on input "True" at bounding box center [602, 275] width 11 height 9
radio input "true"
radio input "false"
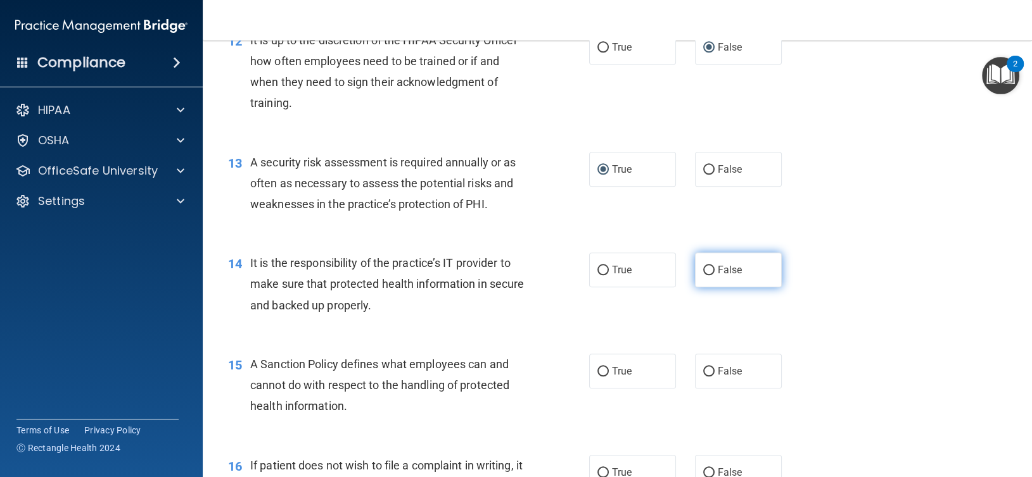
click at [704, 275] on input "False" at bounding box center [708, 270] width 11 height 9
radio input "true"
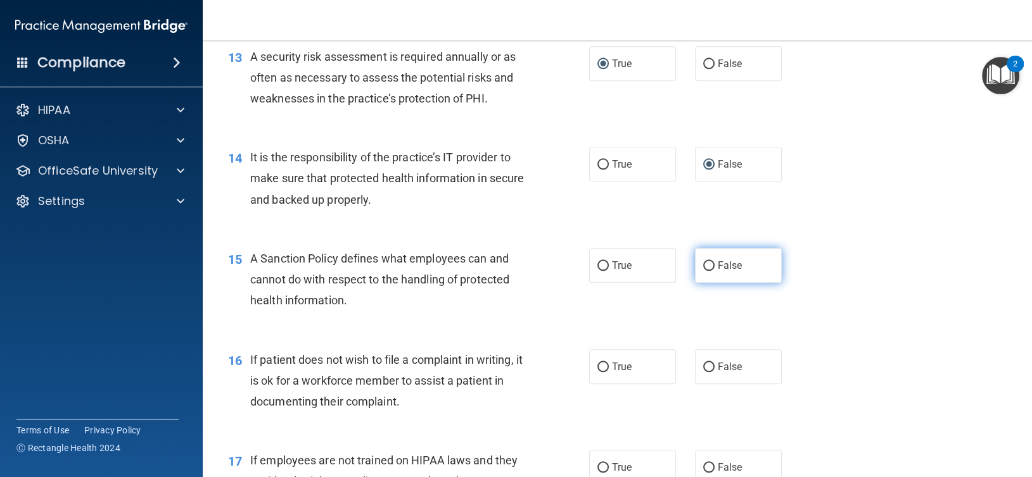
click at [705, 271] on input "False" at bounding box center [708, 266] width 11 height 9
radio input "true"
click at [598, 372] on input "True" at bounding box center [602, 367] width 11 height 9
radio input "true"
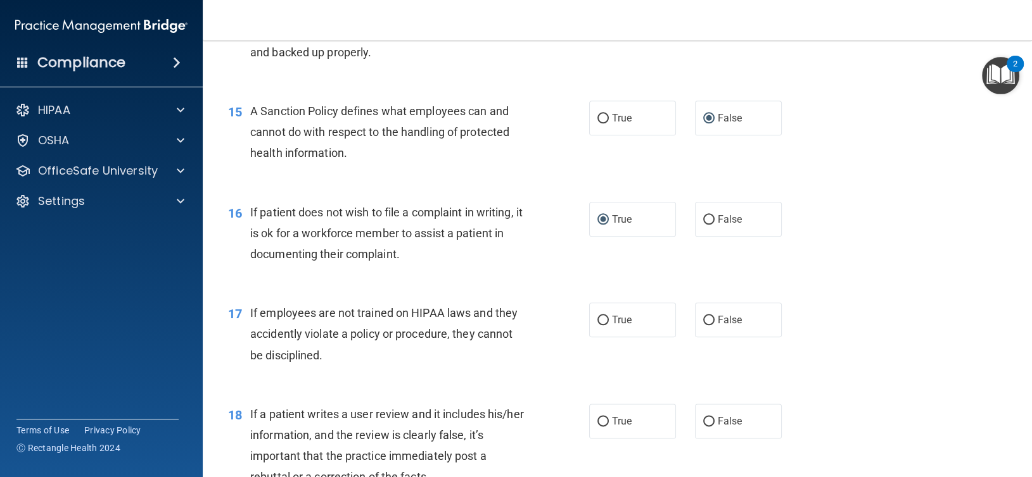
scroll to position [1794, 0]
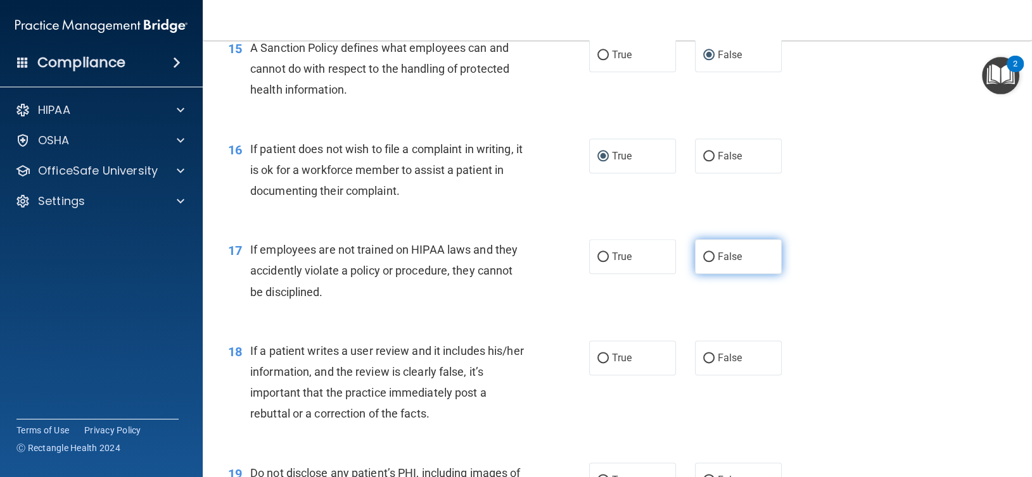
click at [703, 262] on input "False" at bounding box center [708, 257] width 11 height 9
radio input "true"
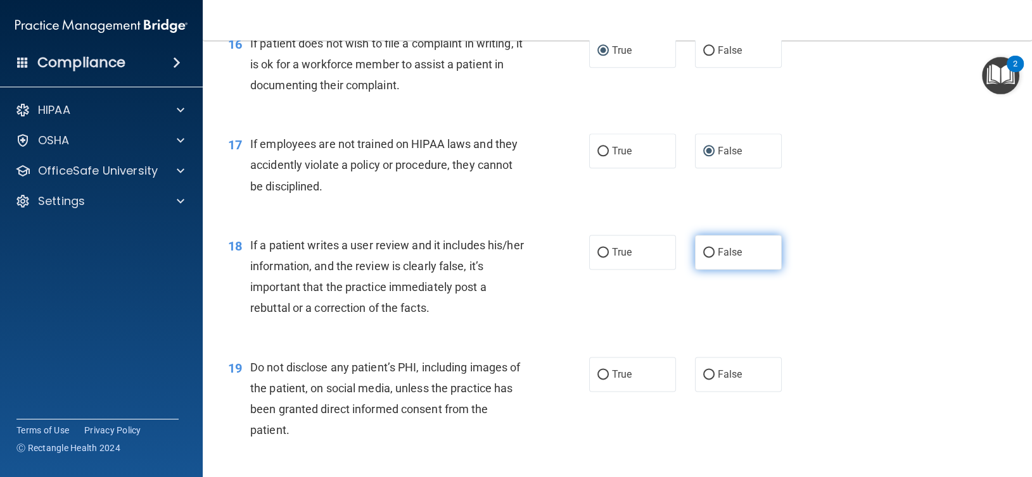
click at [703, 258] on input "False" at bounding box center [708, 252] width 11 height 9
radio input "true"
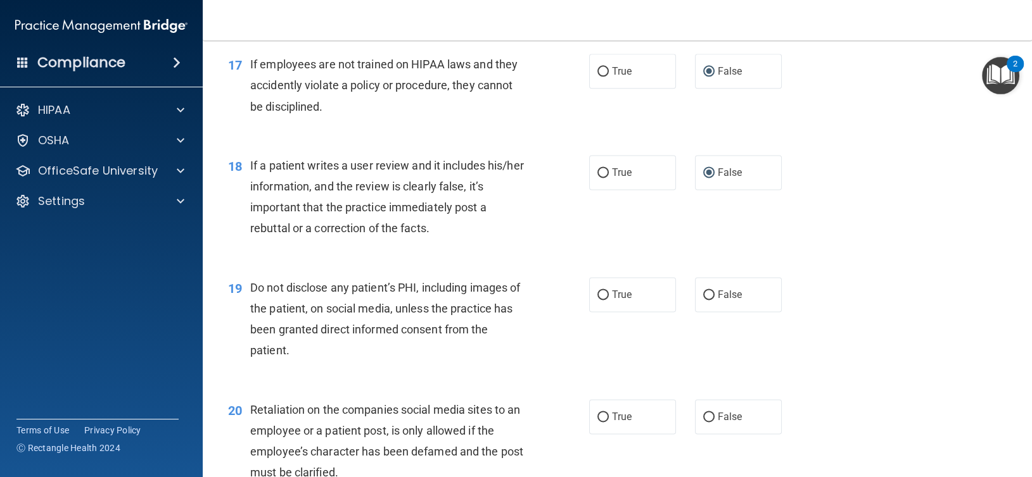
scroll to position [2005, 0]
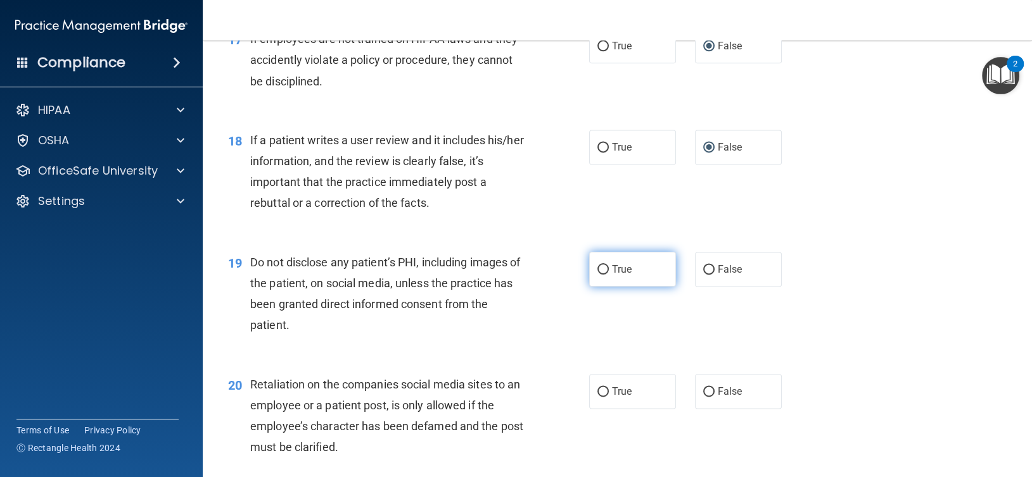
click at [601, 275] on input "True" at bounding box center [602, 269] width 11 height 9
radio input "true"
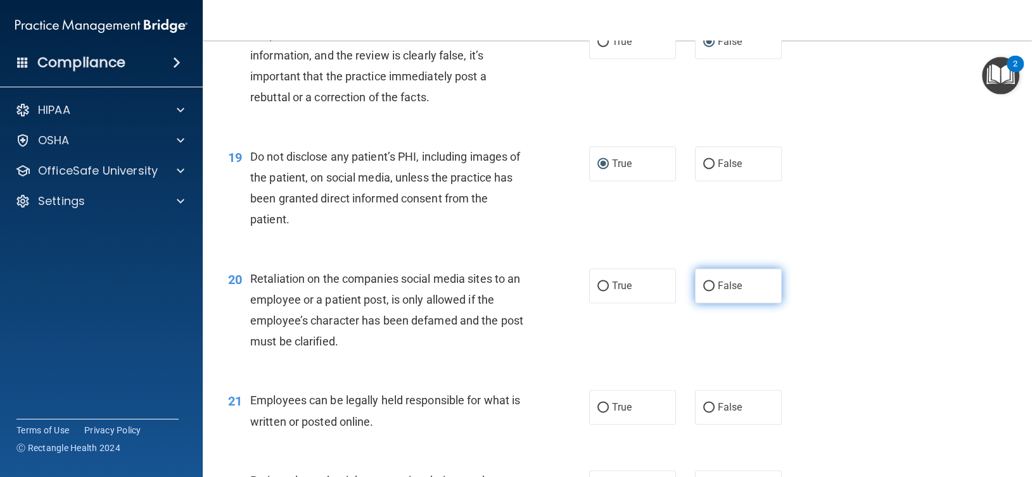
click at [707, 291] on input "False" at bounding box center [708, 286] width 11 height 9
radio input "true"
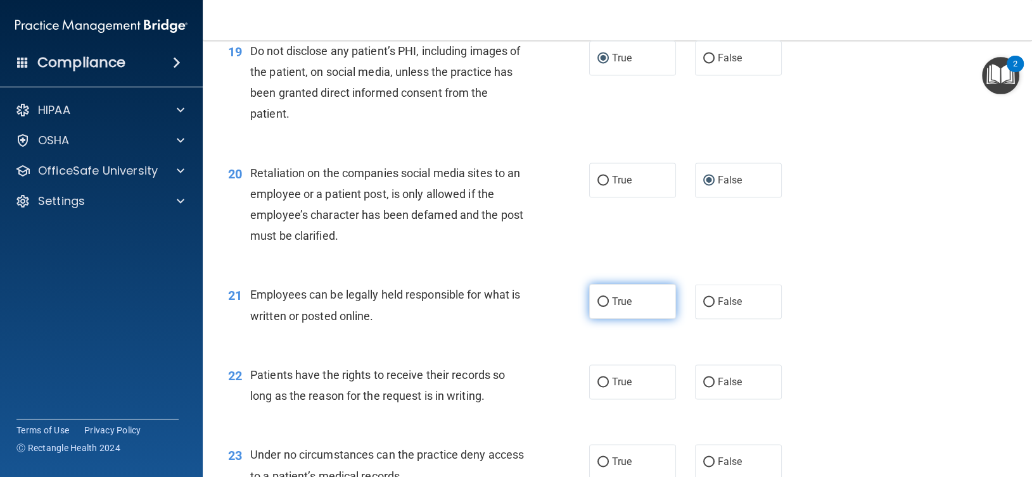
click at [598, 307] on input "True" at bounding box center [602, 302] width 11 height 9
radio input "true"
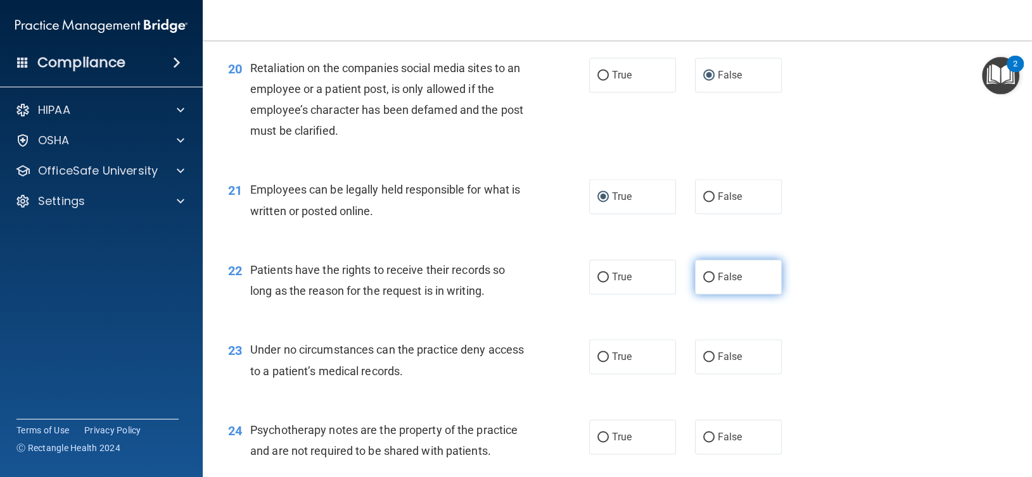
click at [704, 282] on input "False" at bounding box center [708, 277] width 11 height 9
radio input "true"
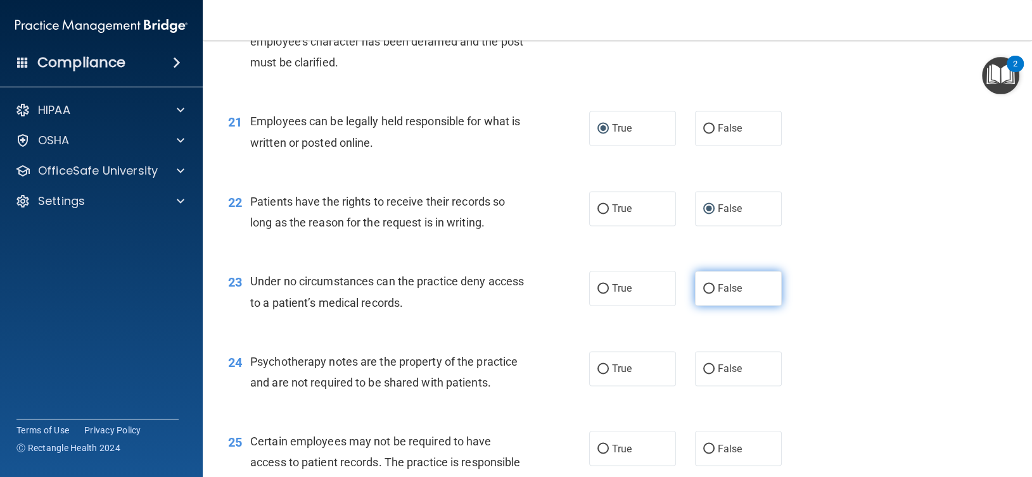
scroll to position [2427, 0]
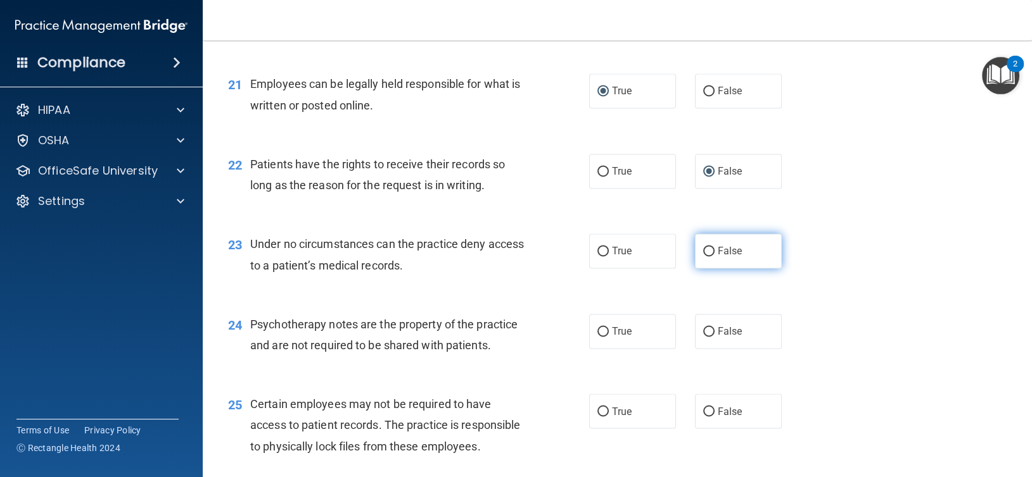
click at [705, 256] on input "False" at bounding box center [708, 251] width 11 height 9
radio input "true"
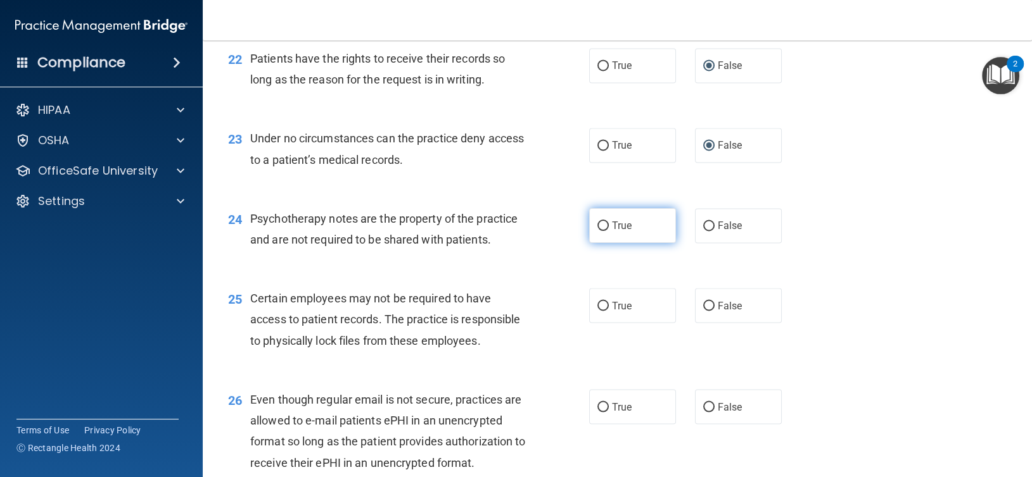
click at [598, 231] on input "True" at bounding box center [602, 226] width 11 height 9
radio input "true"
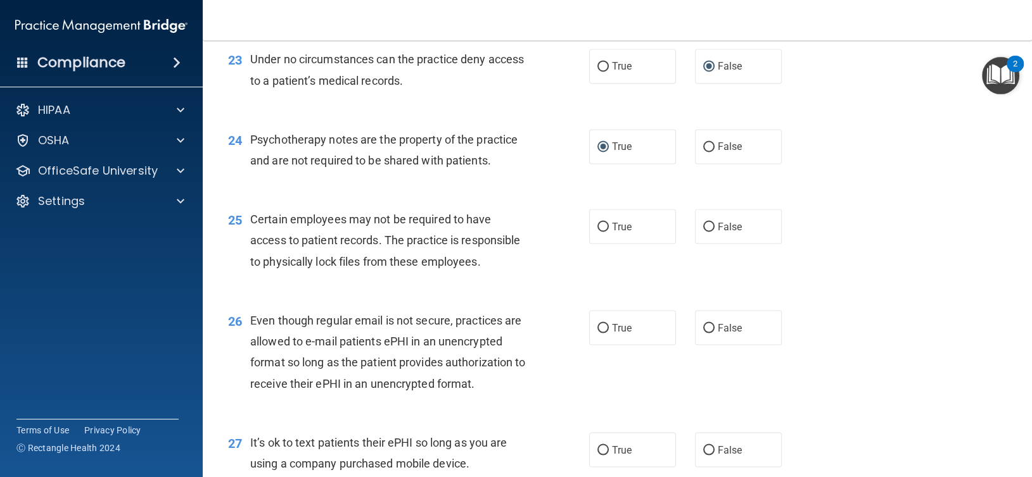
scroll to position [2638, 0]
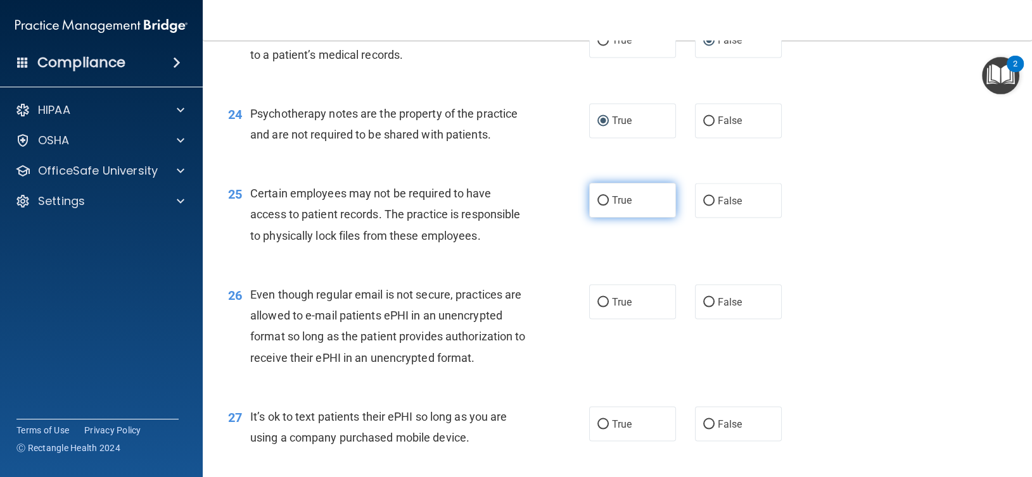
click at [597, 206] on input "True" at bounding box center [602, 200] width 11 height 9
radio input "true"
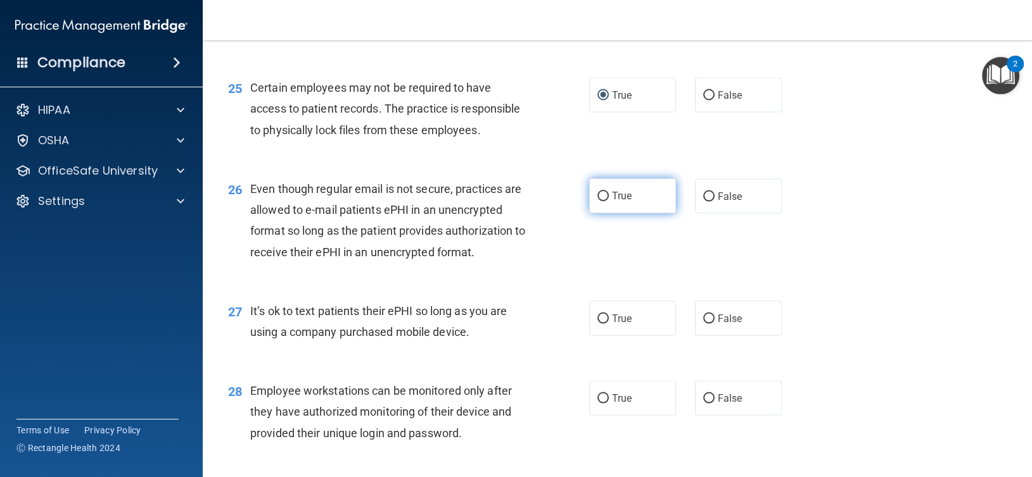
click at [597, 201] on input "True" at bounding box center [602, 196] width 11 height 9
radio input "true"
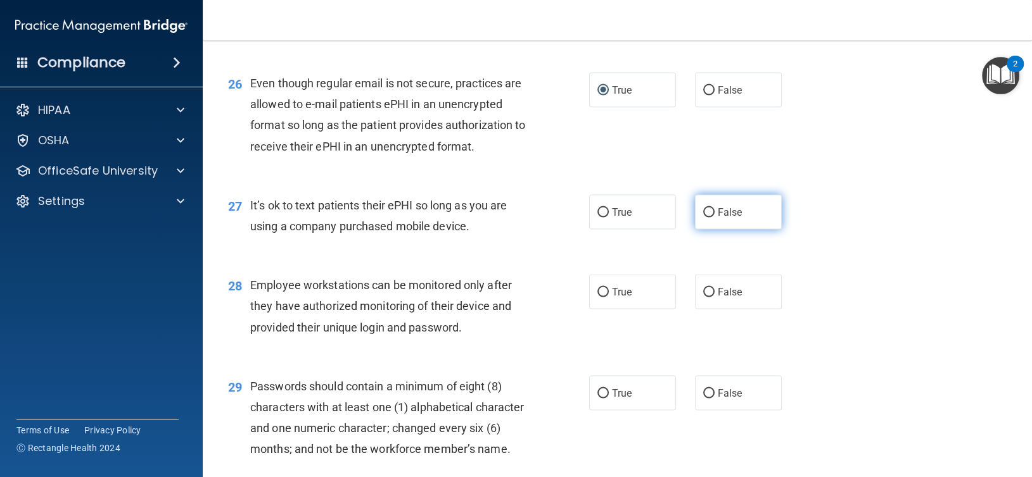
click at [703, 218] on input "False" at bounding box center [708, 212] width 11 height 9
radio input "true"
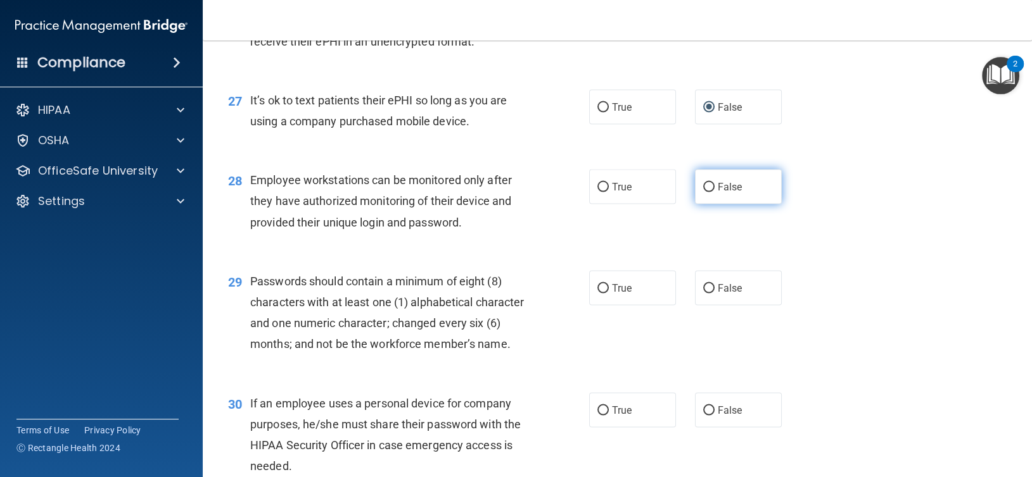
click at [703, 193] on input "False" at bounding box center [708, 187] width 11 height 9
radio input "true"
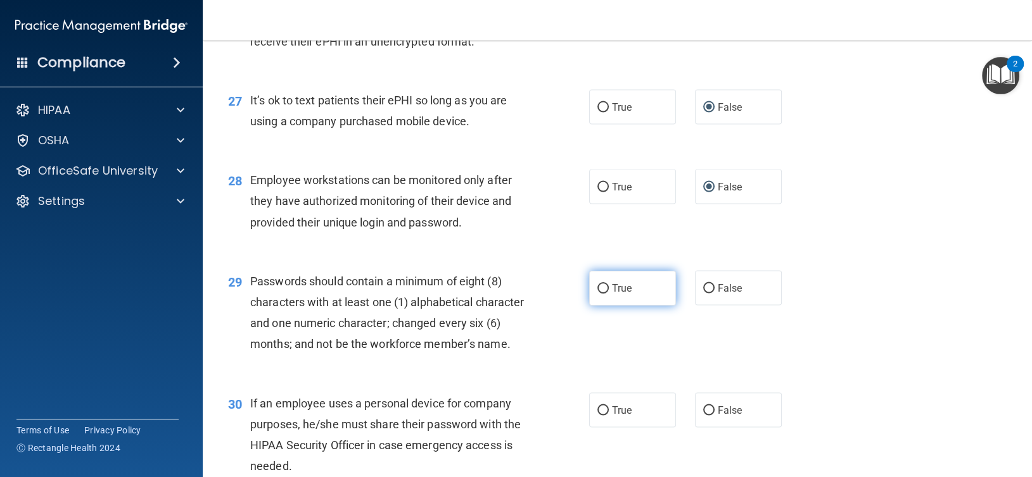
click at [605, 306] on label "True" at bounding box center [632, 288] width 87 height 35
click at [605, 294] on input "True" at bounding box center [602, 288] width 11 height 9
radio input "true"
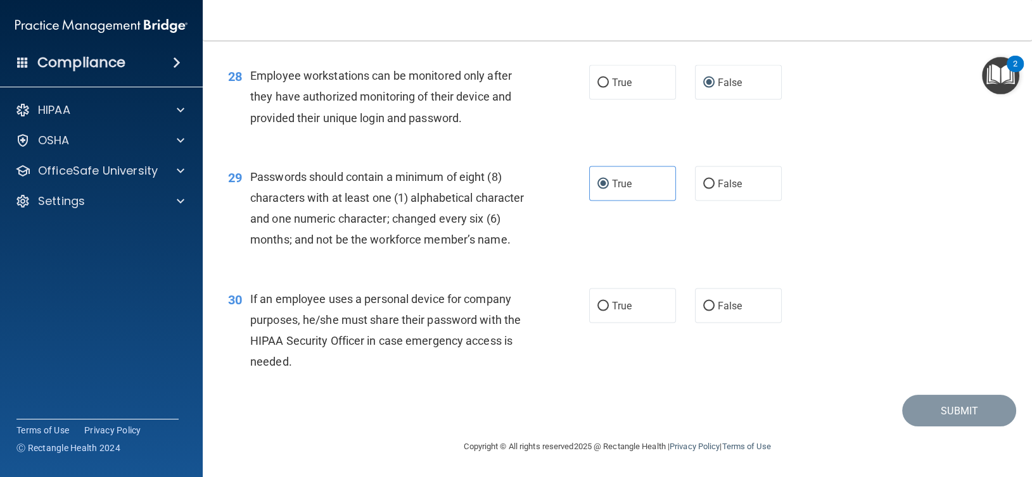
scroll to position [3142, 0]
click at [703, 306] on input "False" at bounding box center [708, 306] width 11 height 9
radio input "true"
click at [953, 402] on button "Submit" at bounding box center [959, 411] width 114 height 32
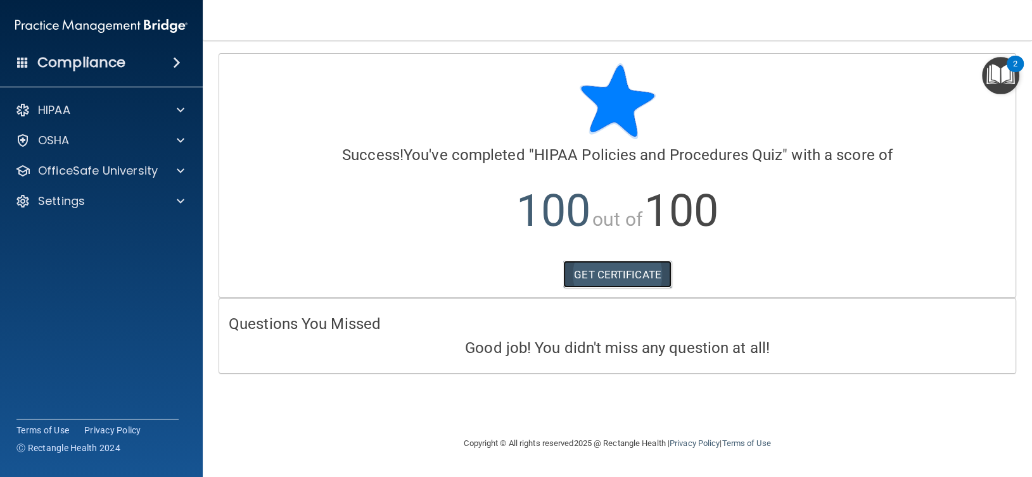
click at [607, 273] on link "GET CERTIFICATE" at bounding box center [617, 275] width 108 height 28
click at [127, 169] on p "OfficeSafe University" at bounding box center [98, 170] width 120 height 15
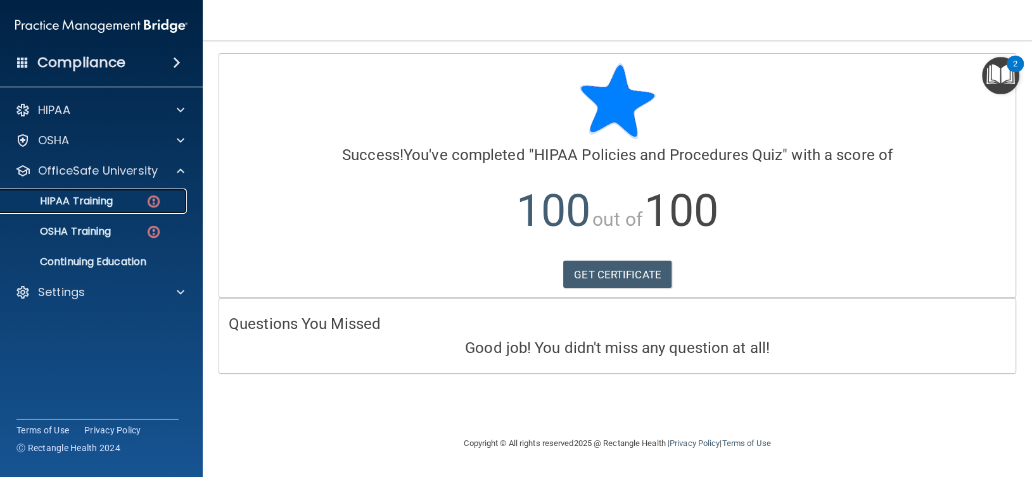
click at [124, 202] on div "HIPAA Training" at bounding box center [94, 201] width 173 height 13
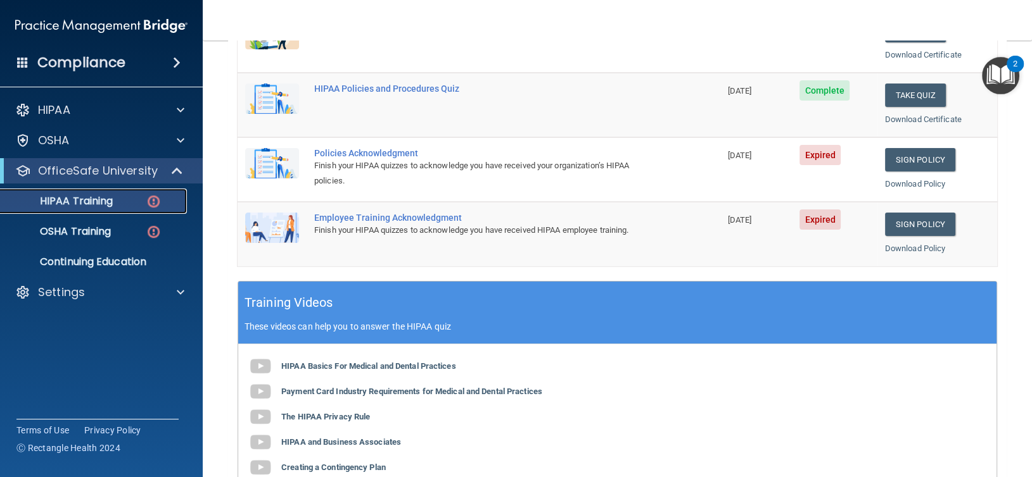
scroll to position [317, 0]
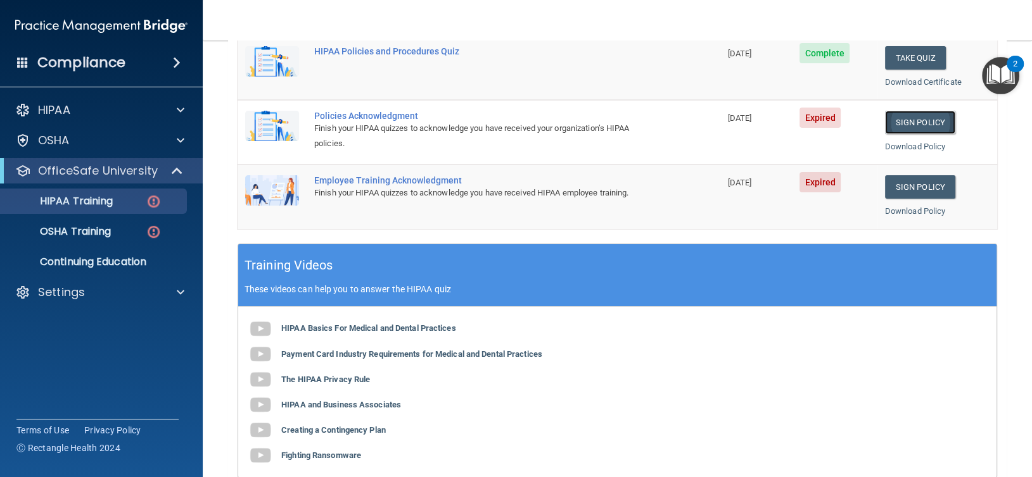
click at [910, 115] on link "Sign Policy" at bounding box center [920, 122] width 70 height 23
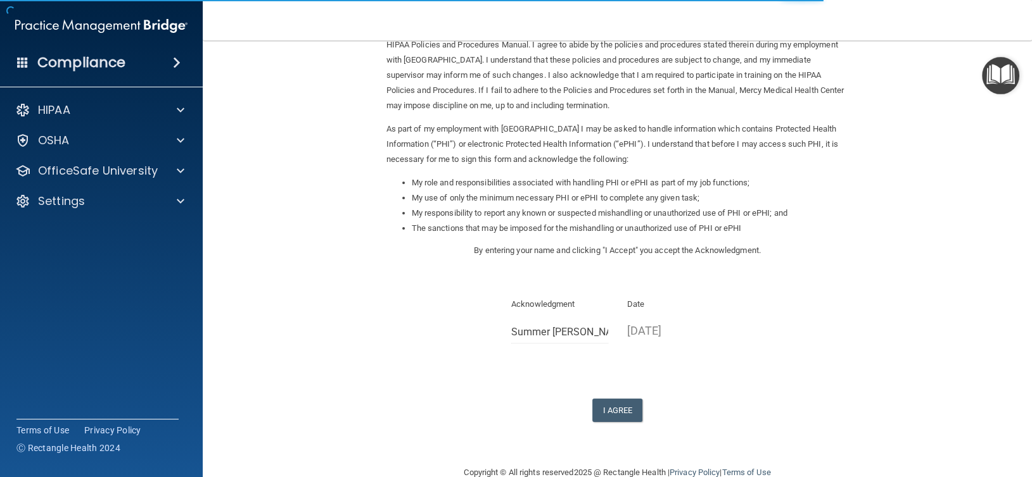
scroll to position [102, 0]
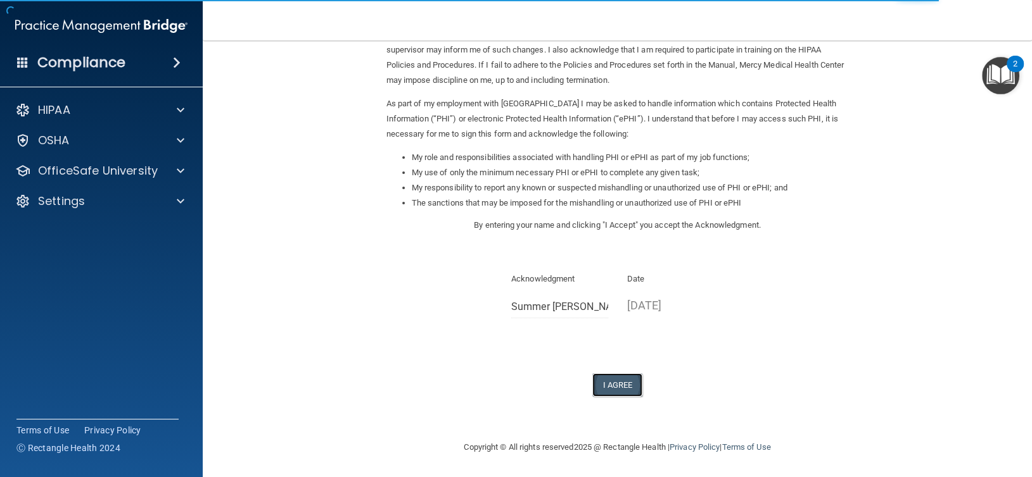
click at [618, 383] on button "I Agree" at bounding box center [617, 385] width 51 height 23
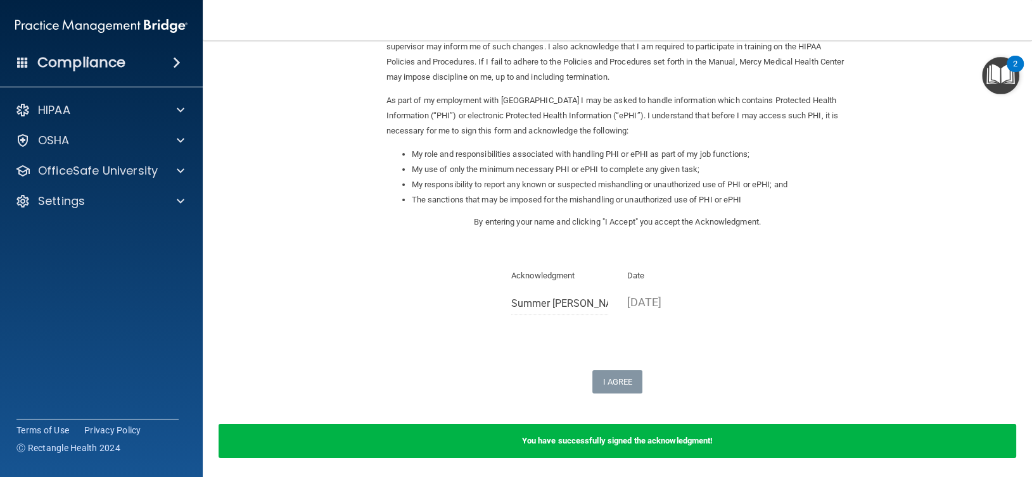
scroll to position [0, 0]
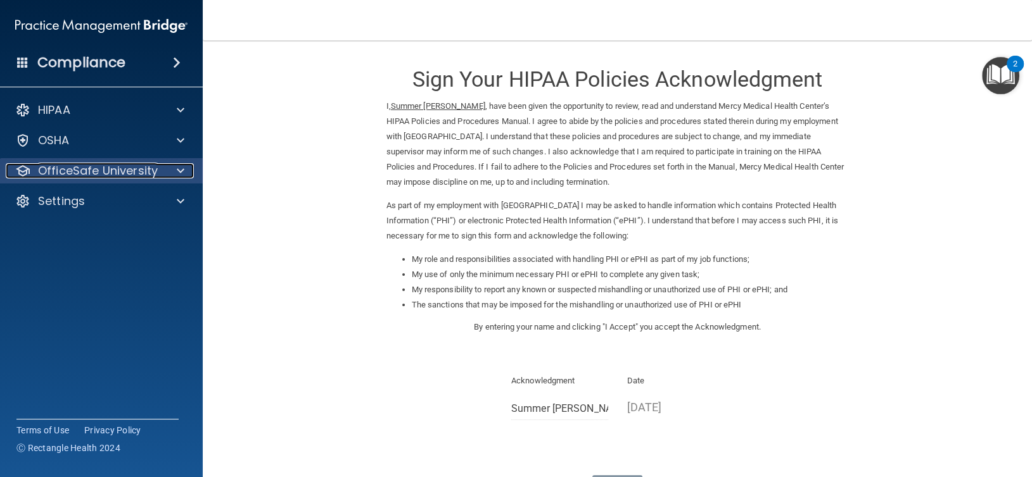
click at [147, 167] on p "OfficeSafe University" at bounding box center [98, 170] width 120 height 15
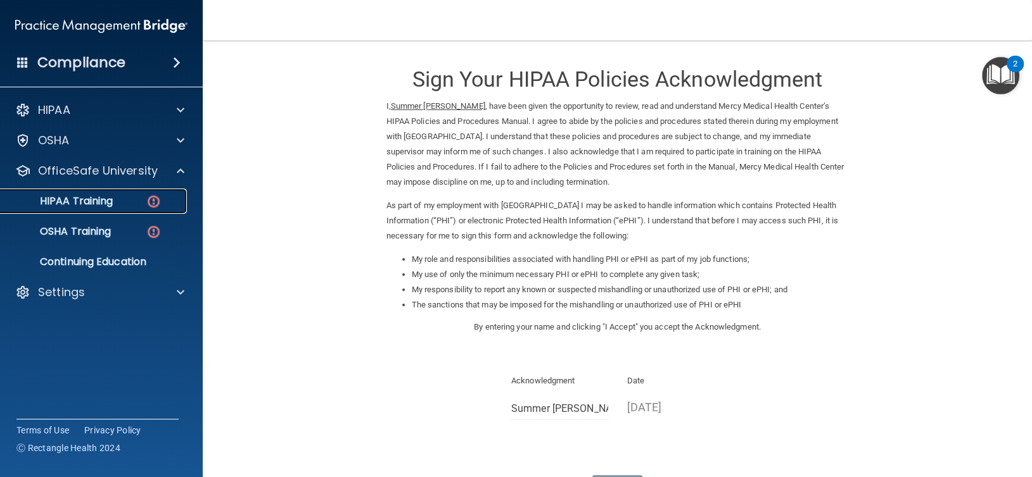
click at [158, 196] on img at bounding box center [154, 202] width 16 height 16
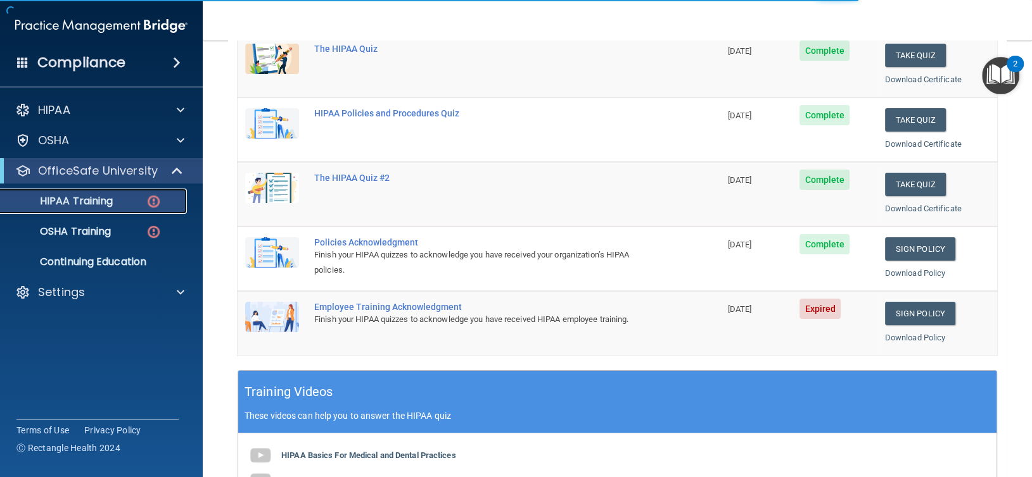
scroll to position [211, 0]
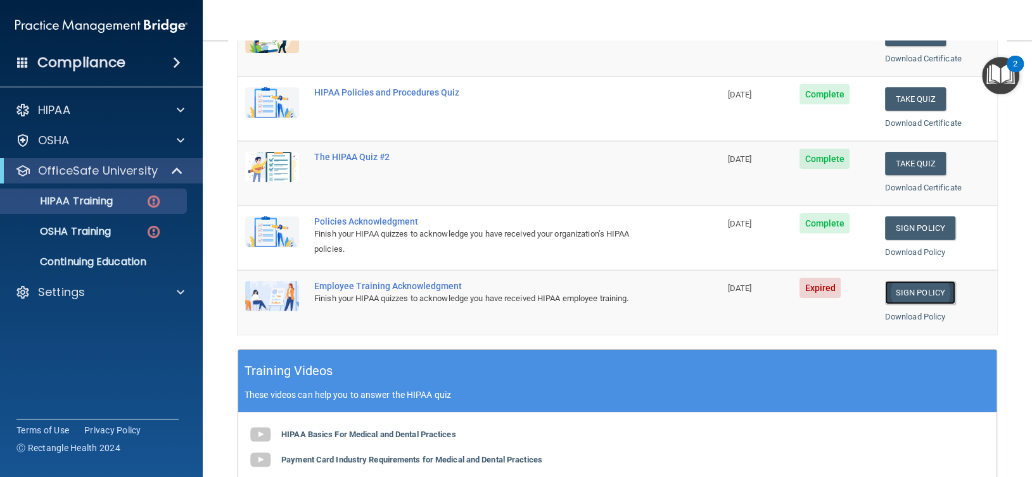
click at [897, 289] on link "Sign Policy" at bounding box center [920, 292] width 70 height 23
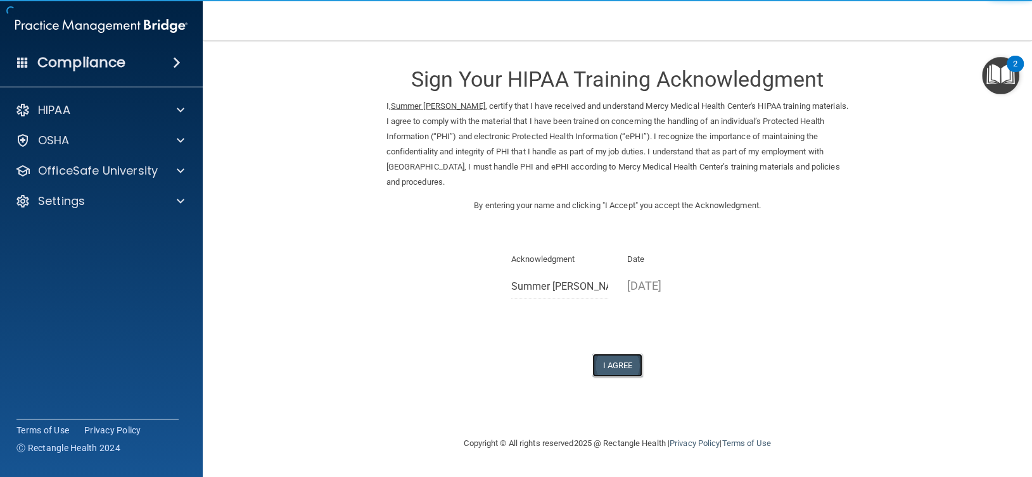
click at [622, 362] on button "I Agree" at bounding box center [617, 365] width 51 height 23
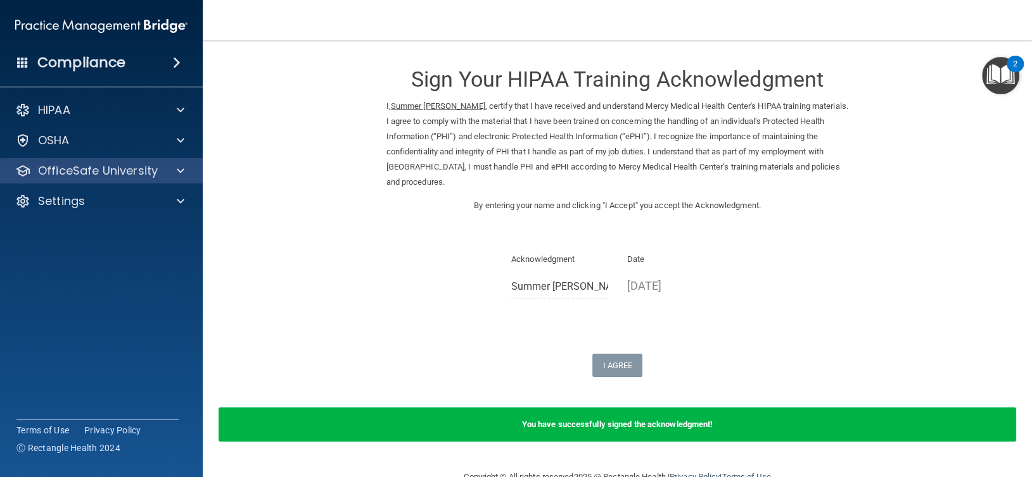
click at [153, 160] on div "OfficeSafe University" at bounding box center [101, 170] width 203 height 25
click at [182, 171] on span at bounding box center [181, 170] width 8 height 15
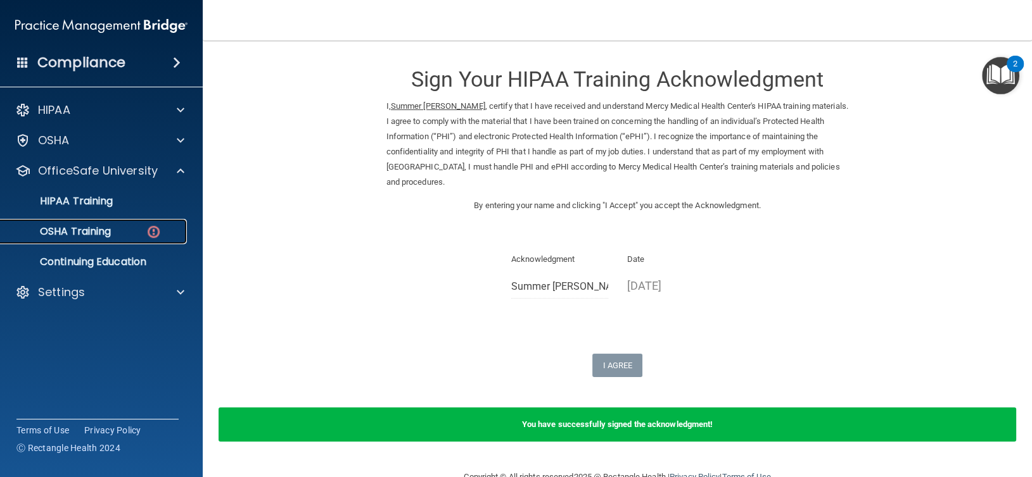
click at [111, 230] on p "OSHA Training" at bounding box center [59, 231] width 103 height 13
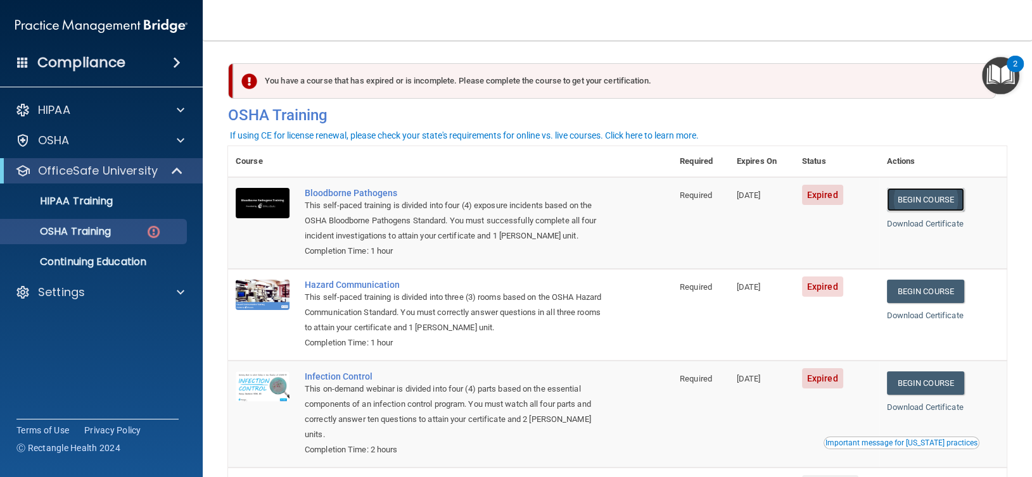
click at [928, 196] on link "Begin Course" at bounding box center [925, 199] width 77 height 23
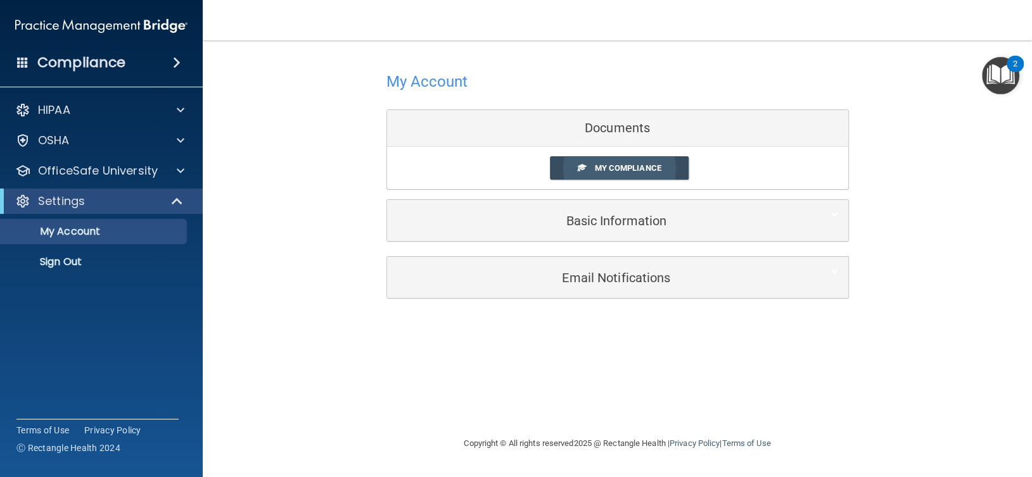
click at [628, 169] on span "My Compliance" at bounding box center [627, 167] width 66 height 9
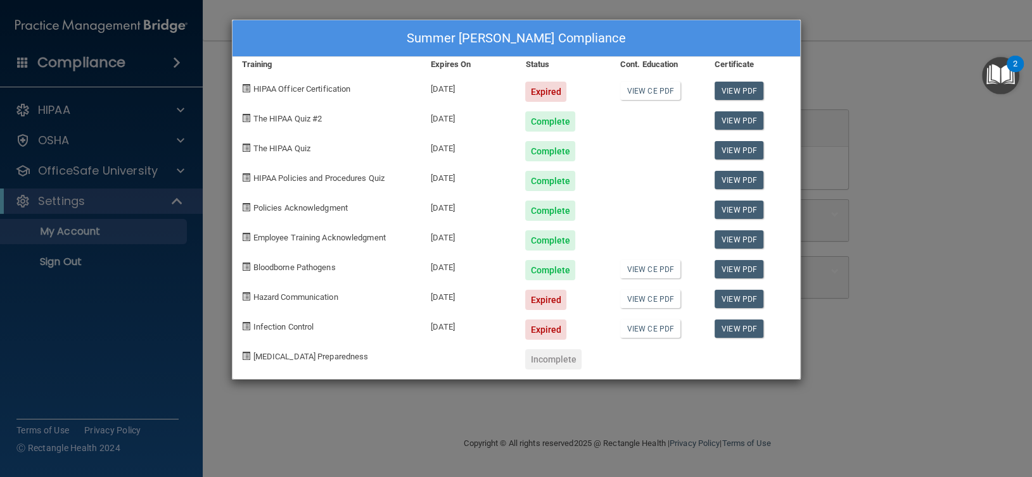
click at [130, 169] on div "Summer [PERSON_NAME] Compliance Training Expires On Status Cont. Education Cert…" at bounding box center [516, 238] width 1032 height 477
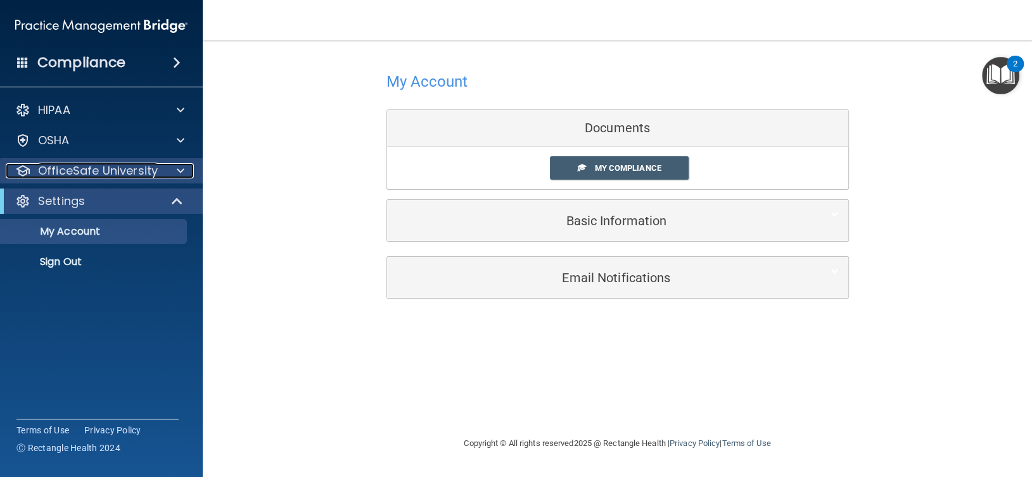
click at [165, 168] on div at bounding box center [179, 170] width 32 height 15
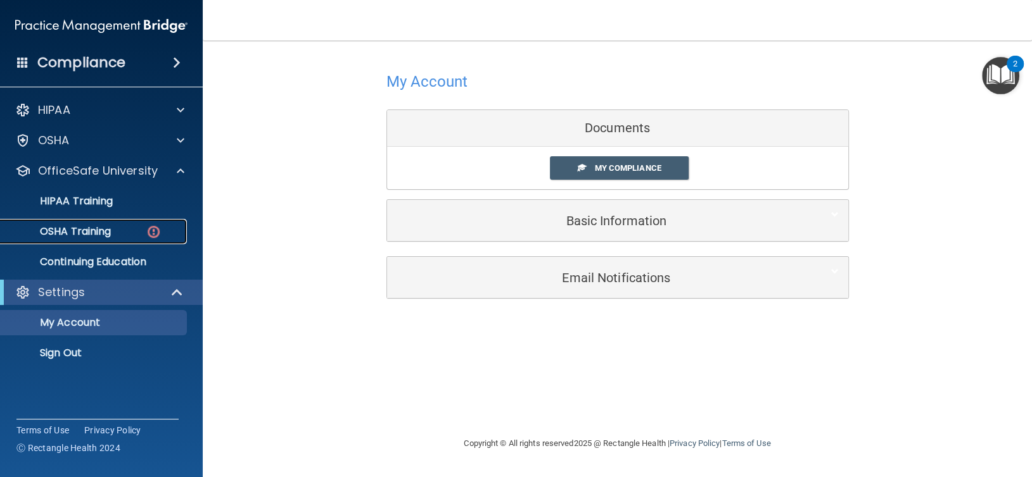
click at [124, 234] on div "OSHA Training" at bounding box center [94, 231] width 173 height 13
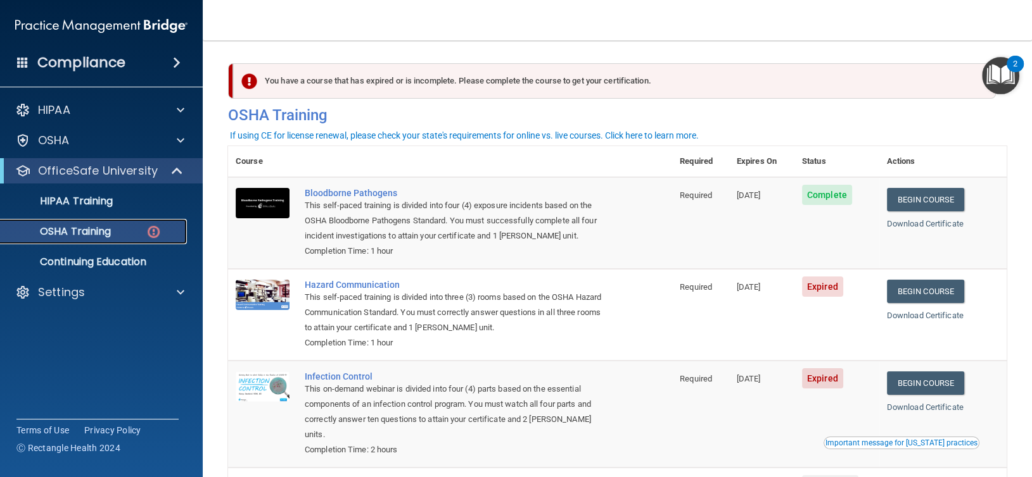
scroll to position [105, 0]
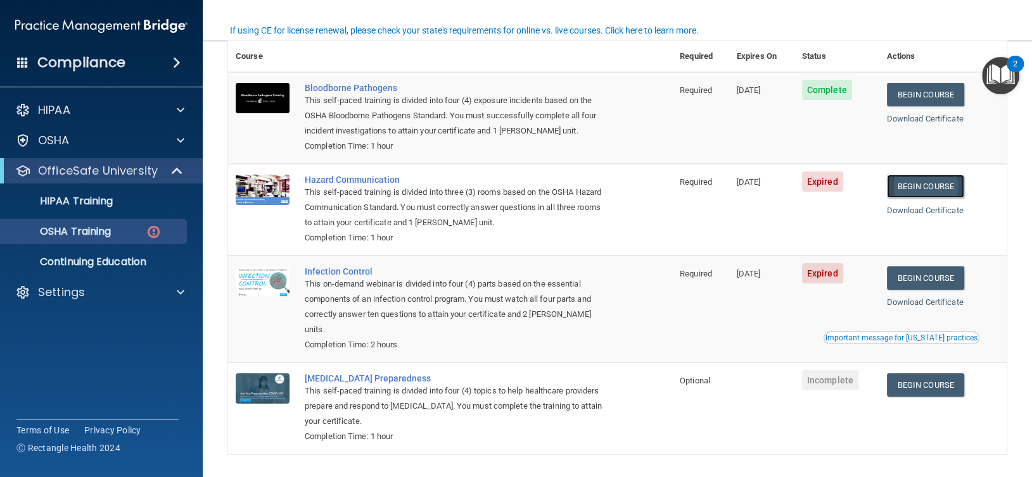
click at [935, 181] on link "Begin Course" at bounding box center [925, 186] width 77 height 23
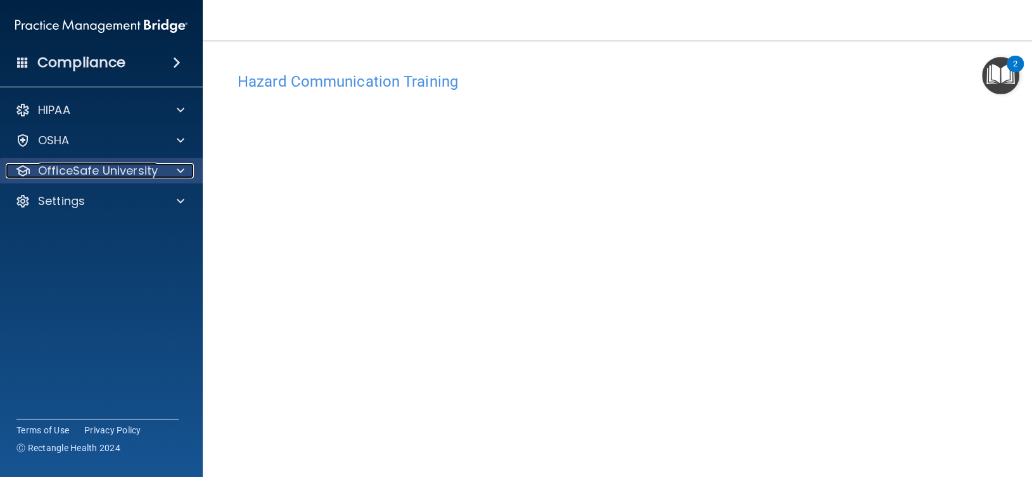
click at [179, 166] on span at bounding box center [181, 170] width 8 height 15
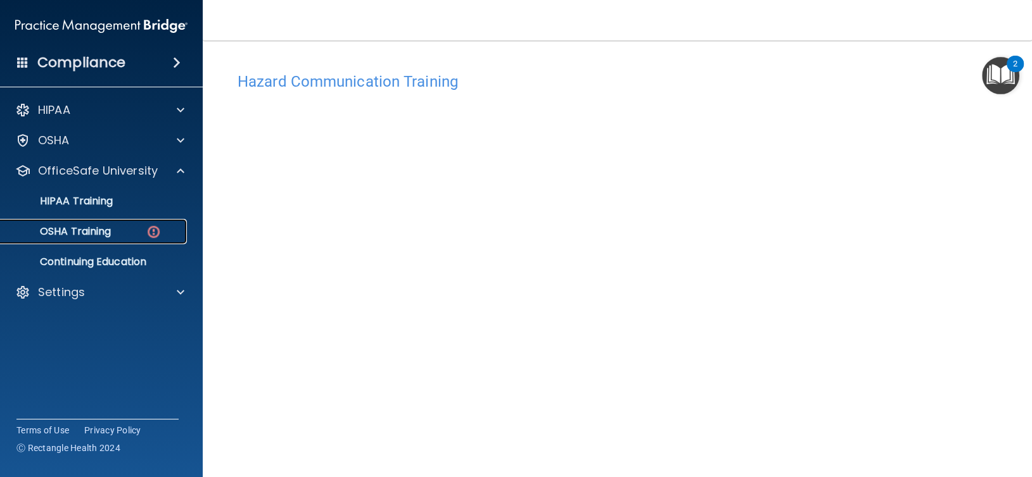
click at [112, 229] on div "OSHA Training" at bounding box center [94, 231] width 173 height 13
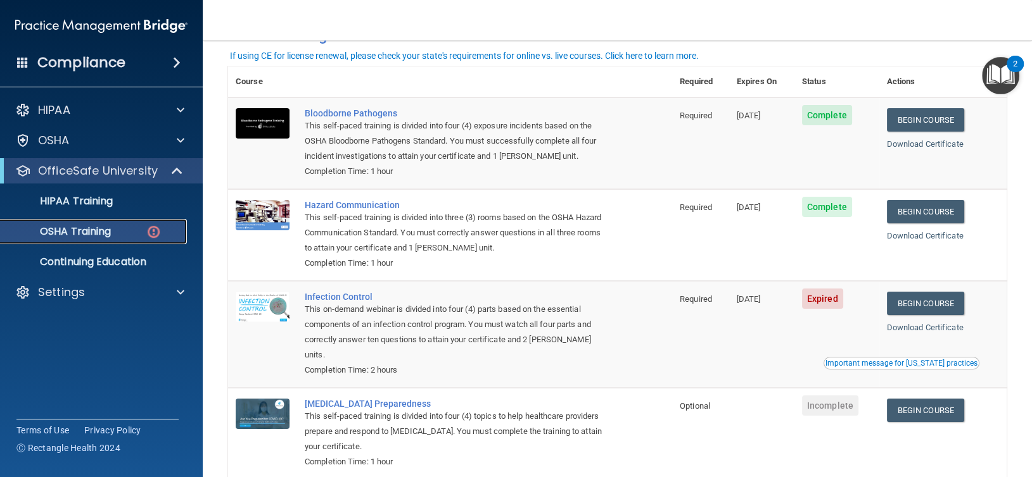
scroll to position [134, 0]
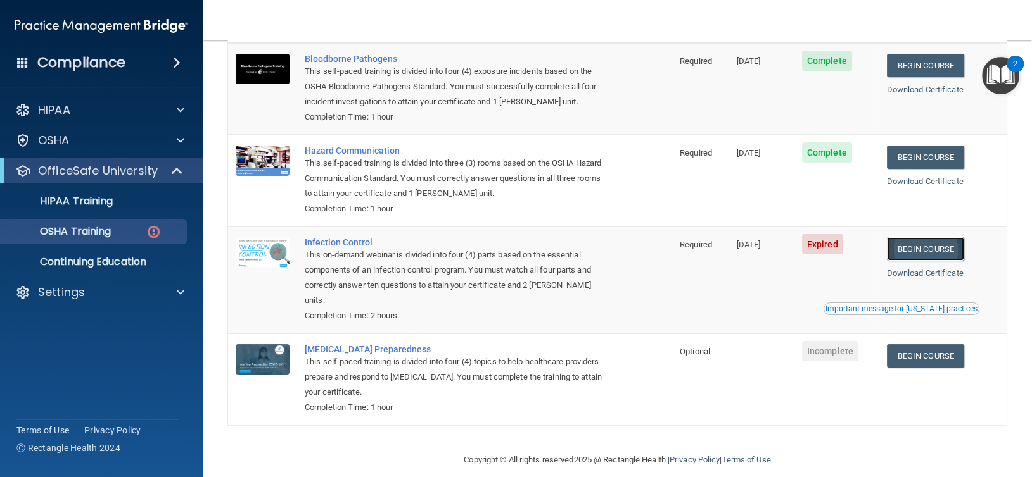
click at [924, 247] on link "Begin Course" at bounding box center [925, 248] width 77 height 23
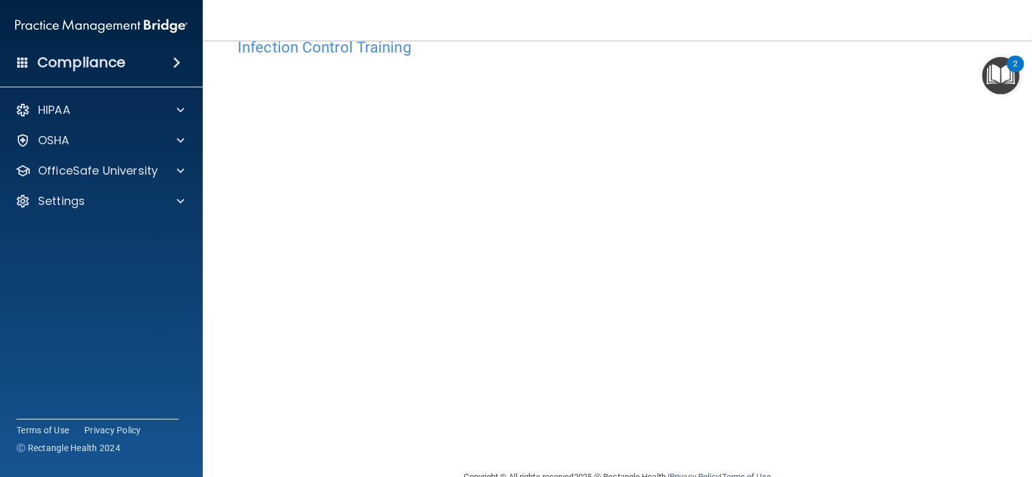
scroll to position [64, 0]
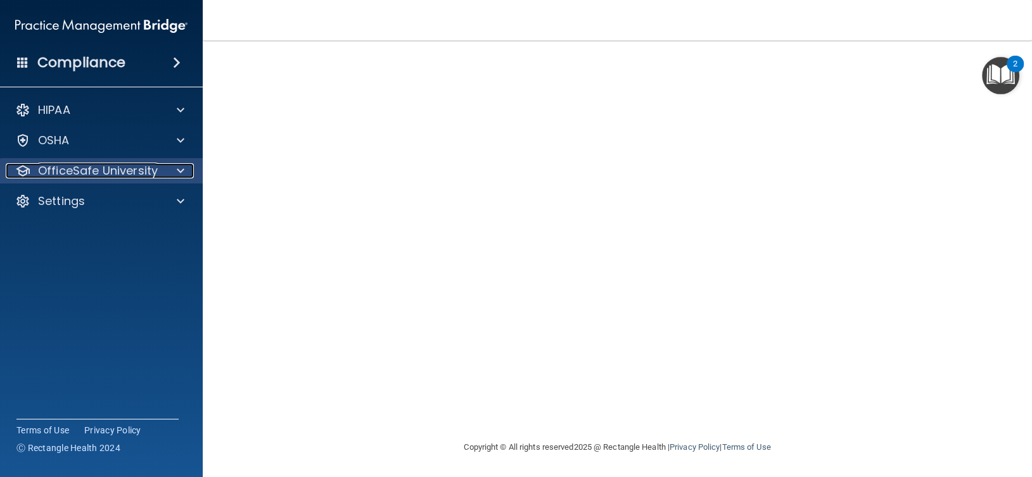
click at [148, 172] on p "OfficeSafe University" at bounding box center [98, 170] width 120 height 15
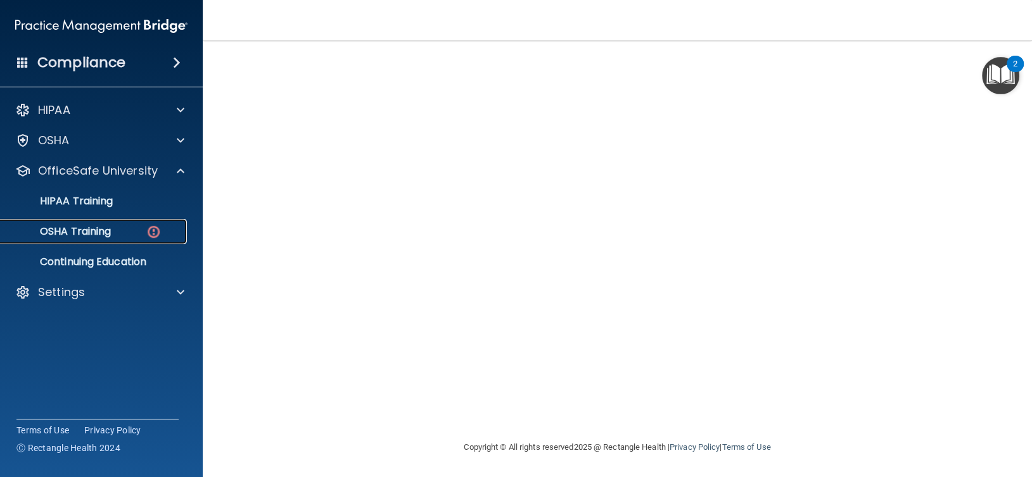
click at [136, 229] on div "OSHA Training" at bounding box center [94, 231] width 173 height 13
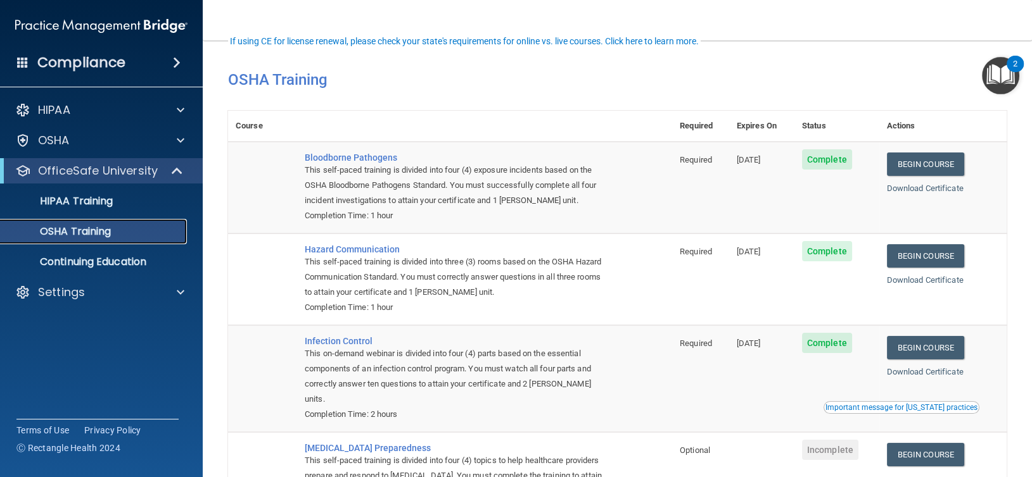
scroll to position [99, 0]
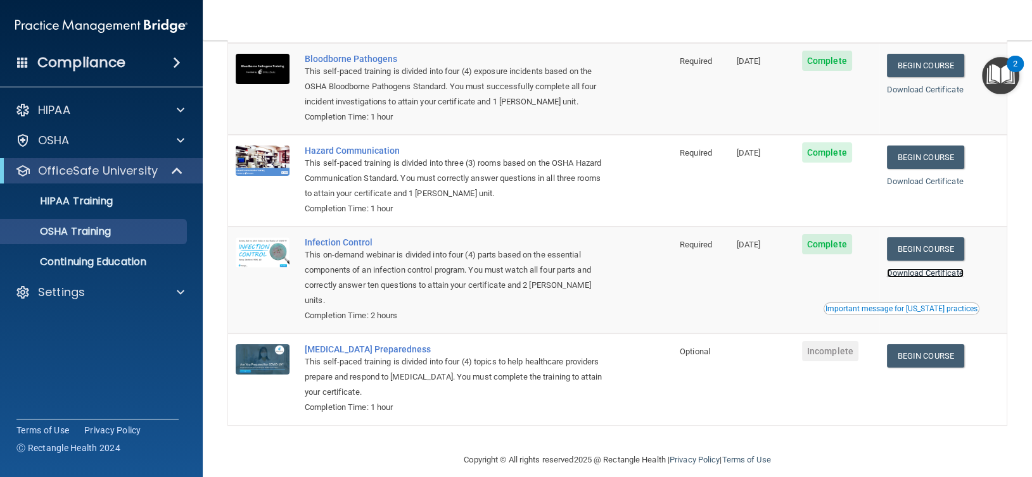
click at [940, 274] on link "Download Certificate" at bounding box center [925, 273] width 77 height 9
click at [930, 180] on link "Download Certificate" at bounding box center [925, 181] width 77 height 9
click at [920, 87] on link "Download Certificate" at bounding box center [925, 89] width 77 height 9
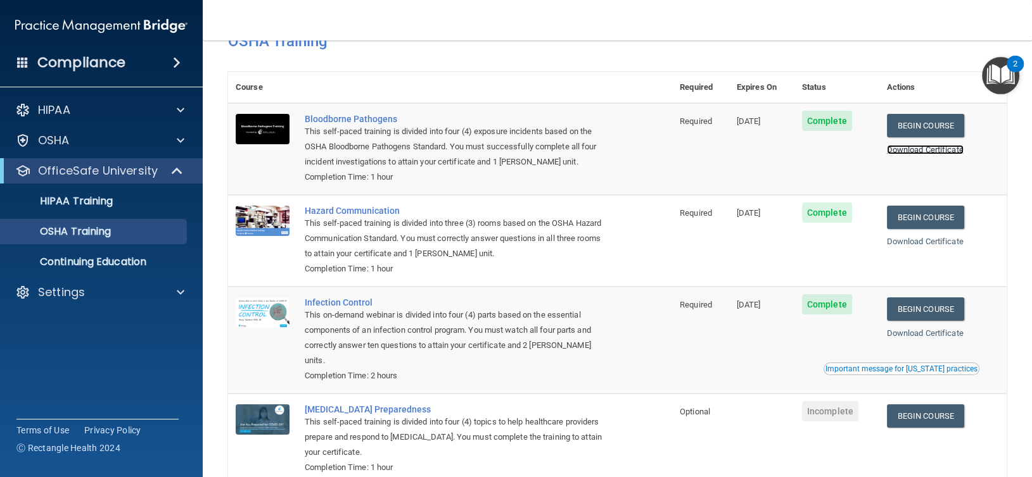
scroll to position [0, 0]
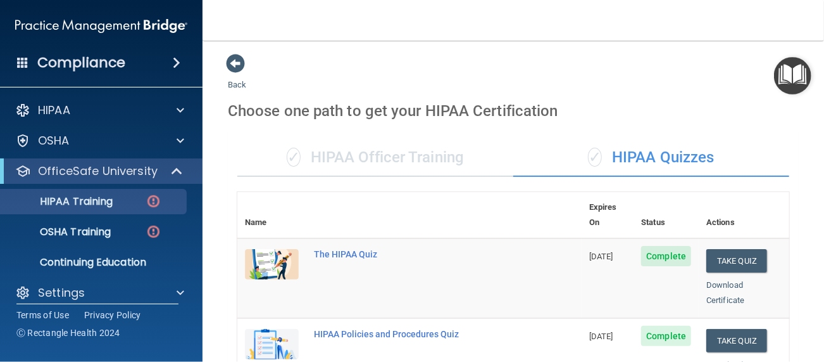
scroll to position [210, 0]
